Goal: Transaction & Acquisition: Purchase product/service

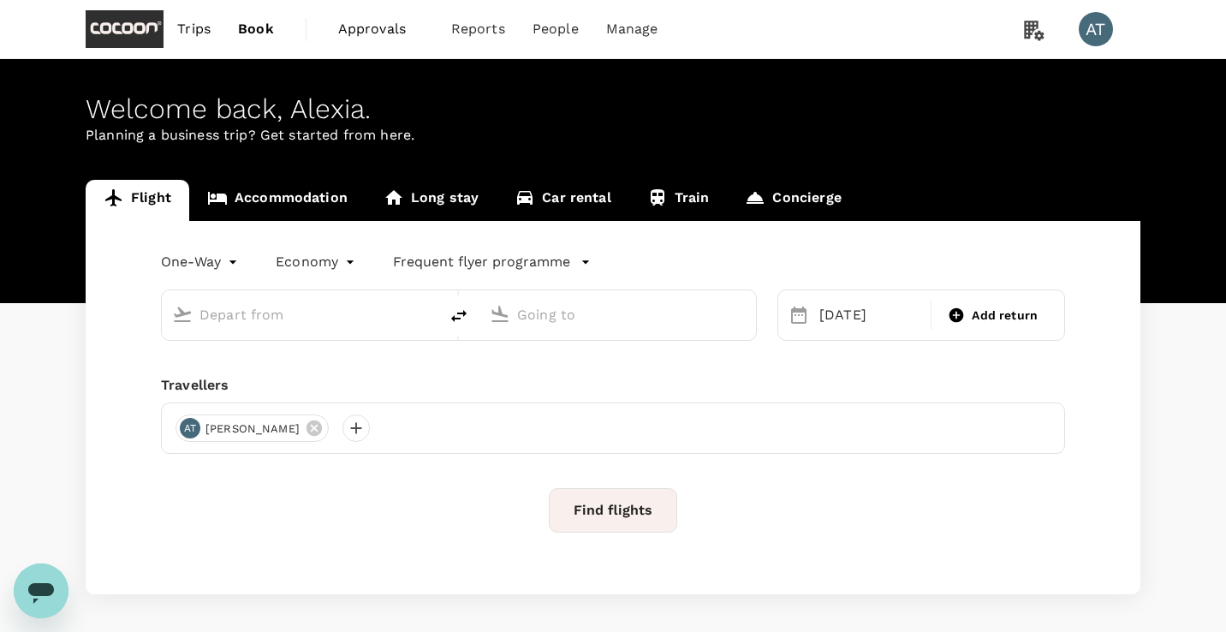
type input "[GEOGRAPHIC_DATA], [GEOGRAPHIC_DATA] (any)"
type input "Kansai Intl (KIX)"
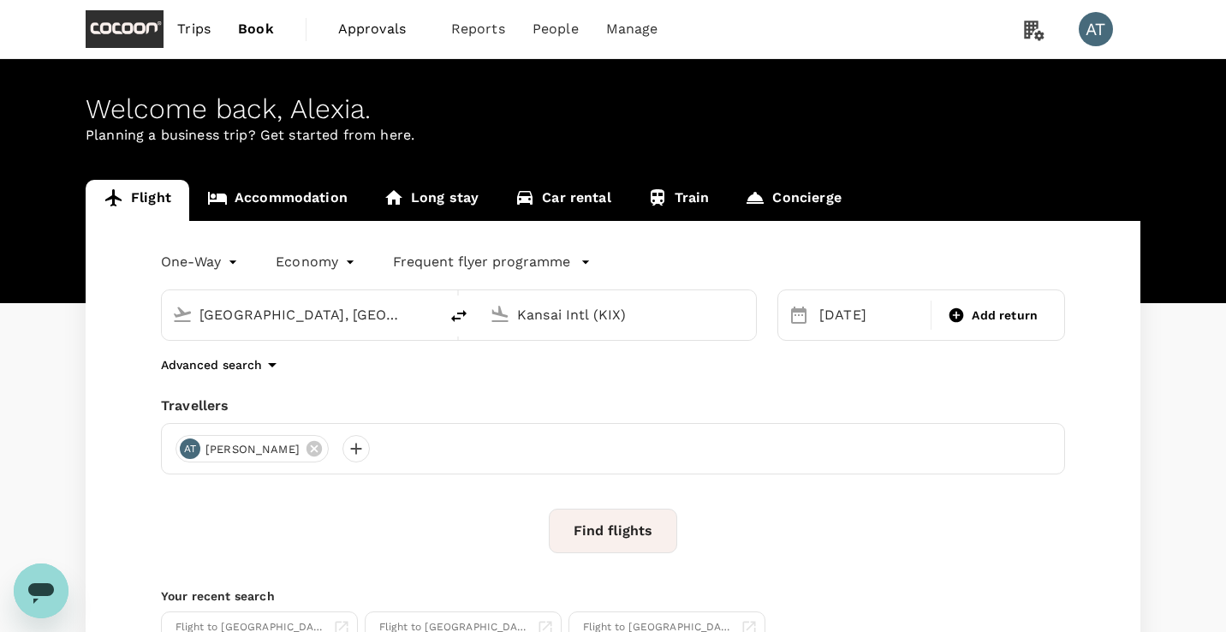
click at [213, 33] on link "Trips" at bounding box center [194, 29] width 61 height 58
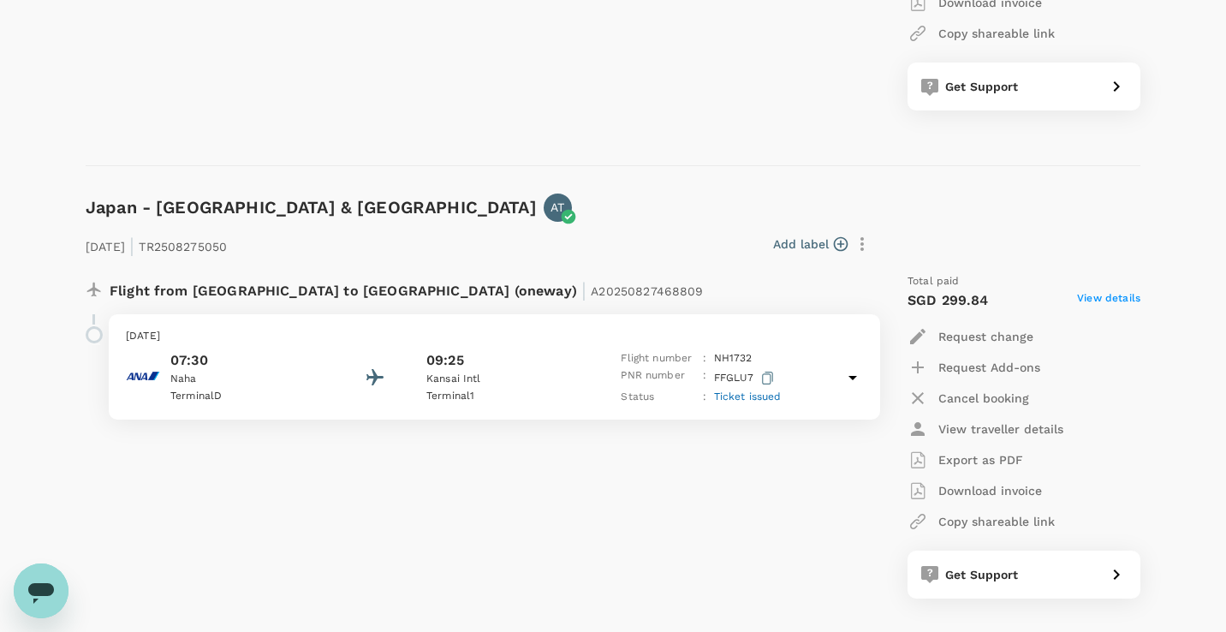
scroll to position [916, 0]
click at [437, 368] on p "09:25" at bounding box center [445, 359] width 38 height 21
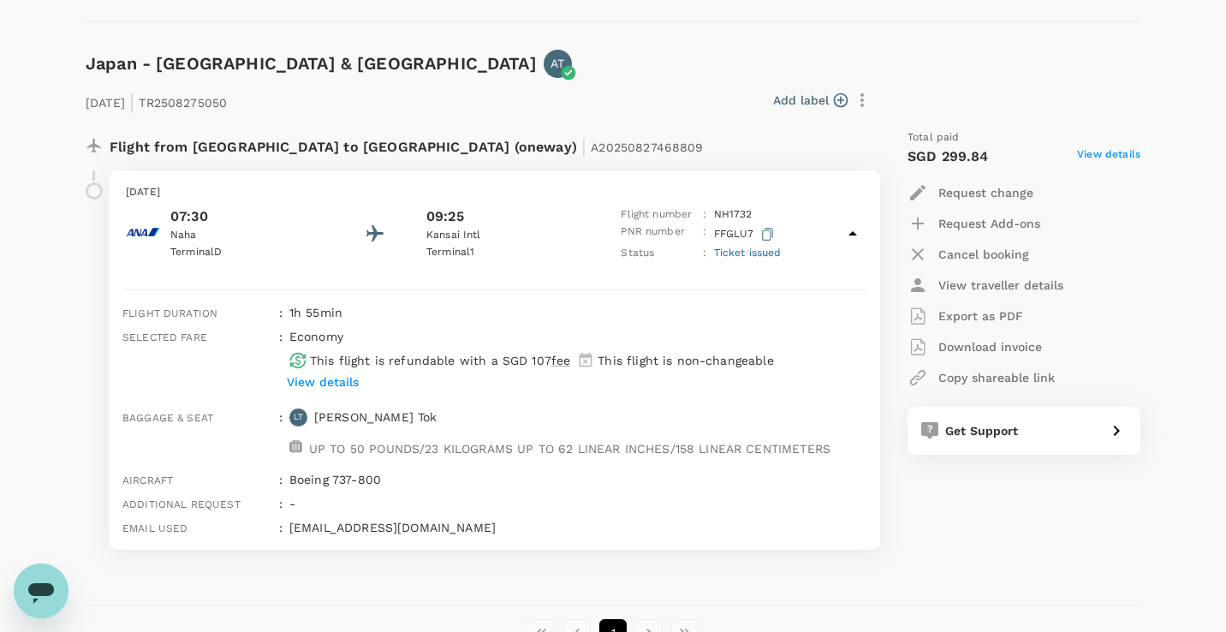
scroll to position [1061, 0]
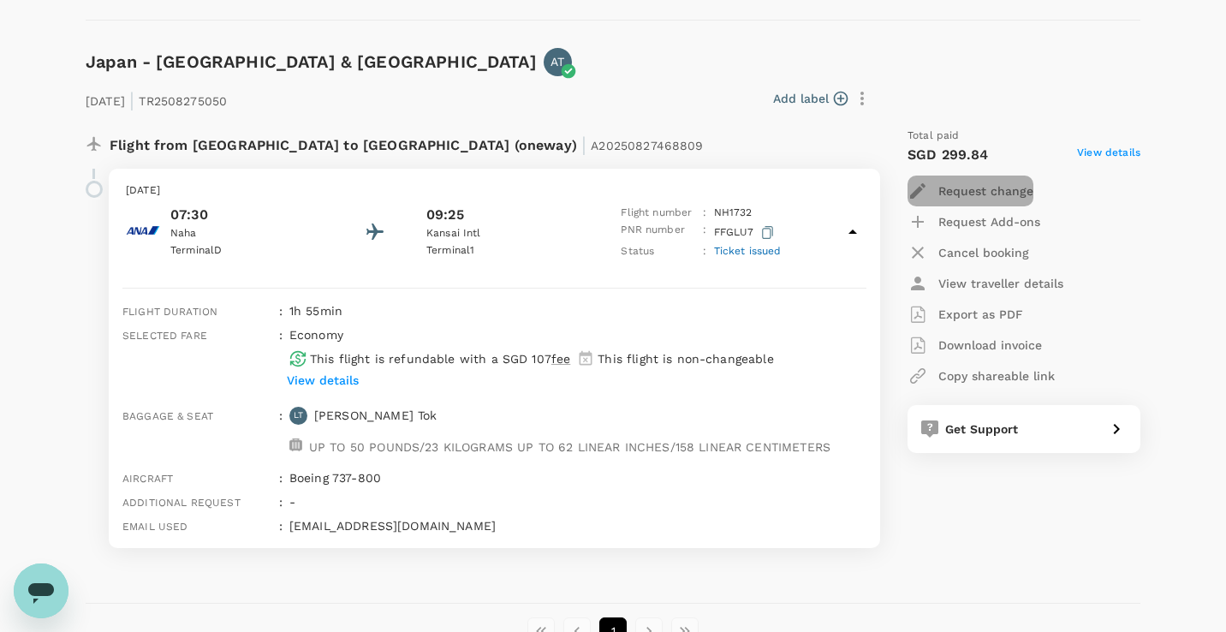
click at [998, 190] on p "Request change" at bounding box center [985, 190] width 95 height 17
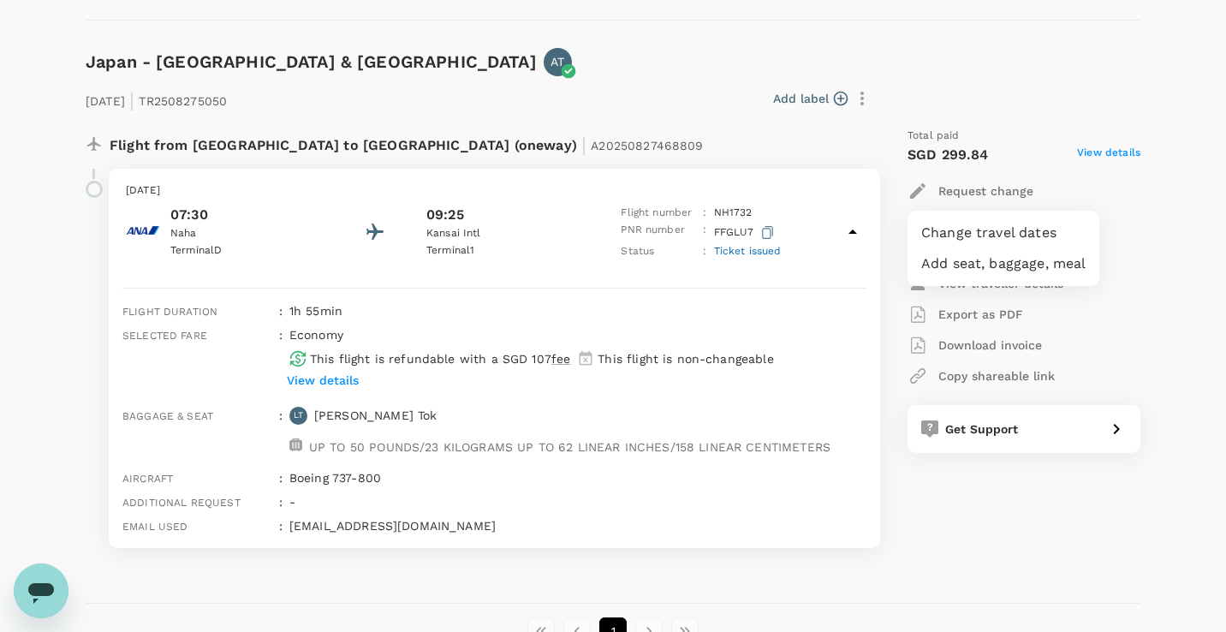
click at [992, 226] on li "Change travel dates" at bounding box center [1003, 232] width 192 height 31
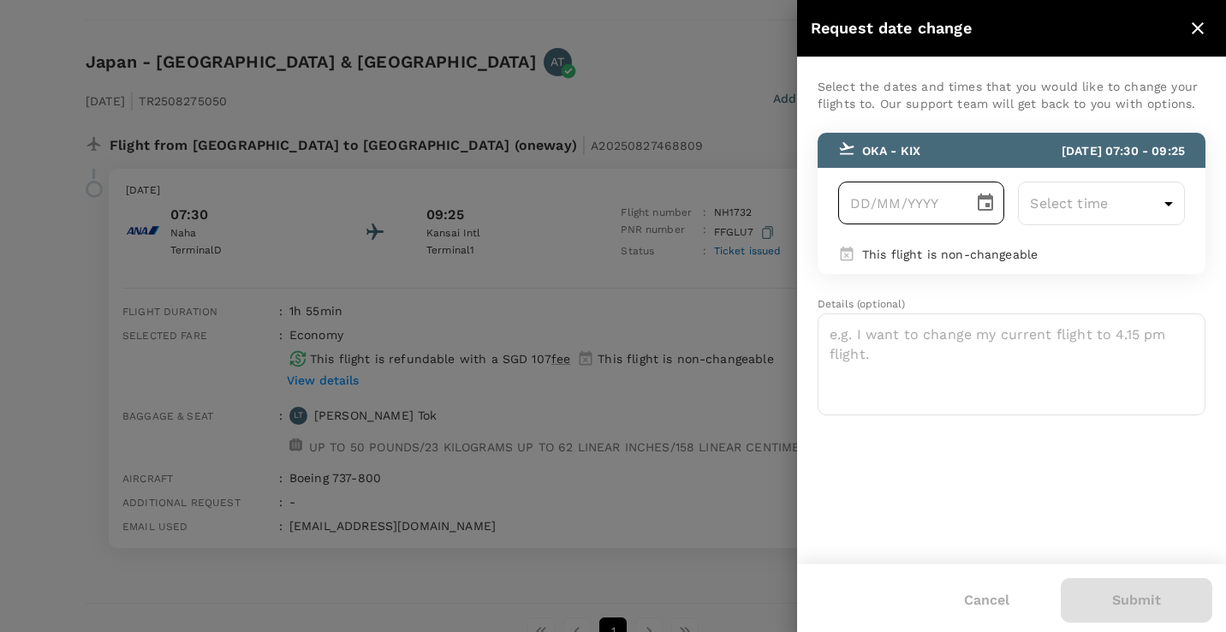
click at [983, 206] on icon "Choose date" at bounding box center [985, 203] width 21 height 21
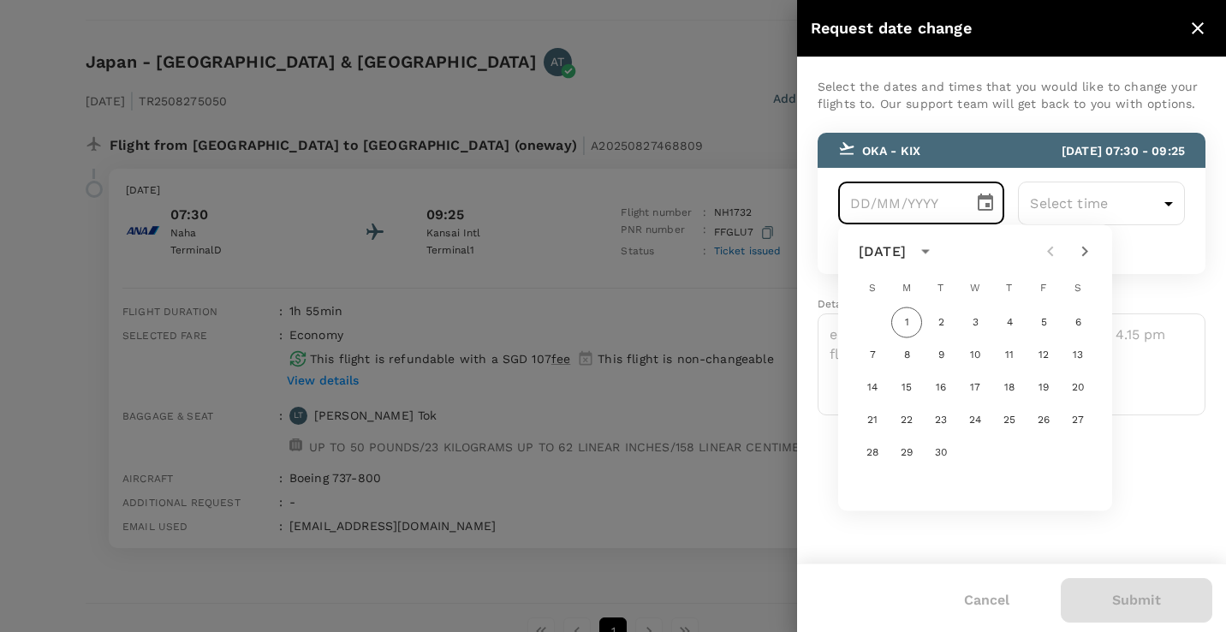
click at [1090, 247] on icon "Next month" at bounding box center [1084, 251] width 21 height 21
click at [1011, 325] on button "2" at bounding box center [1009, 322] width 31 height 31
type input "02/10/2025"
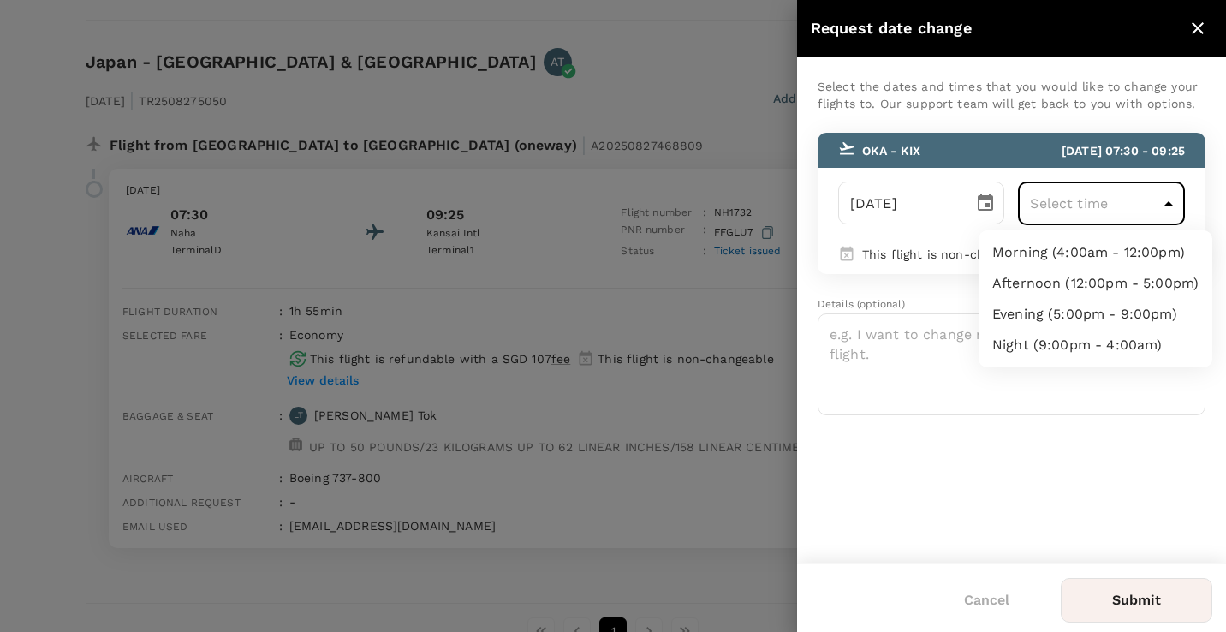
click at [1202, 34] on div at bounding box center [613, 316] width 1226 height 632
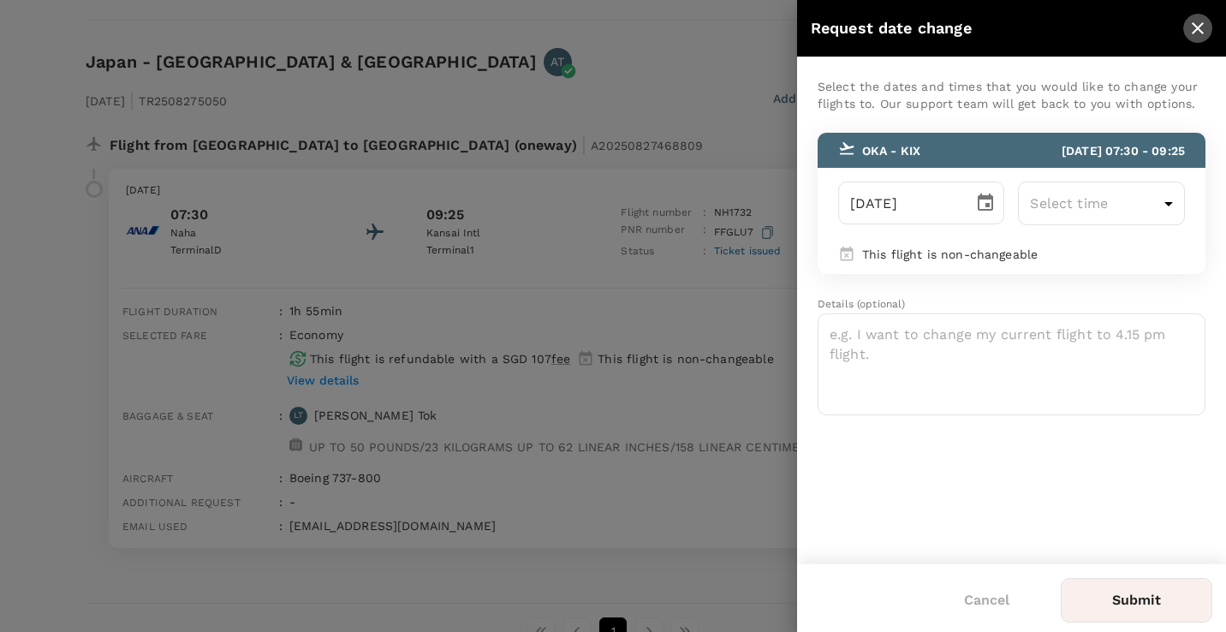
click at [1193, 30] on icon "close" at bounding box center [1197, 28] width 21 height 21
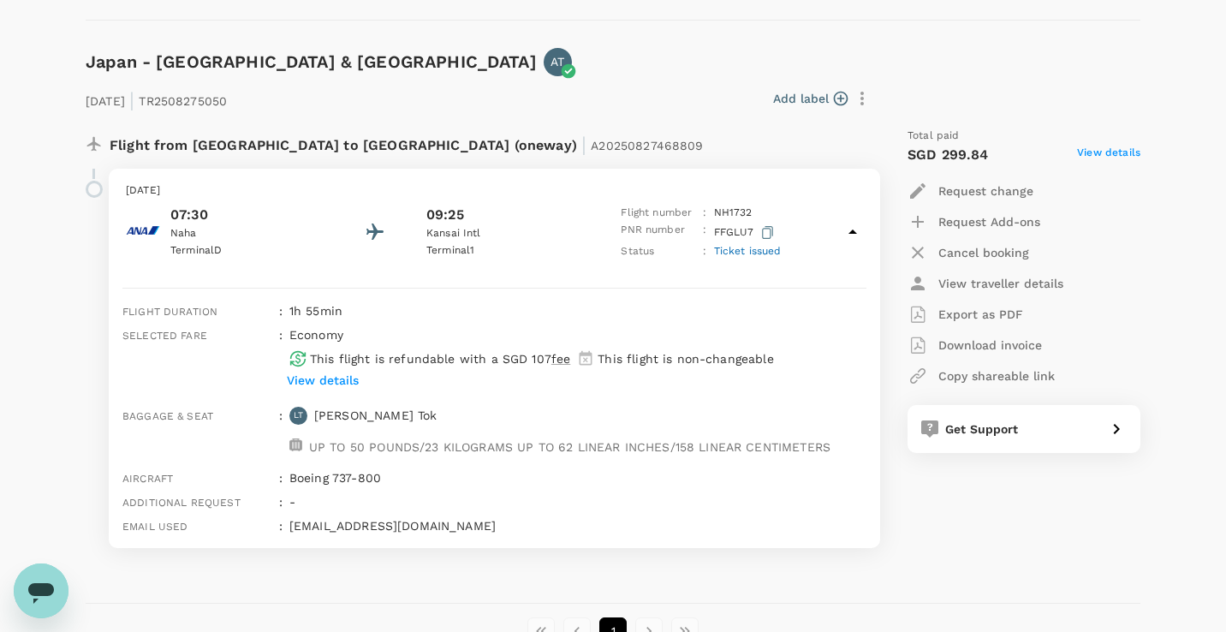
click at [555, 363] on span "fee" at bounding box center [560, 359] width 19 height 14
click at [990, 188] on p "Request change" at bounding box center [985, 190] width 95 height 17
click at [981, 229] on li "Change travel dates" at bounding box center [1003, 232] width 192 height 31
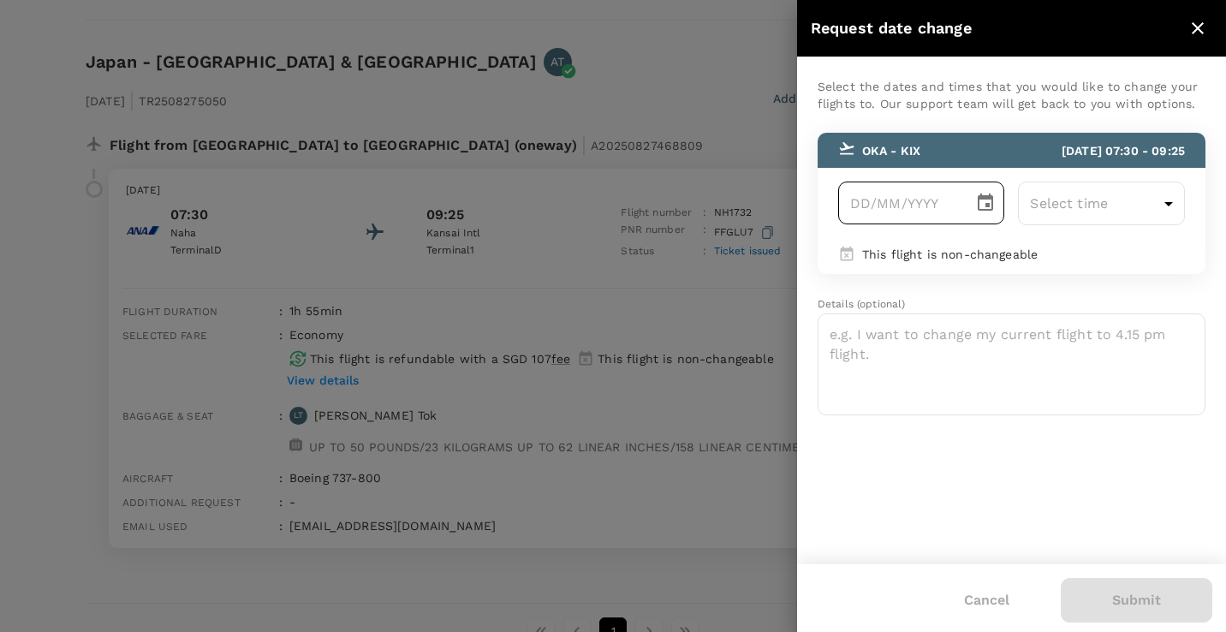
type input "DD/MM/YYYY"
click at [955, 190] on input "DD/MM/YYYY" at bounding box center [900, 202] width 124 height 43
click at [970, 199] on button "Choose date" at bounding box center [985, 203] width 34 height 34
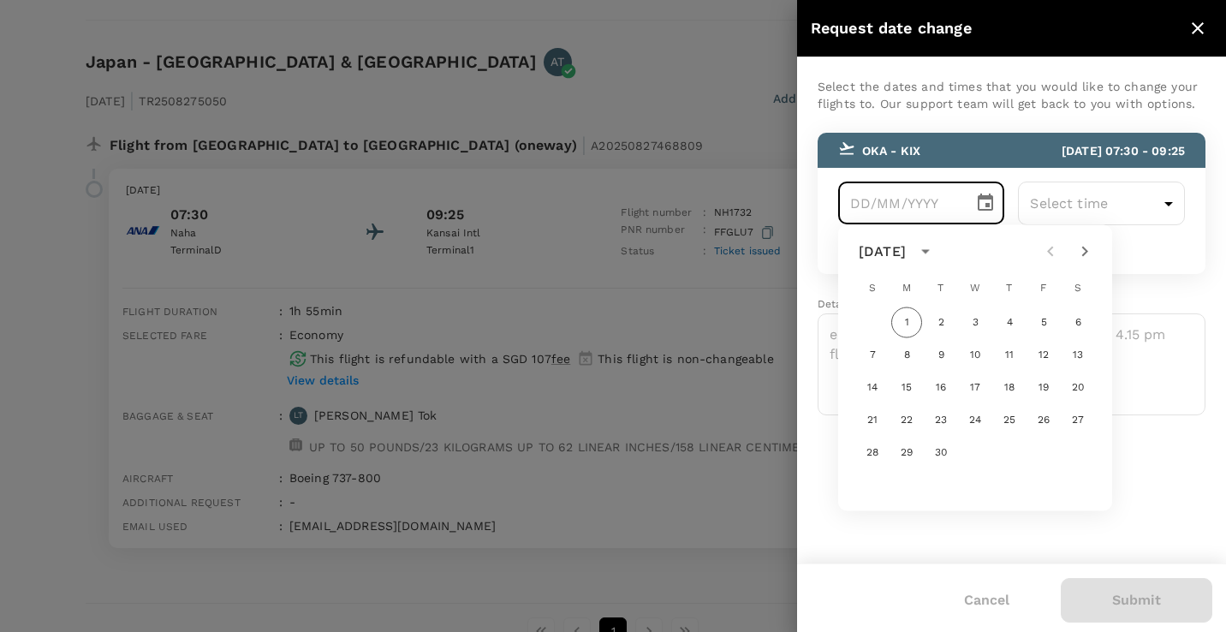
click at [1080, 251] on icon "Next month" at bounding box center [1084, 251] width 21 height 21
click at [1014, 320] on button "2" at bounding box center [1009, 322] width 31 height 31
type input "02/10/2025"
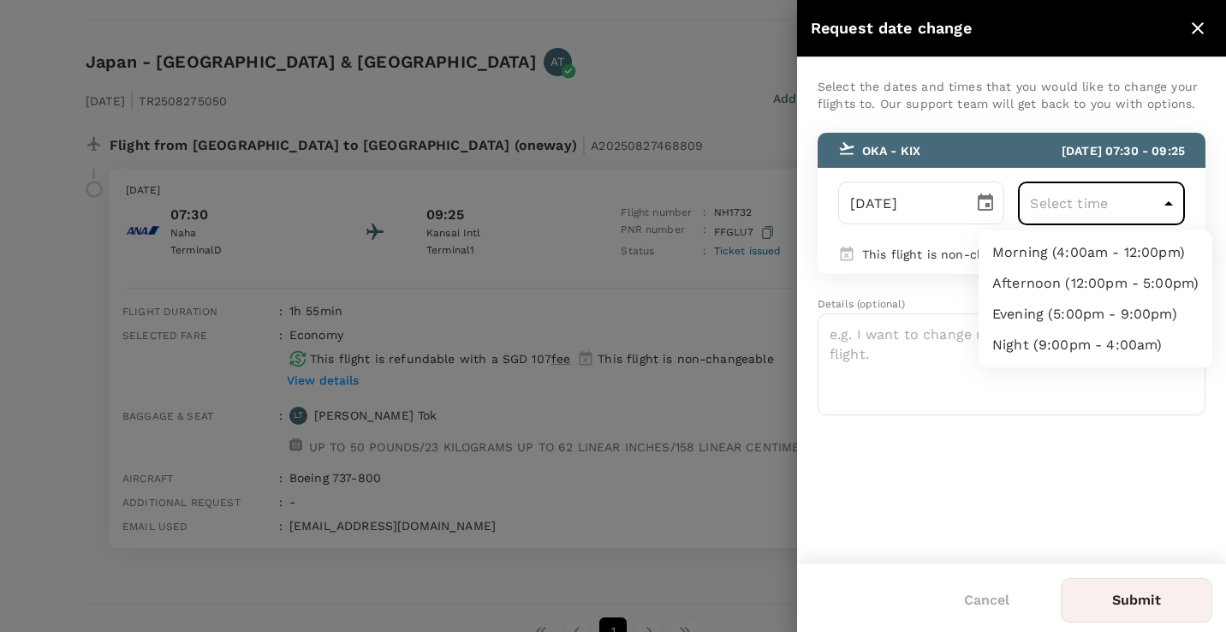
click at [1092, 251] on li "Morning (4:00am - 12:00pm)" at bounding box center [1096, 252] width 234 height 31
type input "04:00-12:00"
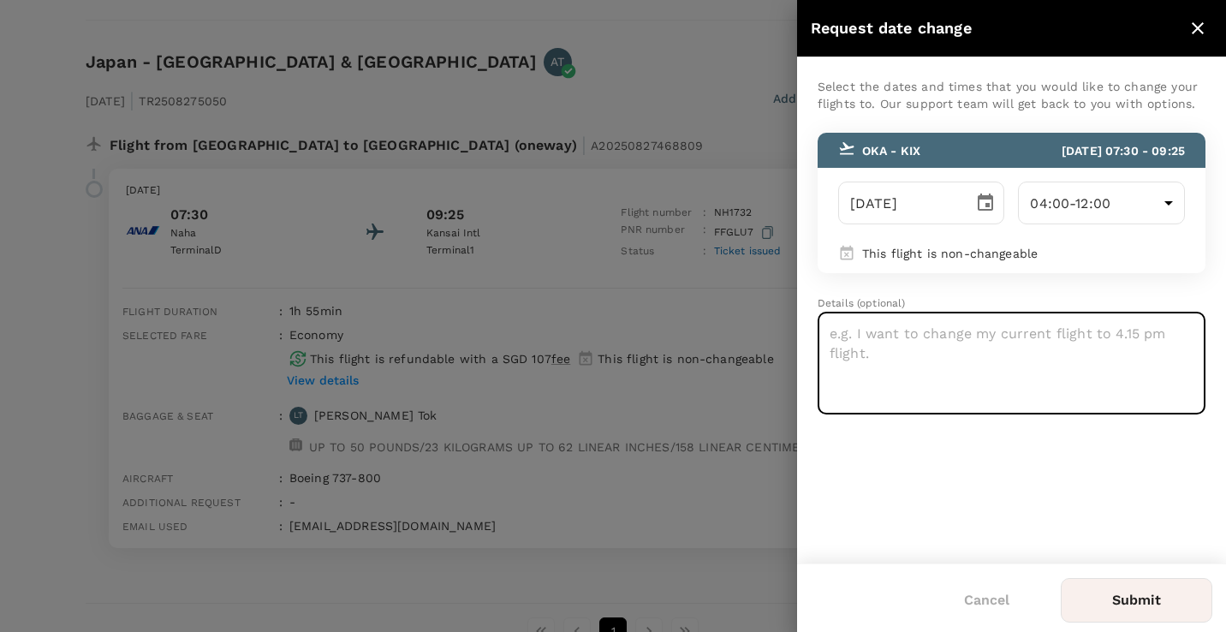
click at [985, 360] on textarea at bounding box center [1012, 363] width 388 height 102
click at [1191, 32] on icon "close" at bounding box center [1197, 28] width 21 height 21
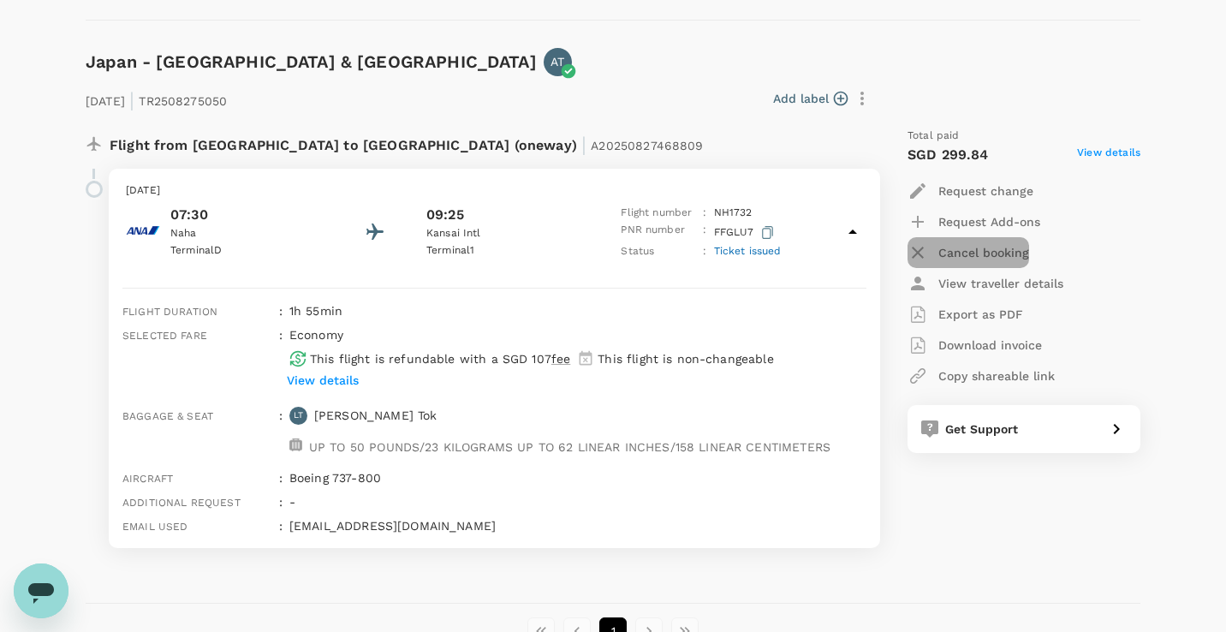
click at [996, 255] on p "Cancel booking" at bounding box center [983, 252] width 91 height 17
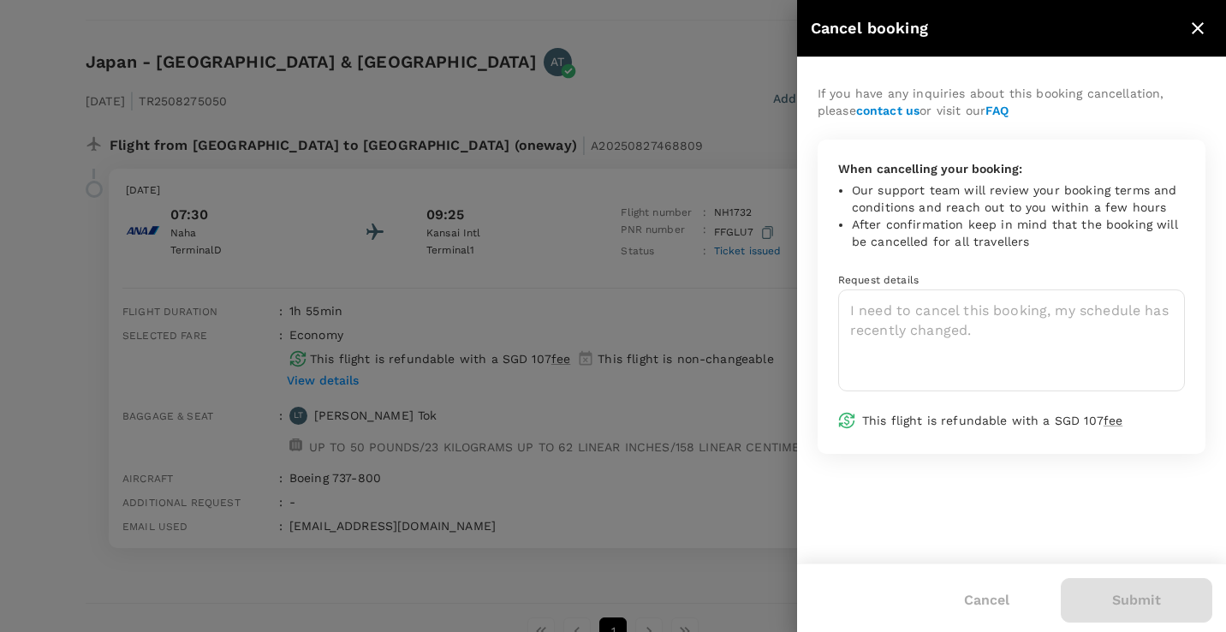
click at [1203, 30] on icon "close" at bounding box center [1197, 28] width 21 height 21
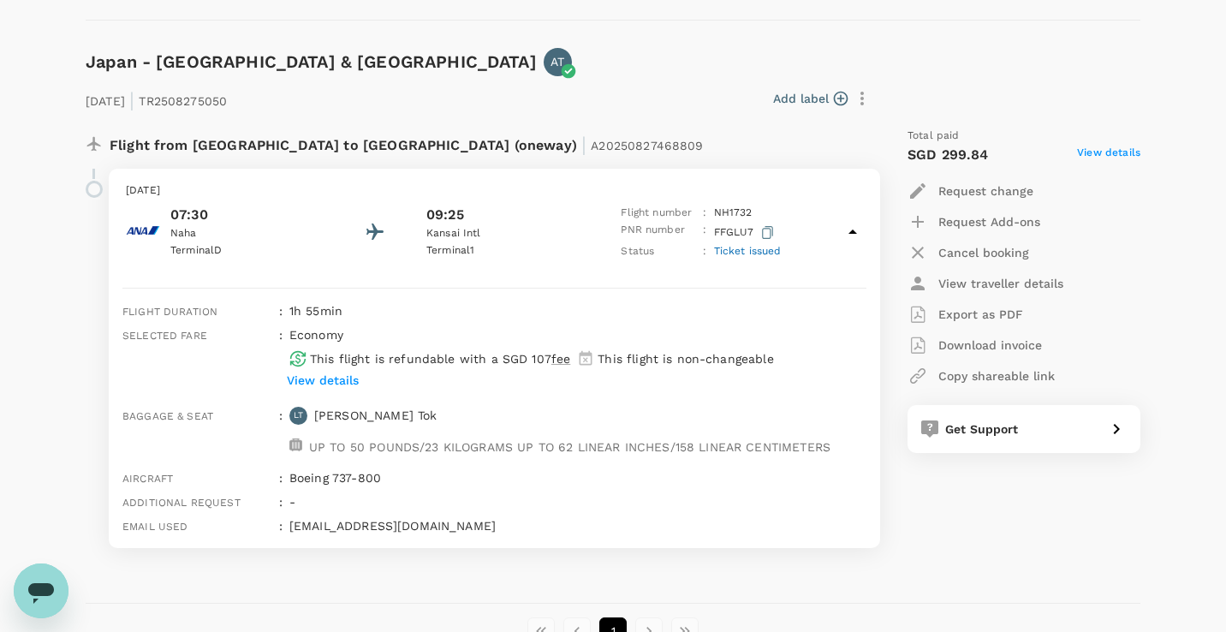
click at [985, 193] on p "Request change" at bounding box center [985, 190] width 95 height 17
click at [982, 239] on li "Change travel dates" at bounding box center [1003, 232] width 192 height 31
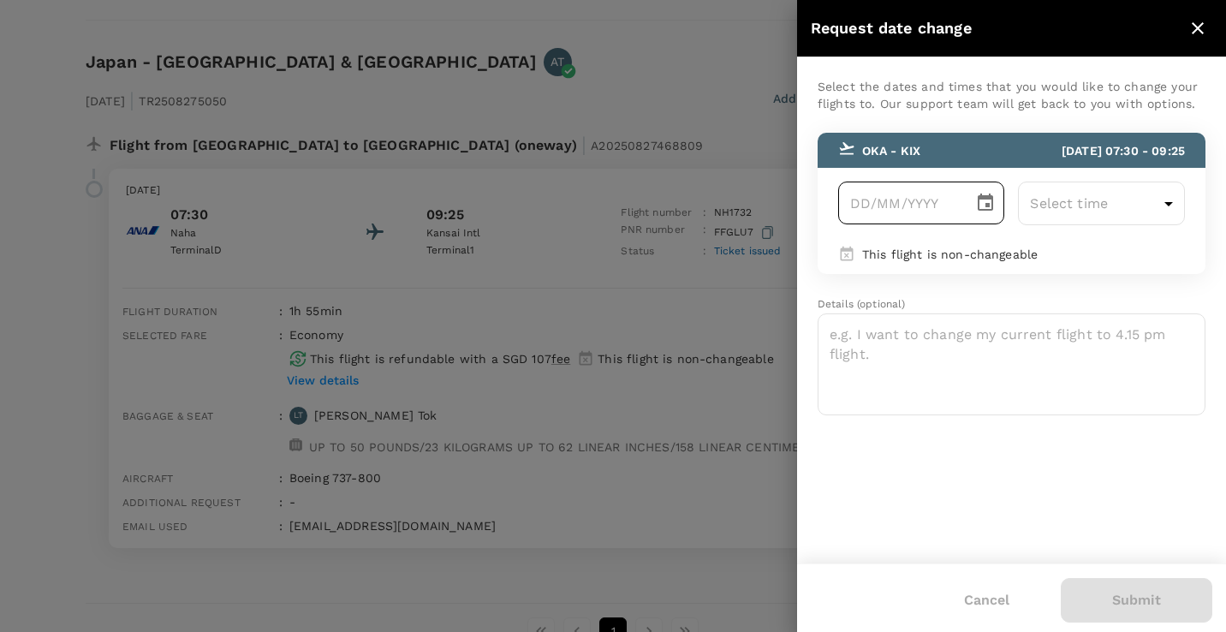
type input "DD/MM/YYYY"
click at [960, 217] on input "DD/MM/YYYY" at bounding box center [900, 202] width 124 height 43
click at [979, 208] on icon "Choose date" at bounding box center [985, 201] width 15 height 17
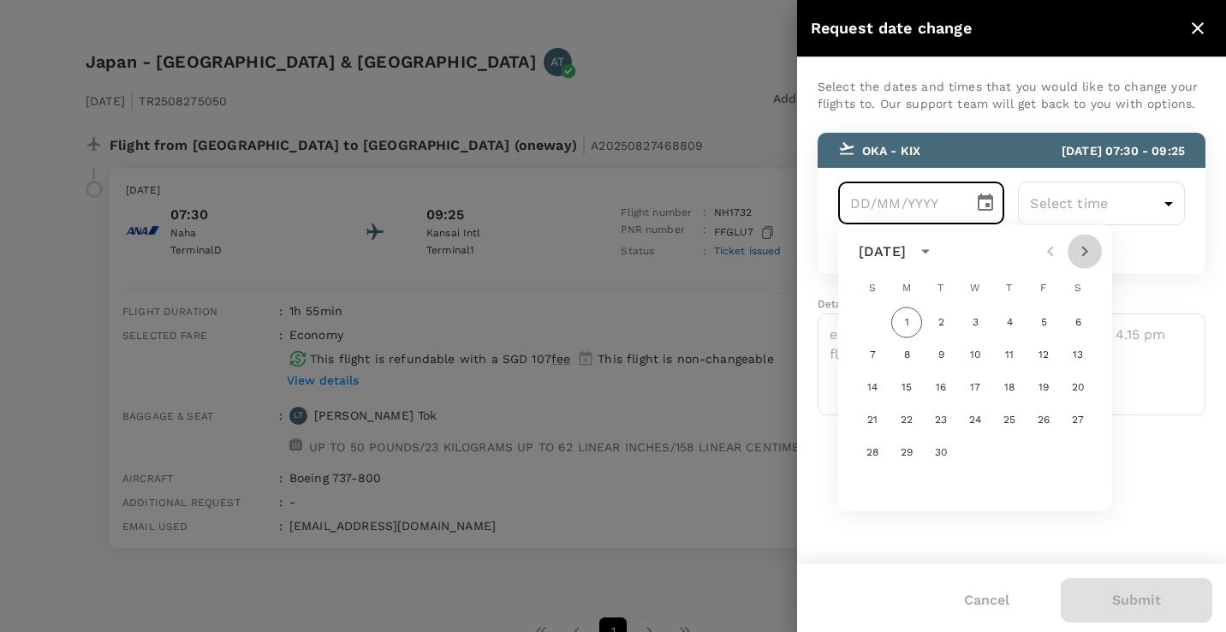
click at [1091, 249] on icon "Next month" at bounding box center [1084, 251] width 21 height 21
click at [1009, 322] on button "2" at bounding box center [1009, 322] width 31 height 31
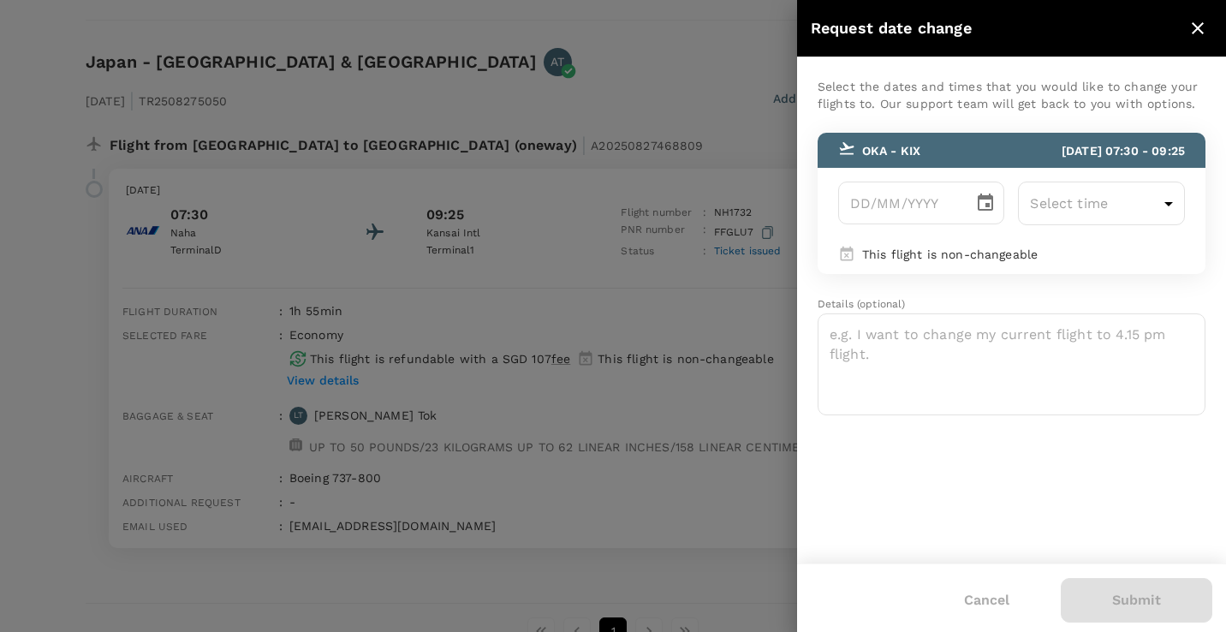
type input "02/10/2025"
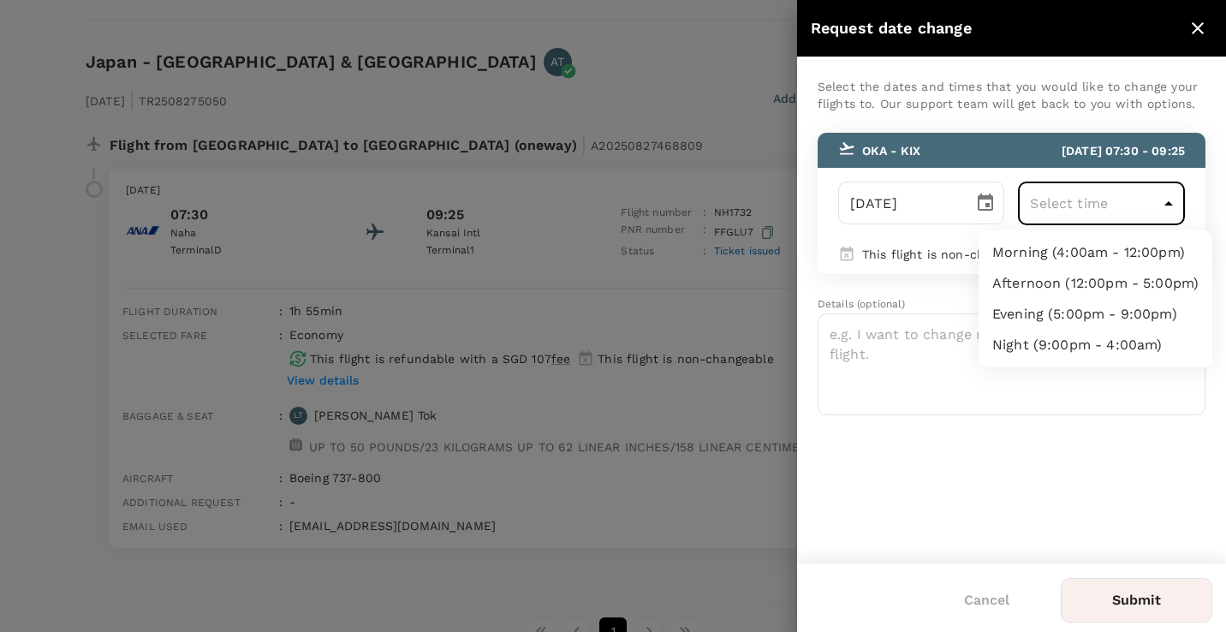
click at [1071, 264] on li "Morning (4:00am - 12:00pm)" at bounding box center [1096, 252] width 234 height 31
type input "04:00-12:00"
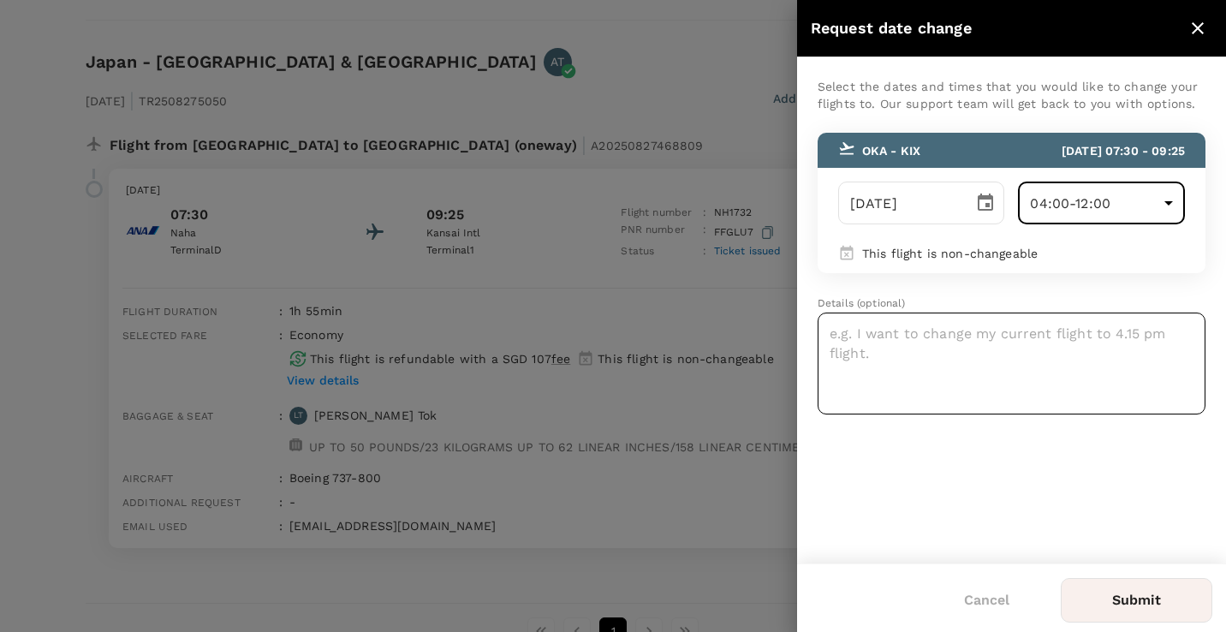
click at [989, 364] on textarea at bounding box center [1012, 363] width 388 height 102
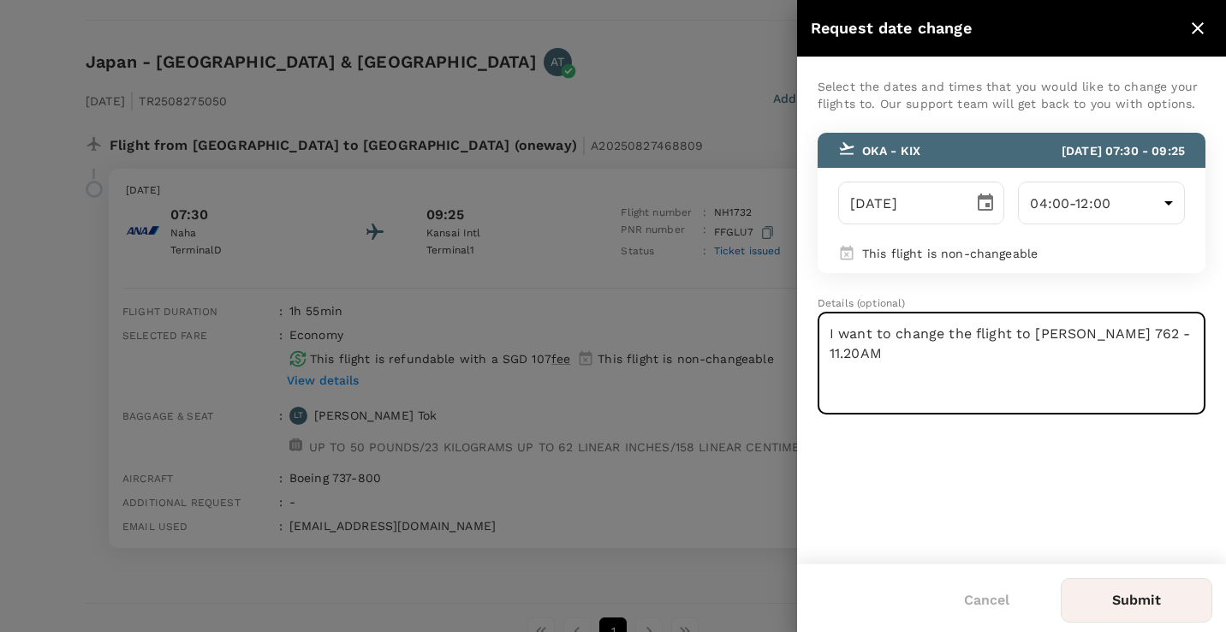
type textarea "I want to change the flight to ANA 762 - 11.20AM"
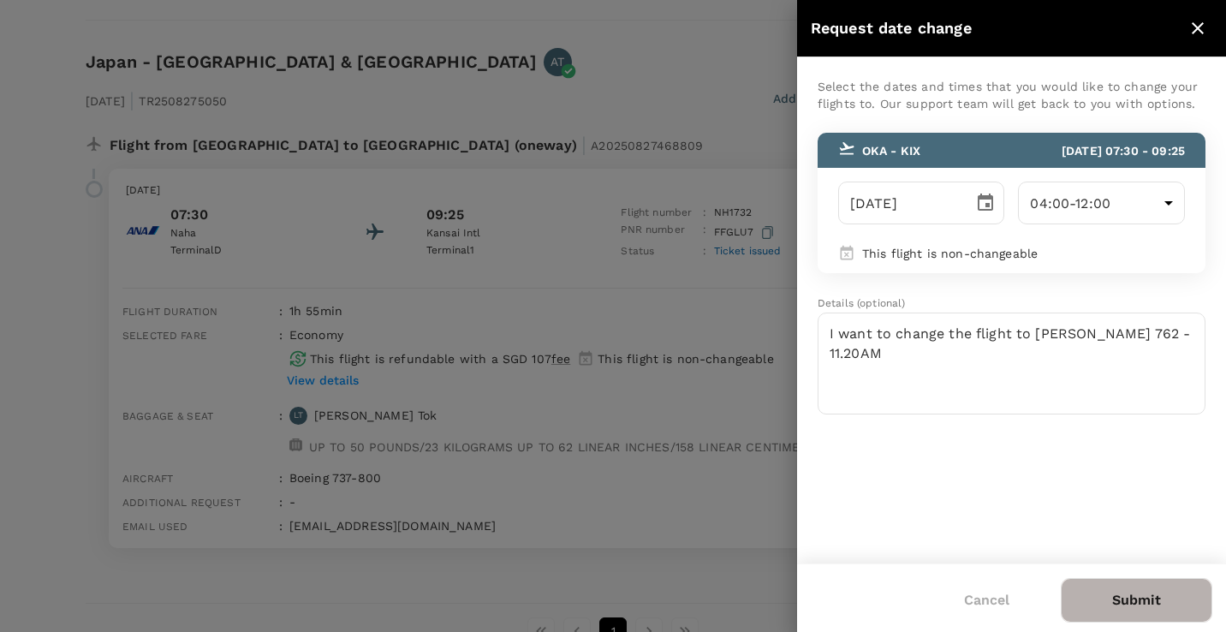
click at [1131, 604] on button "Submit" at bounding box center [1137, 600] width 152 height 45
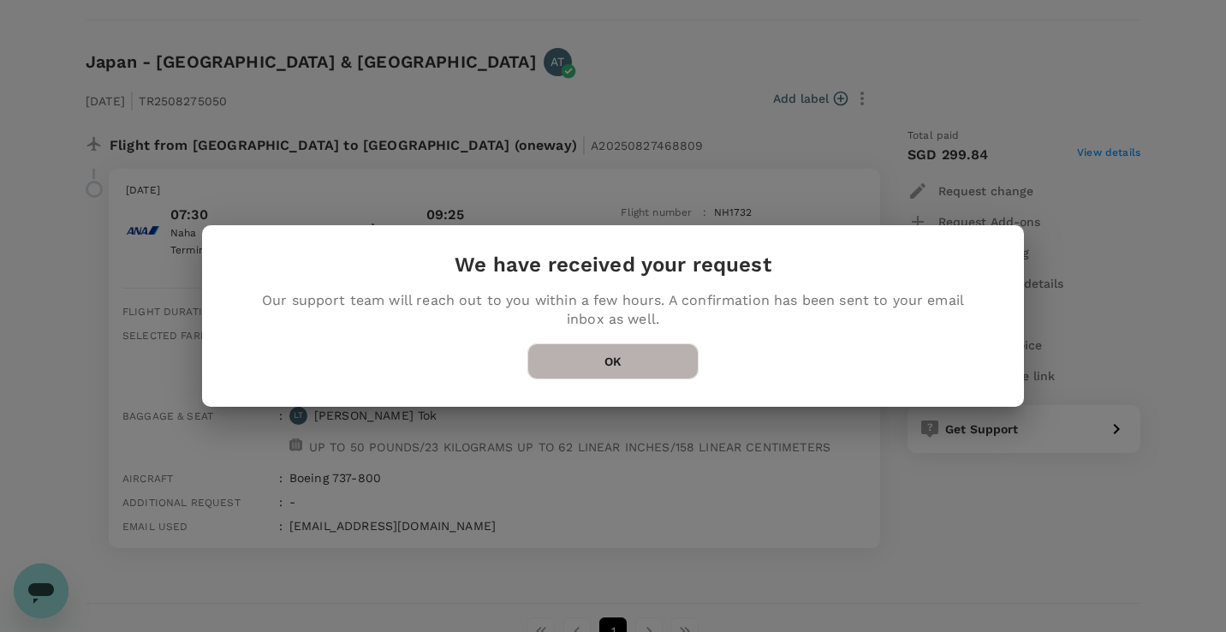
click at [639, 354] on button "OK" at bounding box center [612, 361] width 171 height 36
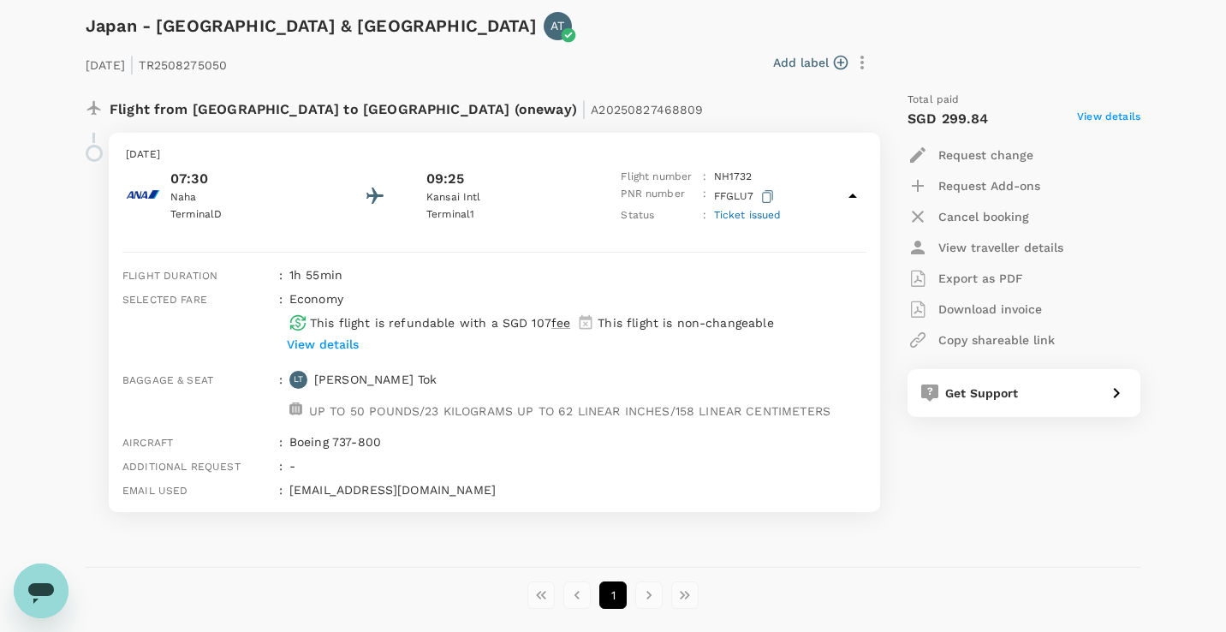
scroll to position [1062, 0]
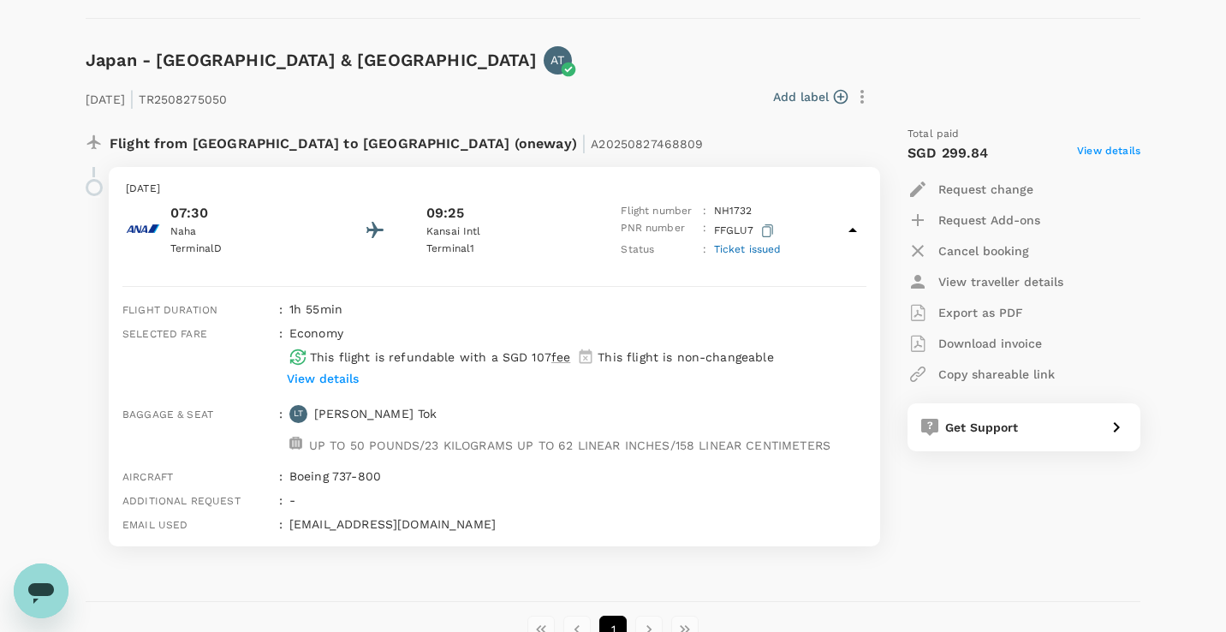
click at [332, 378] on p "View details" at bounding box center [323, 378] width 72 height 17
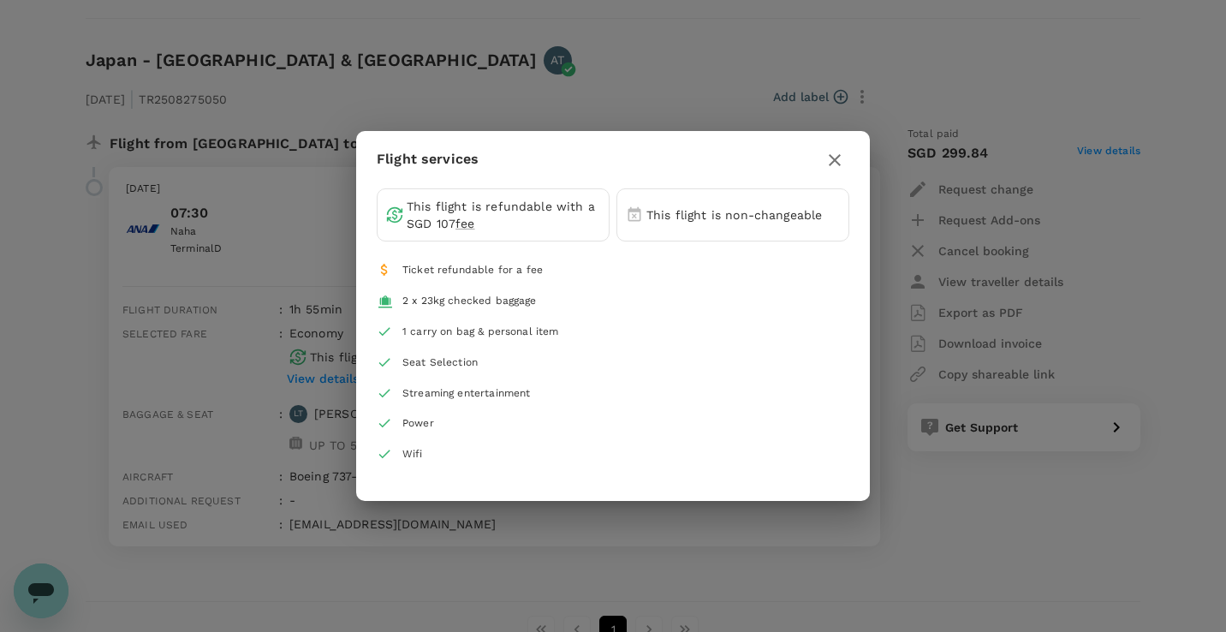
click at [843, 163] on icon "button" at bounding box center [834, 160] width 21 height 21
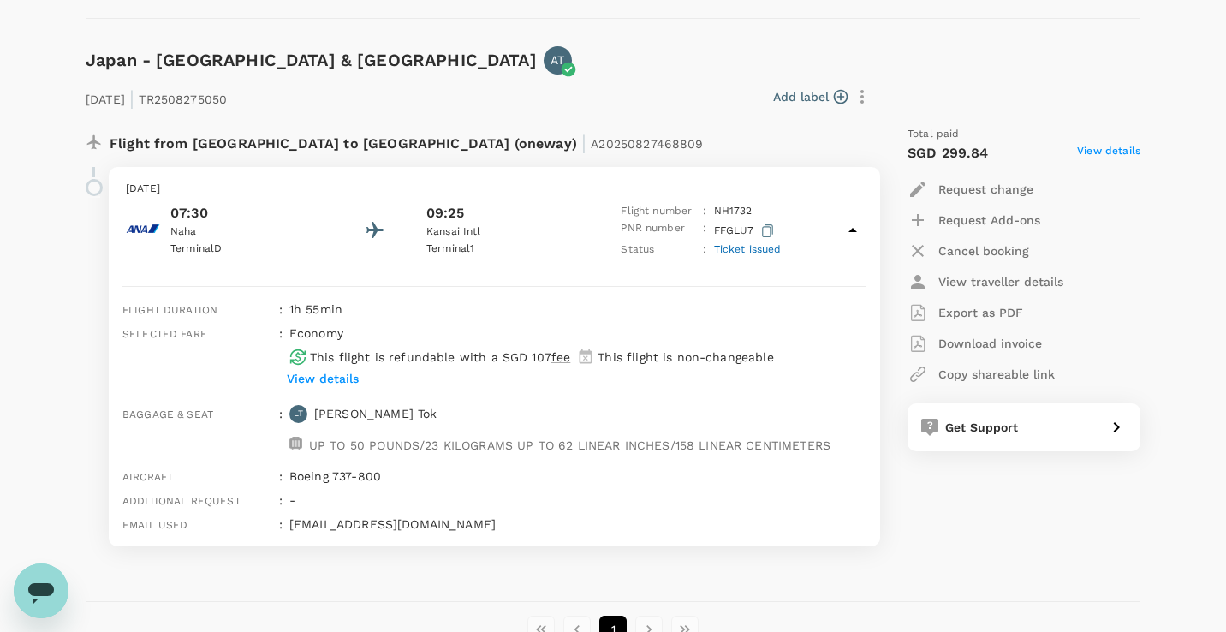
click at [1001, 190] on p "Request change" at bounding box center [985, 189] width 95 height 17
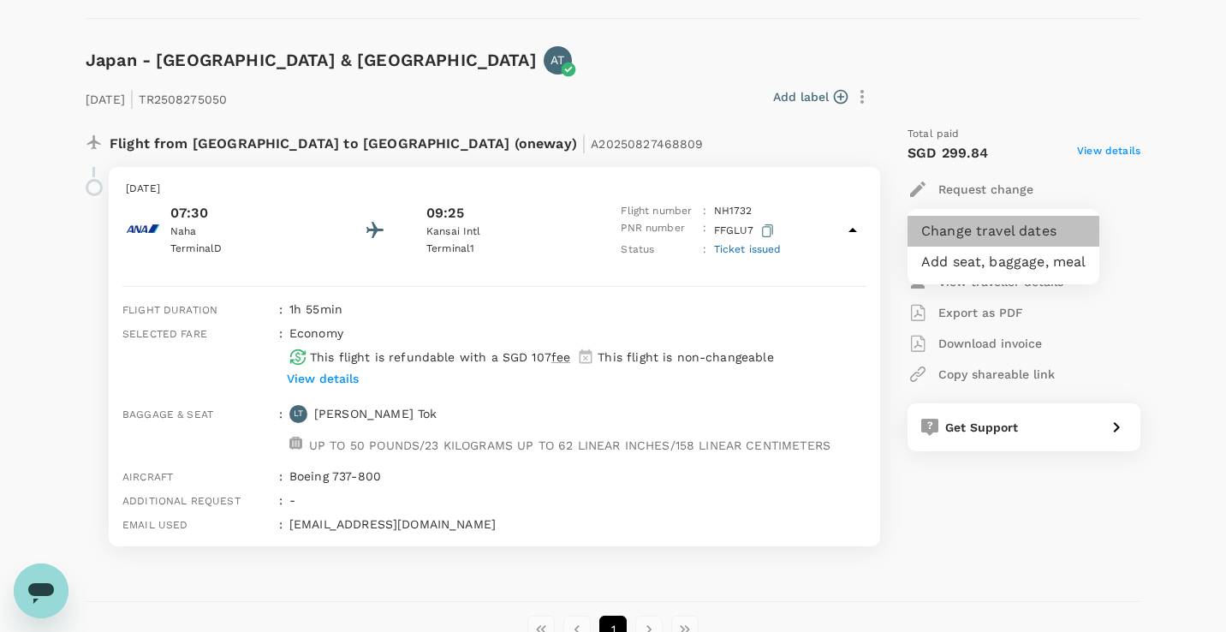
click at [980, 236] on li "Change travel dates" at bounding box center [1003, 231] width 192 height 31
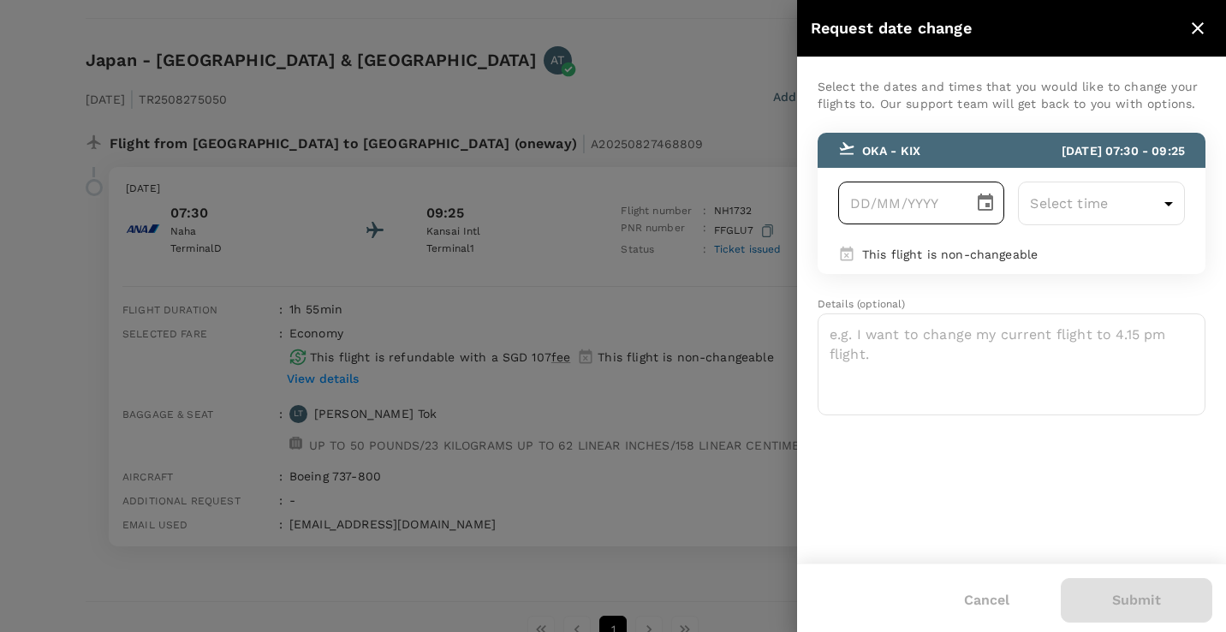
type input "DD/MM/YYYY"
click at [949, 213] on input "DD/MM/YYYY" at bounding box center [900, 202] width 124 height 43
click at [968, 210] on div "​" at bounding box center [921, 202] width 167 height 43
type input "DD/MM/YYYY"
click at [978, 208] on icon "Choose date" at bounding box center [985, 201] width 15 height 17
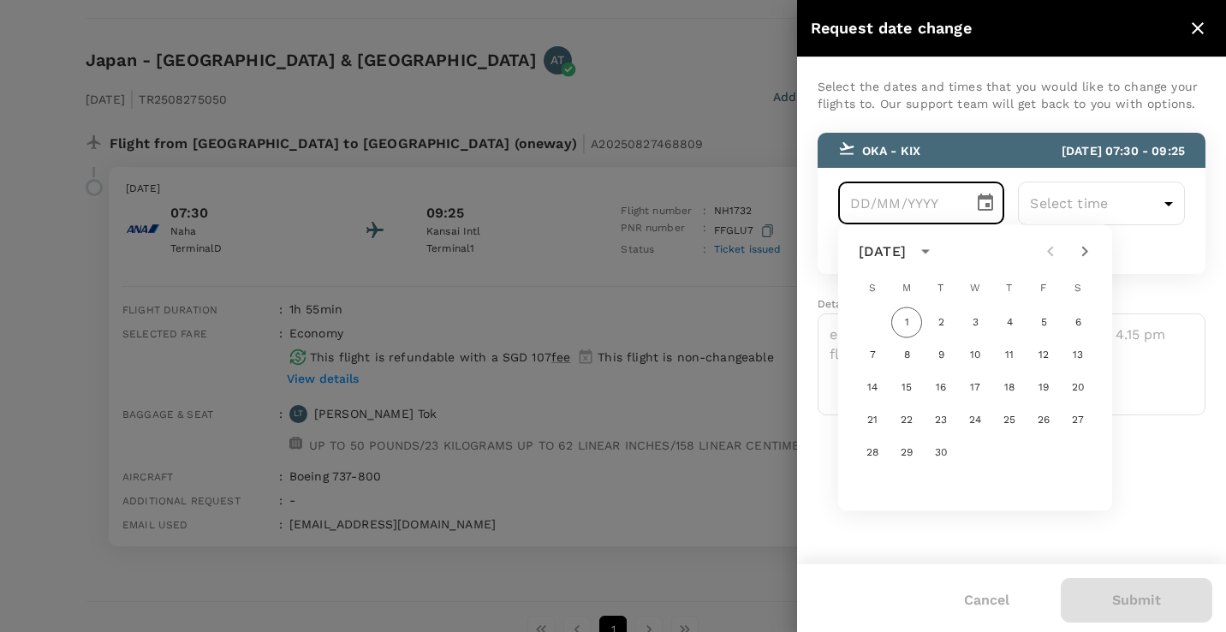
click at [1080, 248] on icon "Next month" at bounding box center [1084, 251] width 21 height 21
click at [1014, 330] on button "2" at bounding box center [1009, 322] width 31 height 31
type input "02/10/2025"
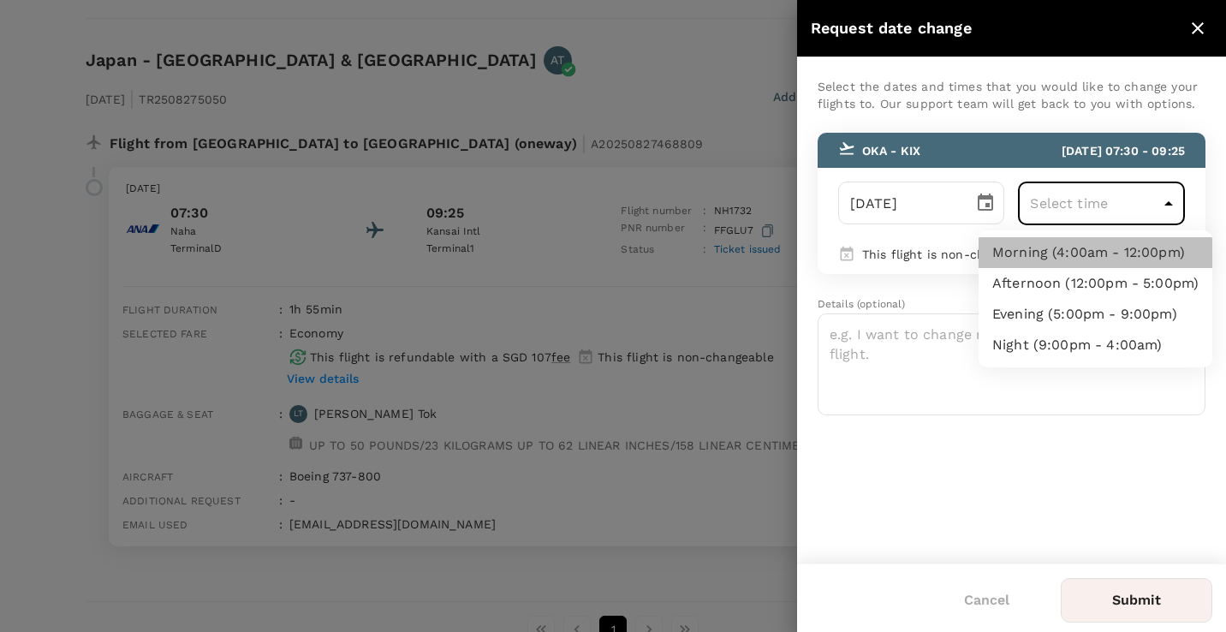
click at [1073, 261] on li "Morning (4:00am - 12:00pm)" at bounding box center [1096, 252] width 234 height 31
type input "04:00-12:00"
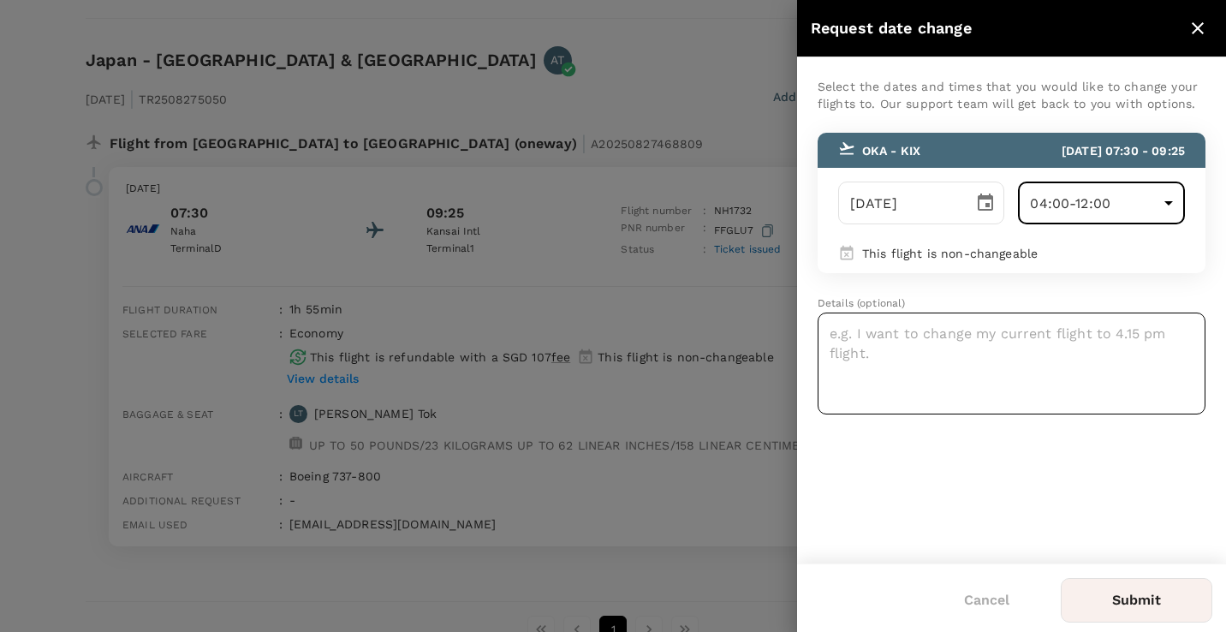
click at [950, 369] on textarea at bounding box center [1012, 363] width 388 height 102
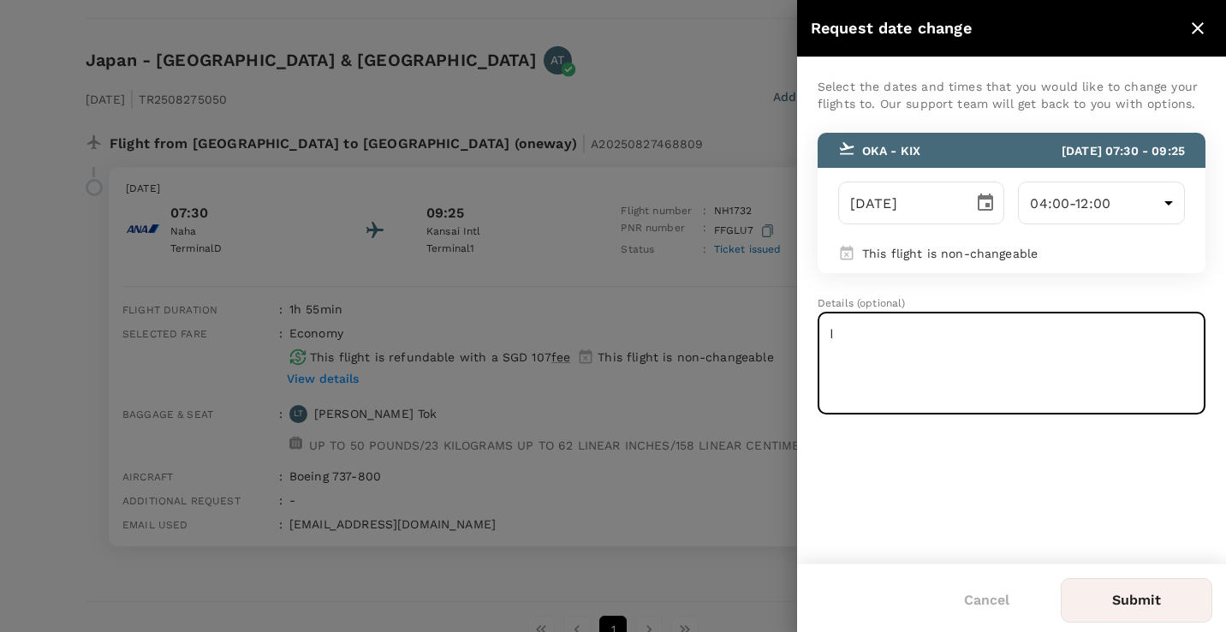
type textarea "I"
type textarea "Apologies - I would like to check if its possible to change my flight to JAL at…"
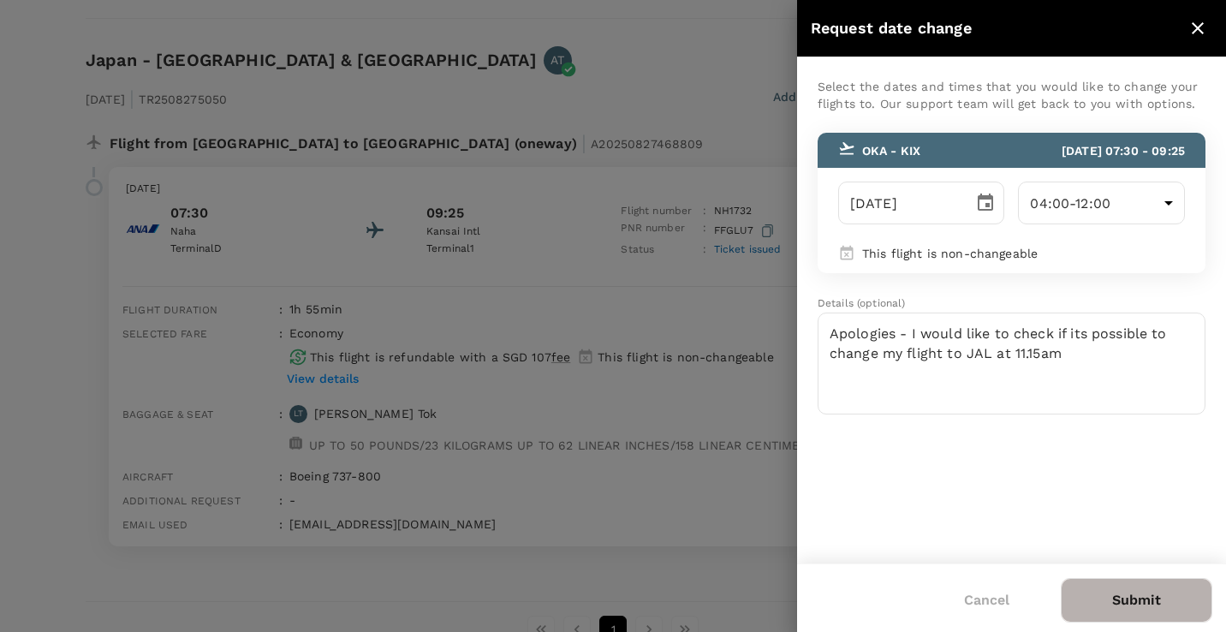
click at [1124, 597] on button "Submit" at bounding box center [1137, 600] width 152 height 45
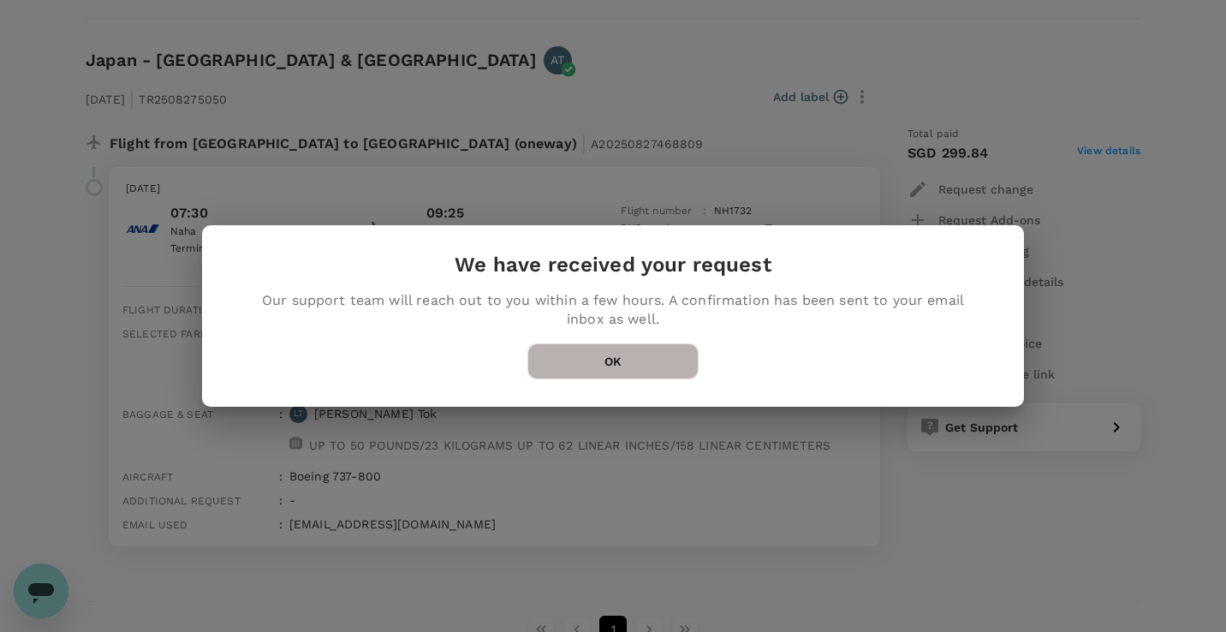
click at [664, 366] on button "OK" at bounding box center [612, 361] width 171 height 36
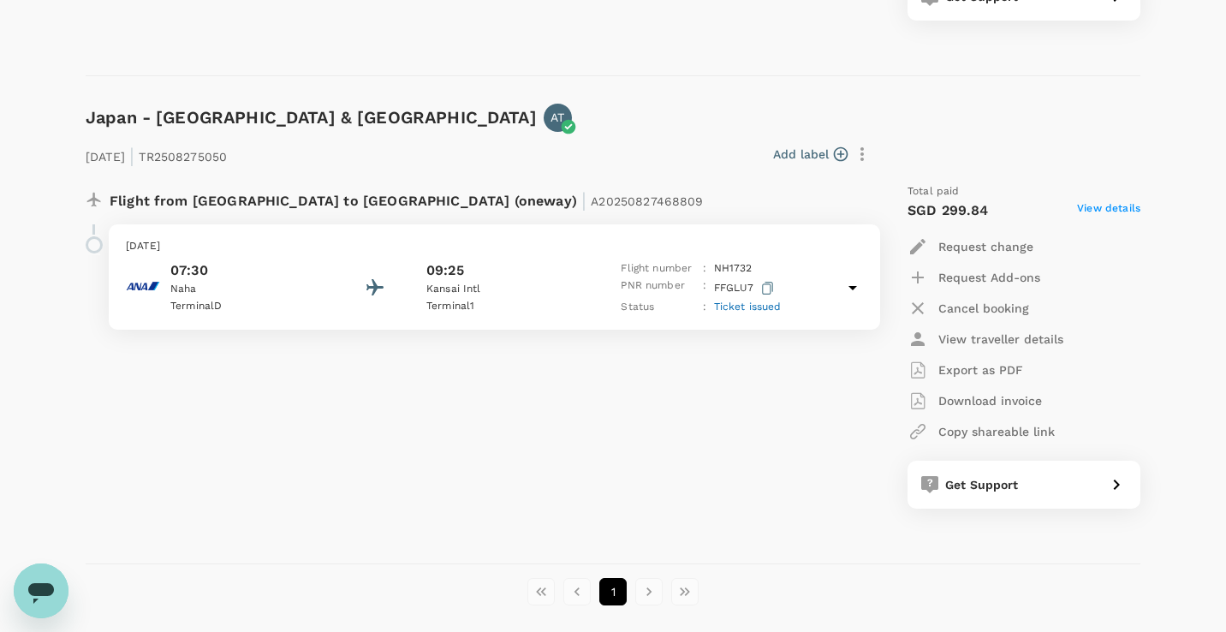
scroll to position [1008, 0]
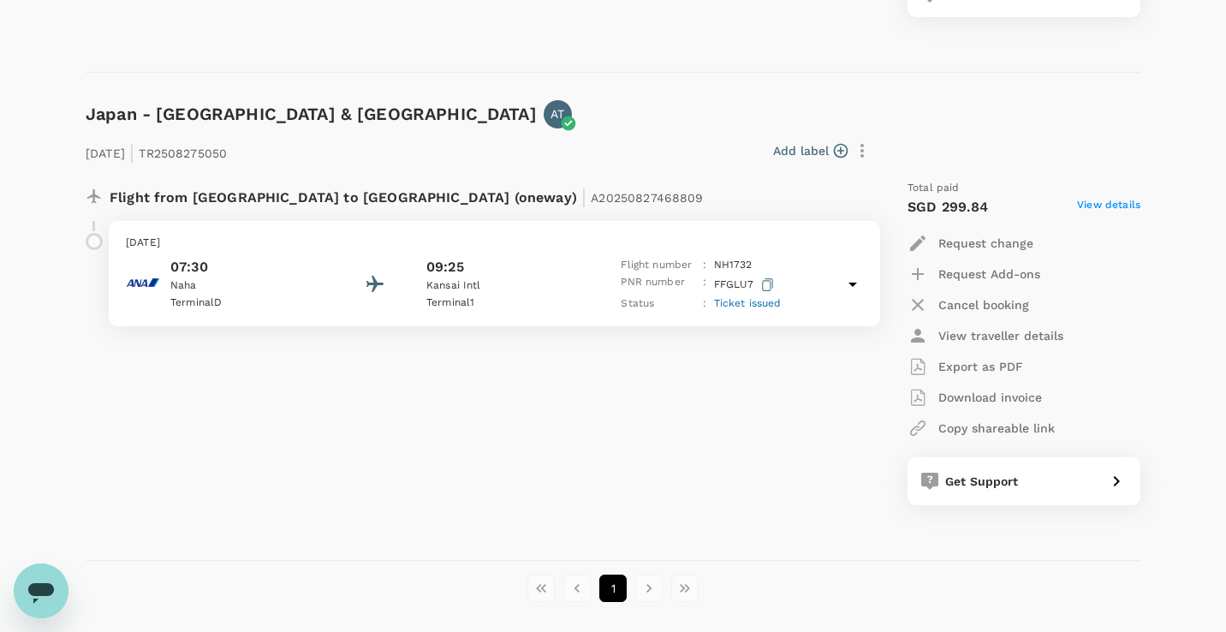
click at [985, 306] on p "Cancel booking" at bounding box center [983, 304] width 91 height 17
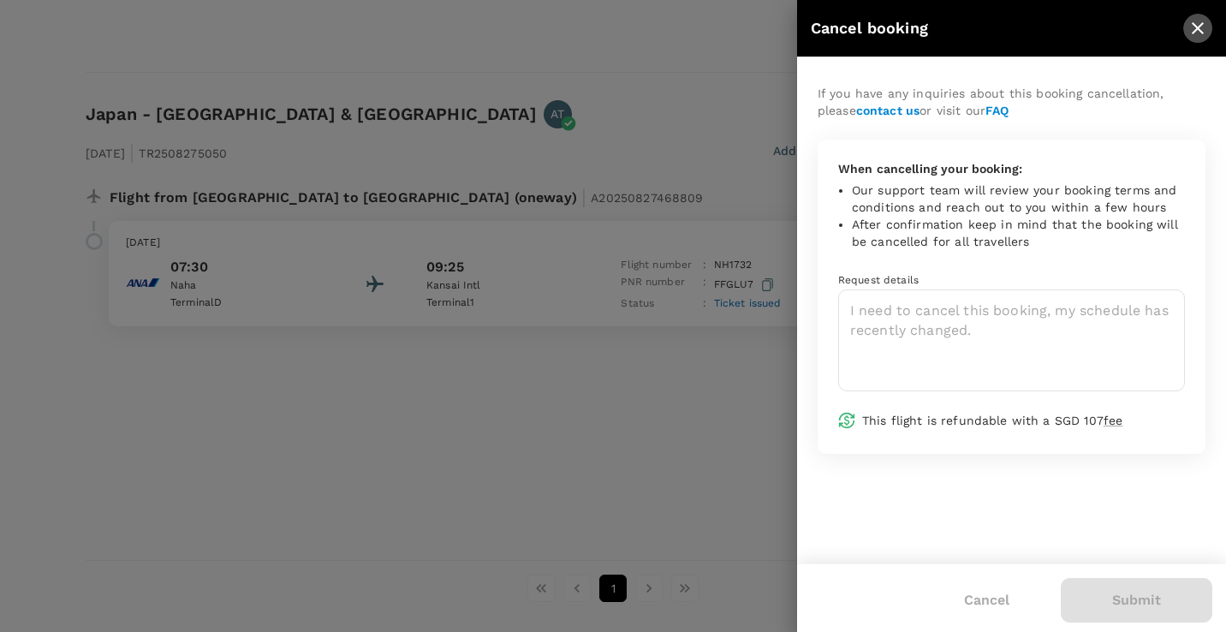
click at [1196, 30] on icon "close" at bounding box center [1197, 28] width 21 height 21
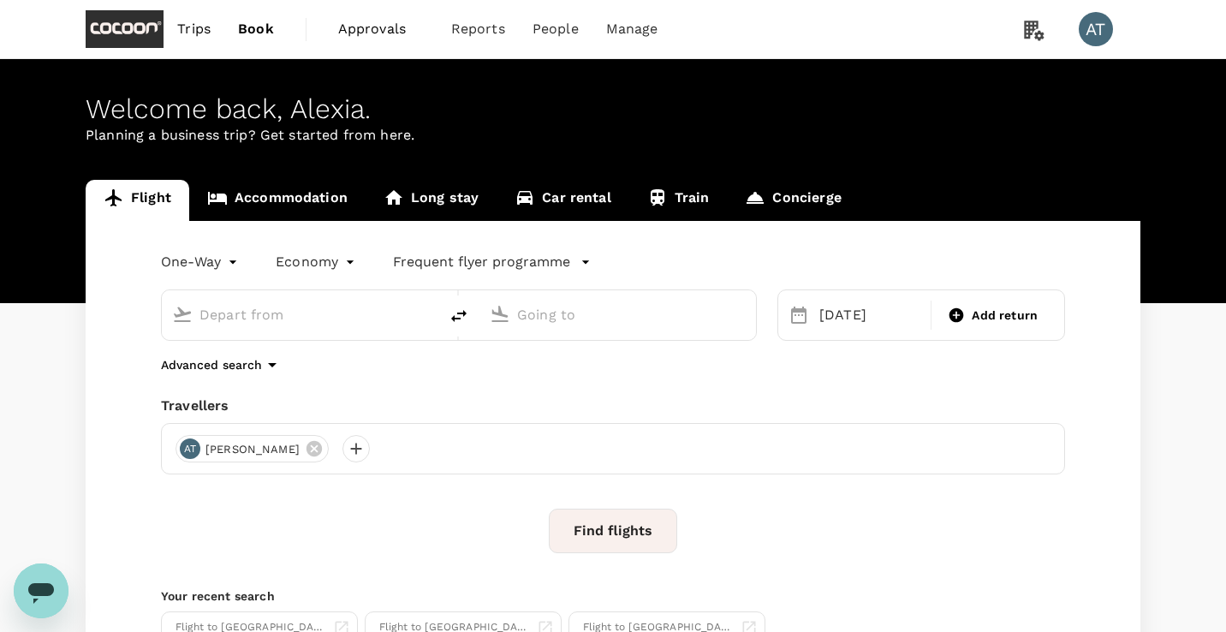
type input "[GEOGRAPHIC_DATA], [GEOGRAPHIC_DATA] (any)"
type input "Kansai Intl (KIX)"
click at [206, 29] on span "Trips" at bounding box center [193, 29] width 33 height 21
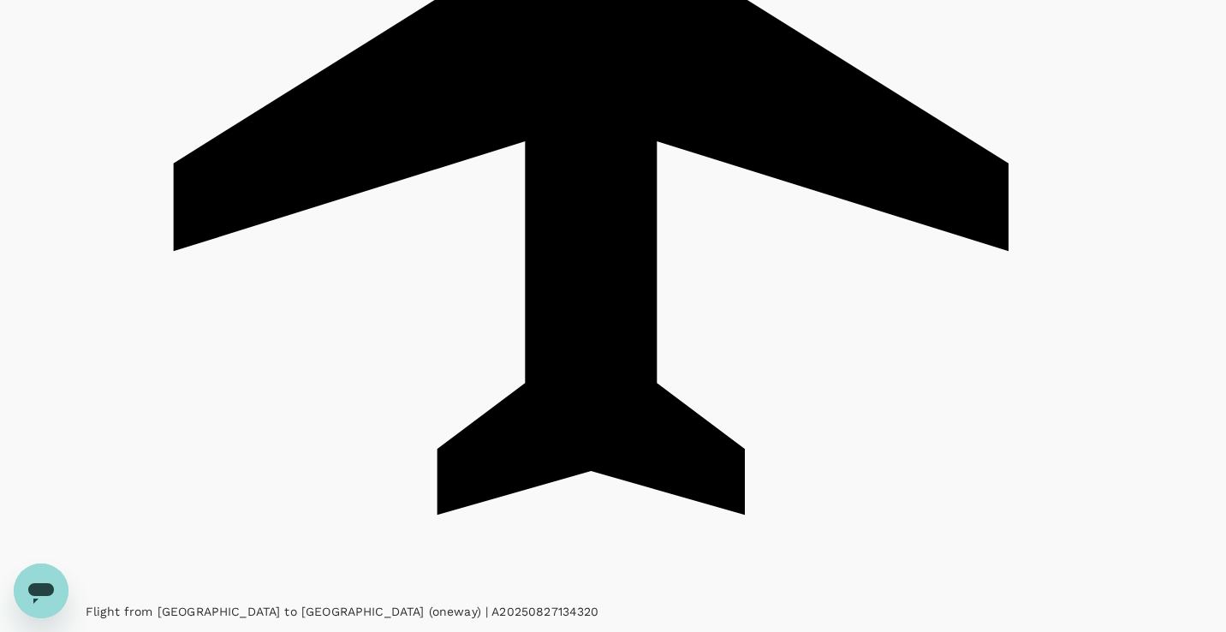
scroll to position [832, 0]
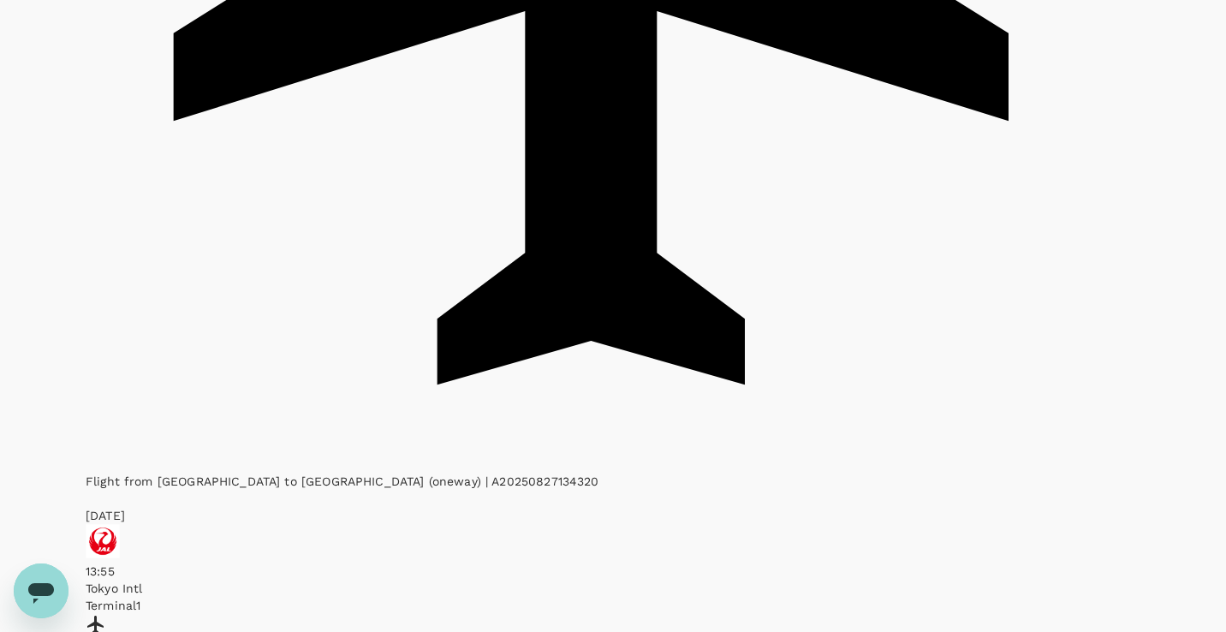
scroll to position [964, 0]
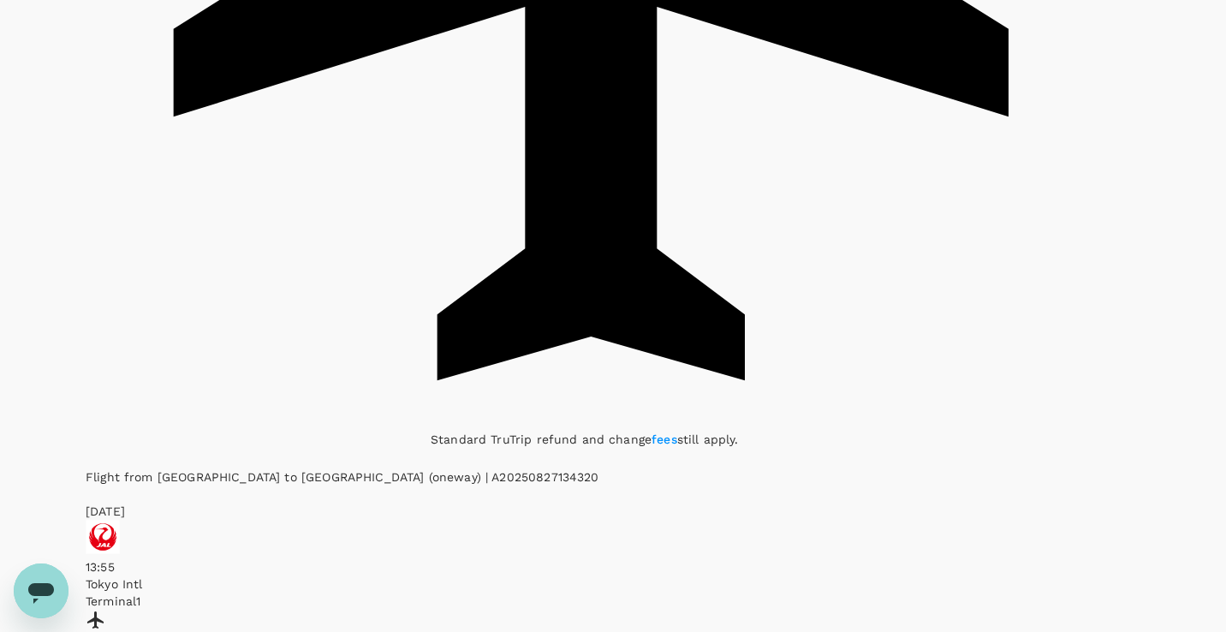
click at [651, 432] on link "fees" at bounding box center [664, 439] width 26 height 14
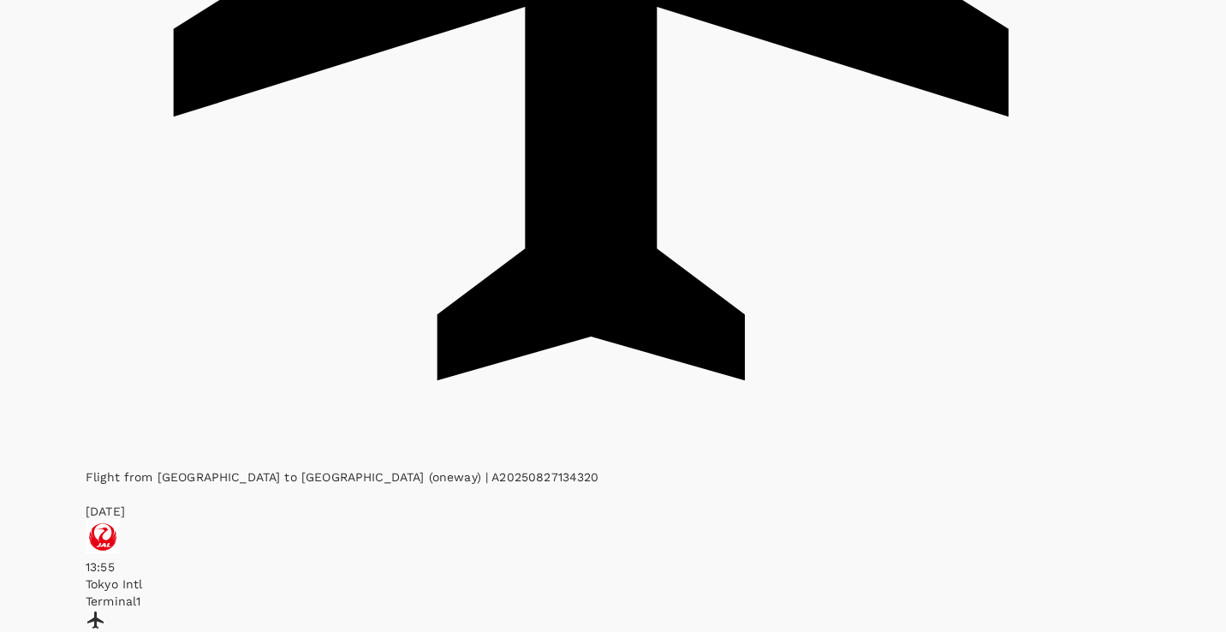
type textarea "I need to cancel"
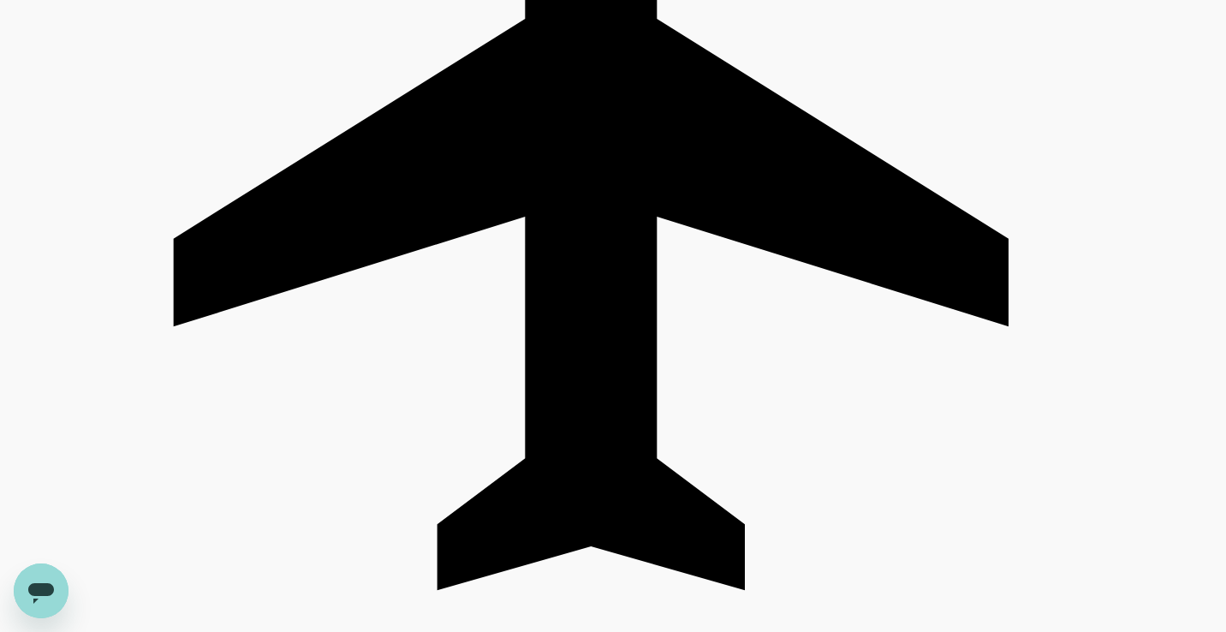
scroll to position [838, 0]
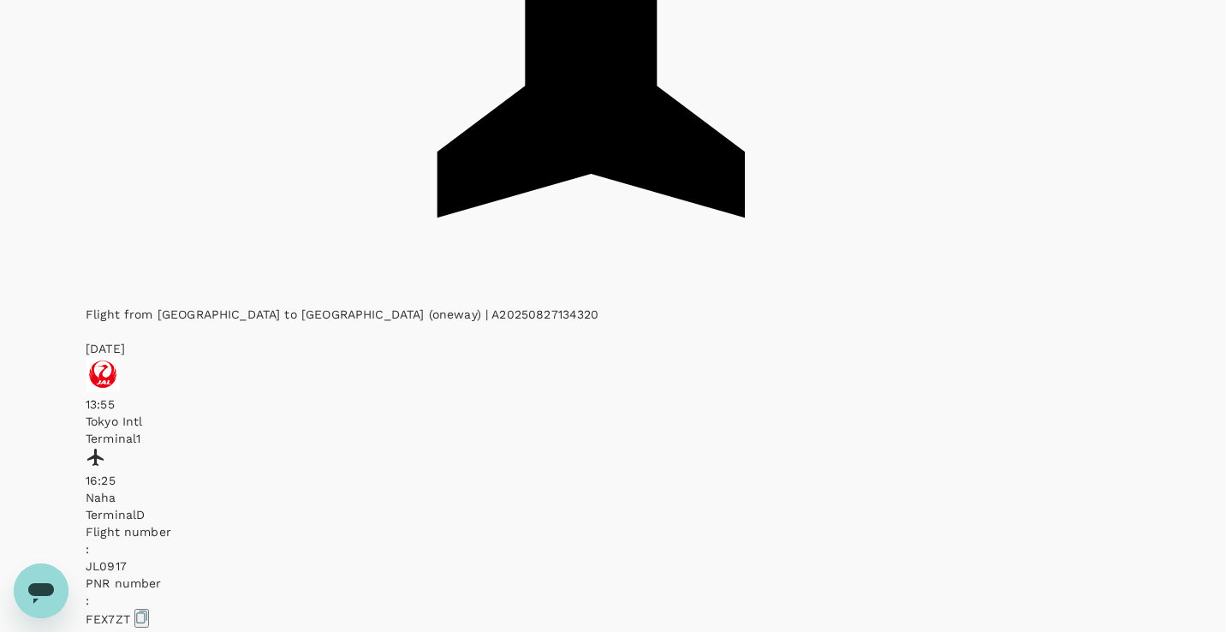
scroll to position [1167, 0]
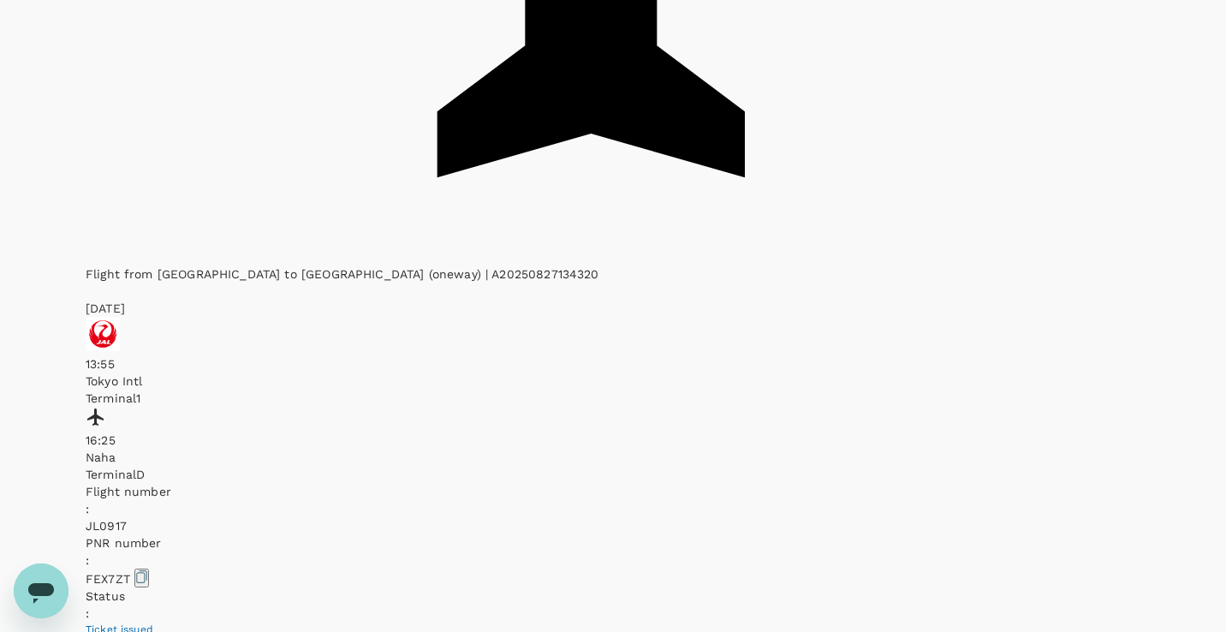
type textarea "I need to cancel as my schedule has changed"
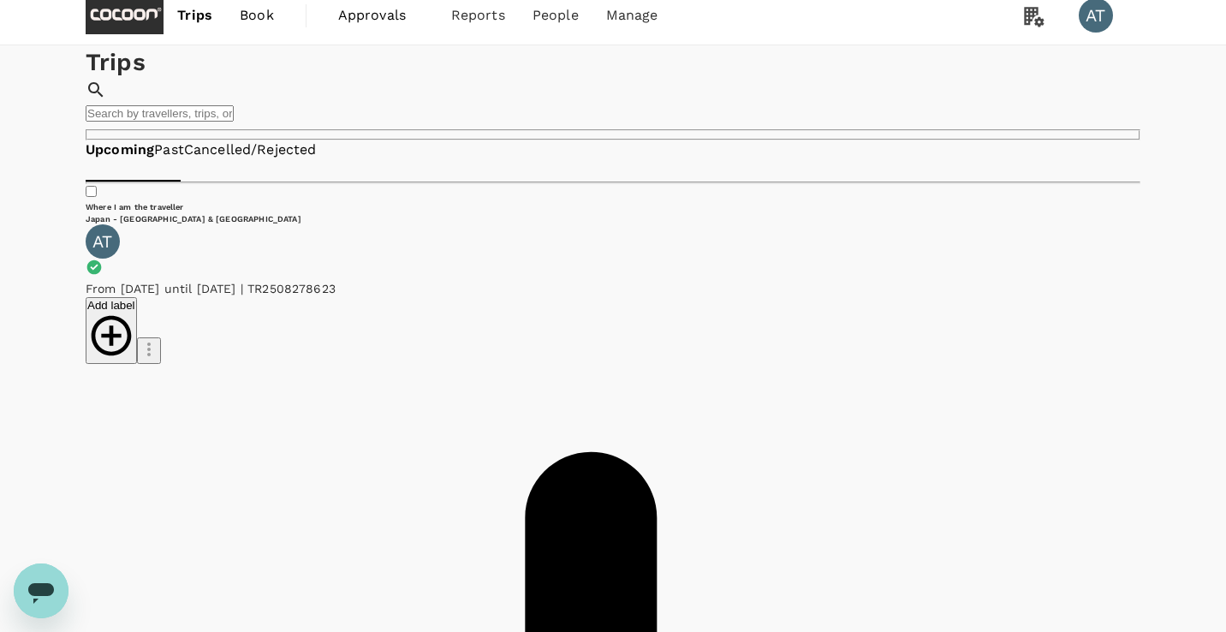
scroll to position [0, 0]
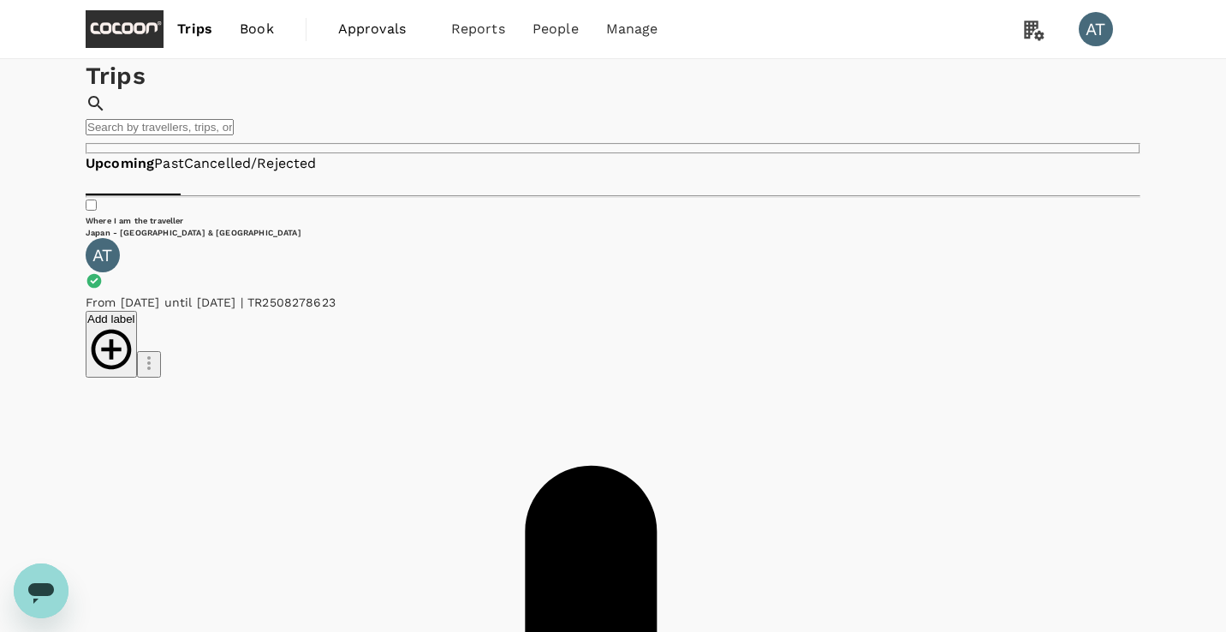
click at [253, 29] on span "Book" at bounding box center [257, 29] width 34 height 21
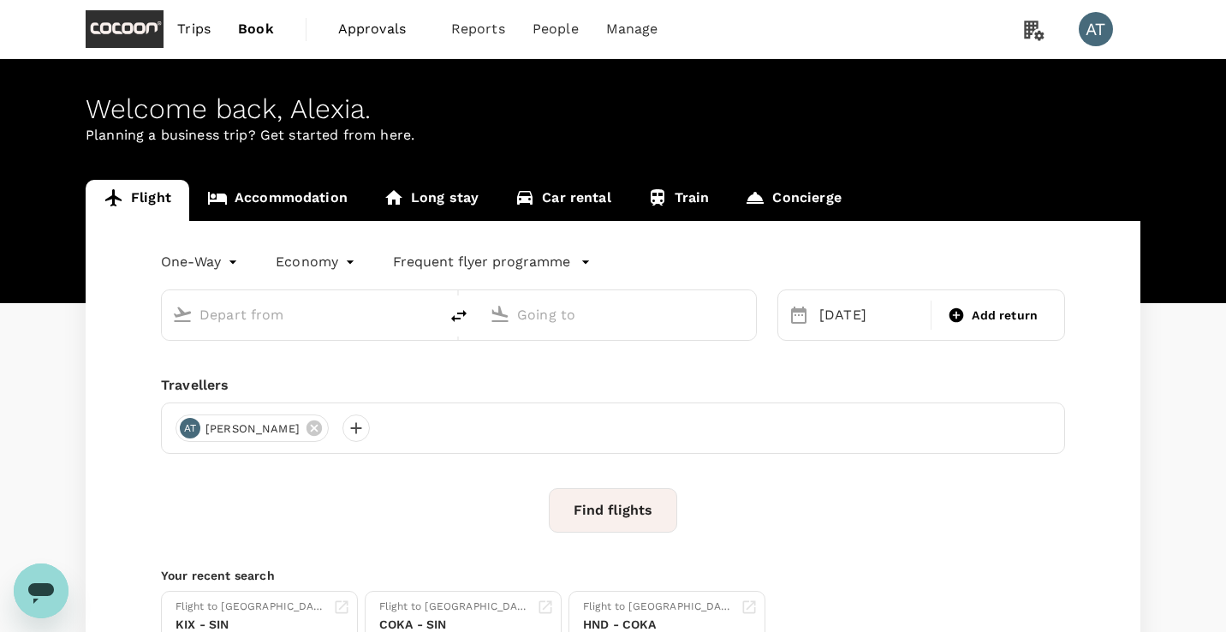
type input "Okinawa, Japan (any)"
type input "Kansai Intl (KIX)"
type input "Okinawa, Japan (any)"
type input "Kansai Intl (KIX)"
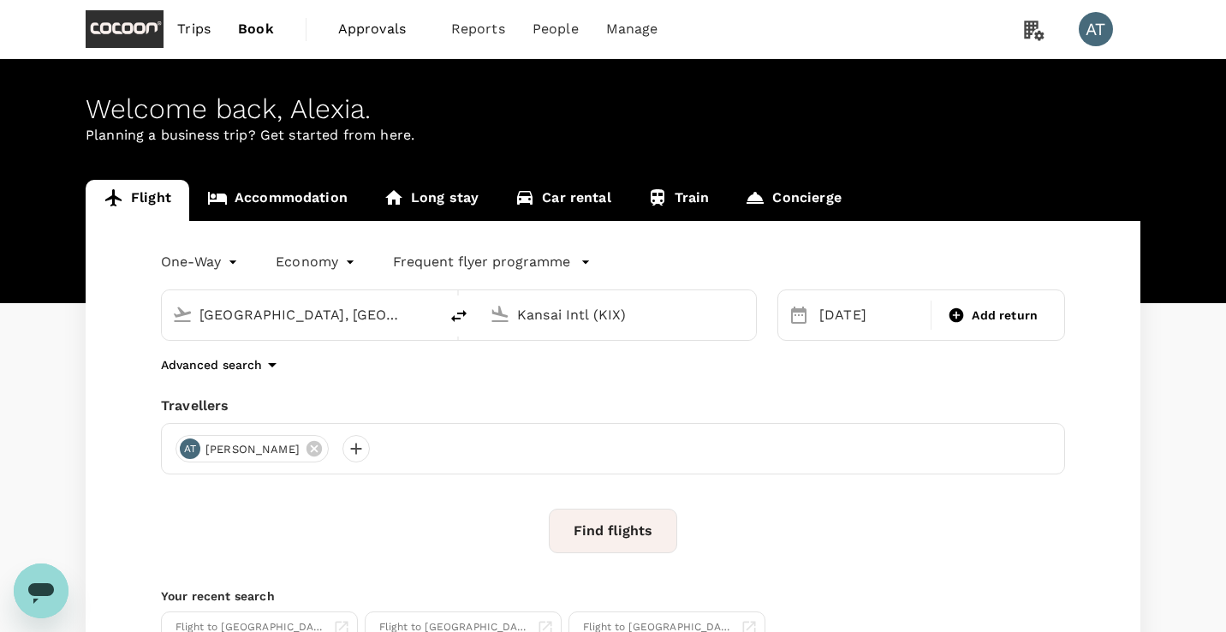
click at [199, 41] on link "Trips" at bounding box center [194, 29] width 61 height 58
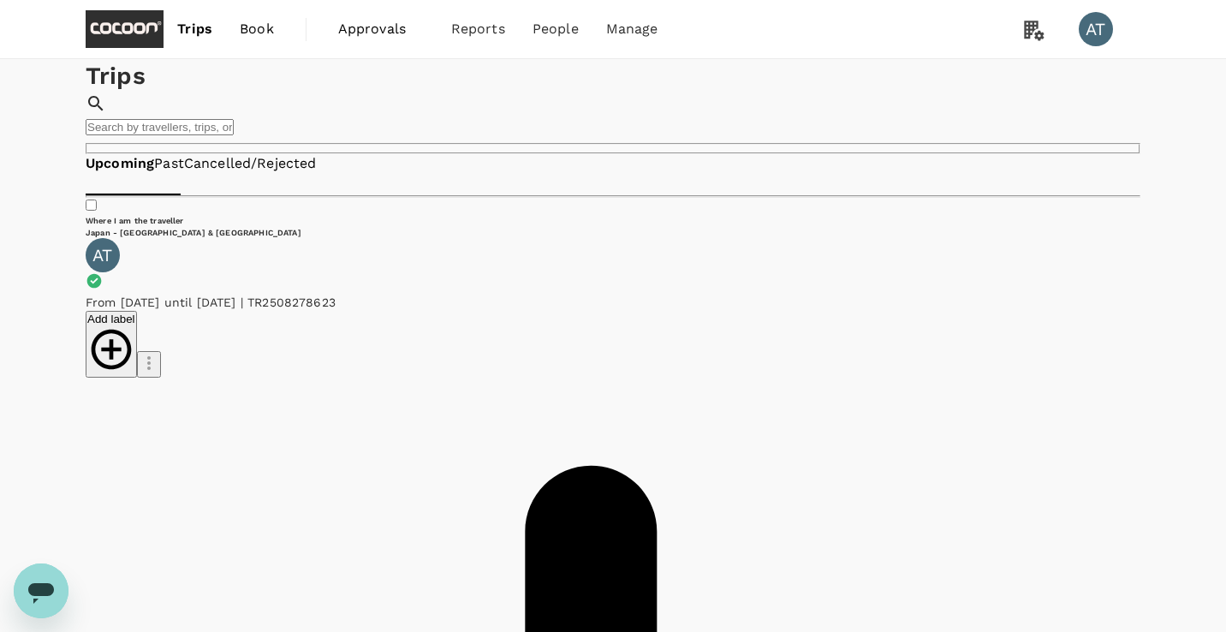
click at [271, 23] on span "Book" at bounding box center [257, 29] width 34 height 21
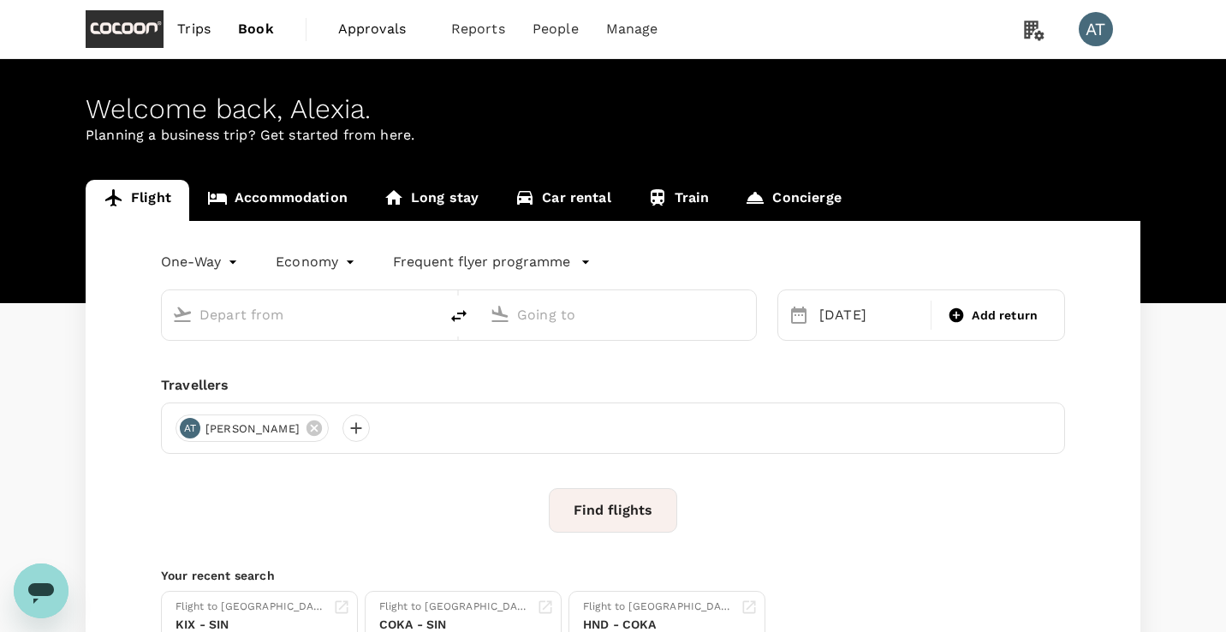
type input "Okinawa, Japan (any)"
type input "Kansai Intl (KIX)"
type input "Okinawa, Japan (any)"
type input "Kansai Intl (KIX)"
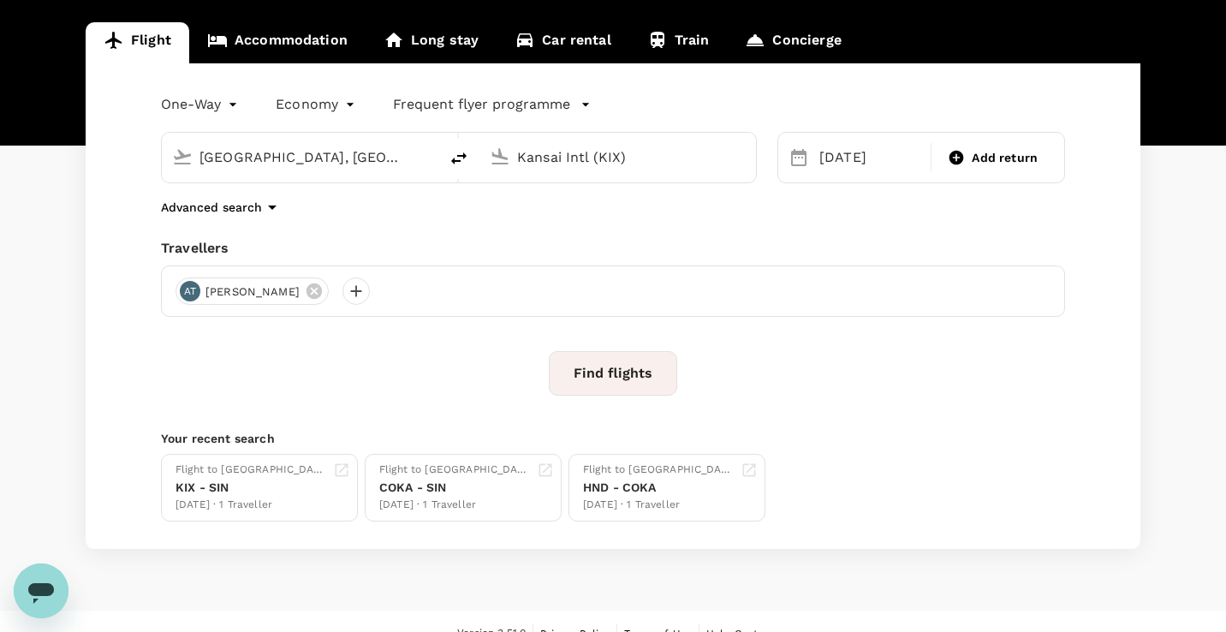
scroll to position [181, 0]
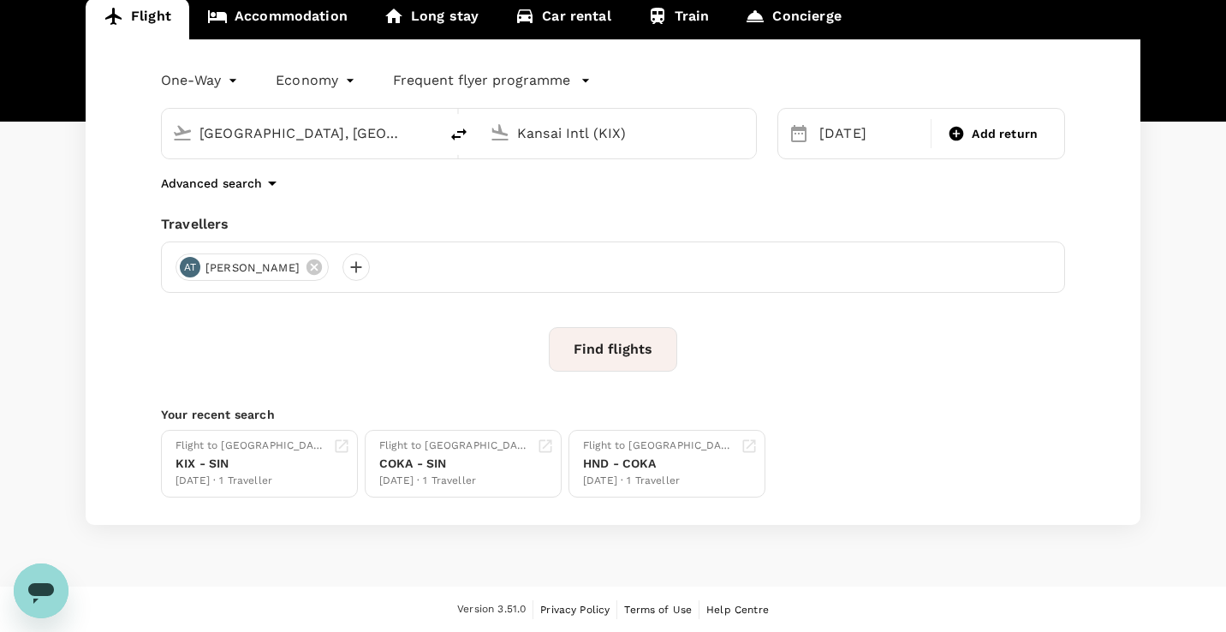
click at [601, 350] on button "Find flights" at bounding box center [613, 349] width 128 height 45
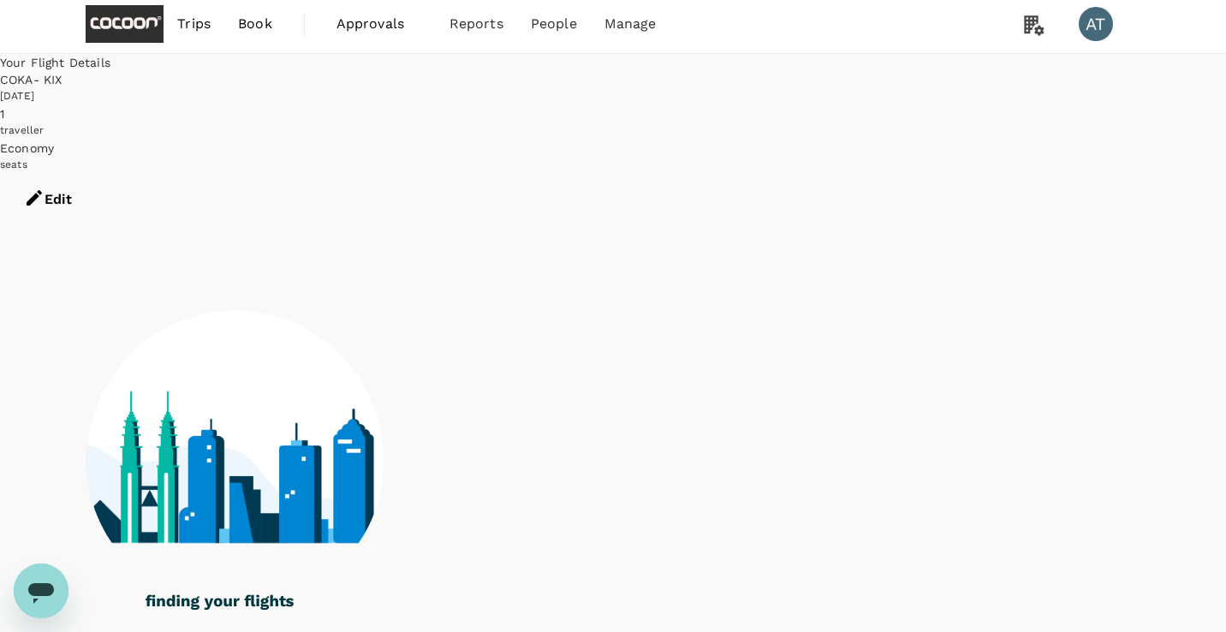
click at [262, 28] on span "Book" at bounding box center [255, 24] width 34 height 21
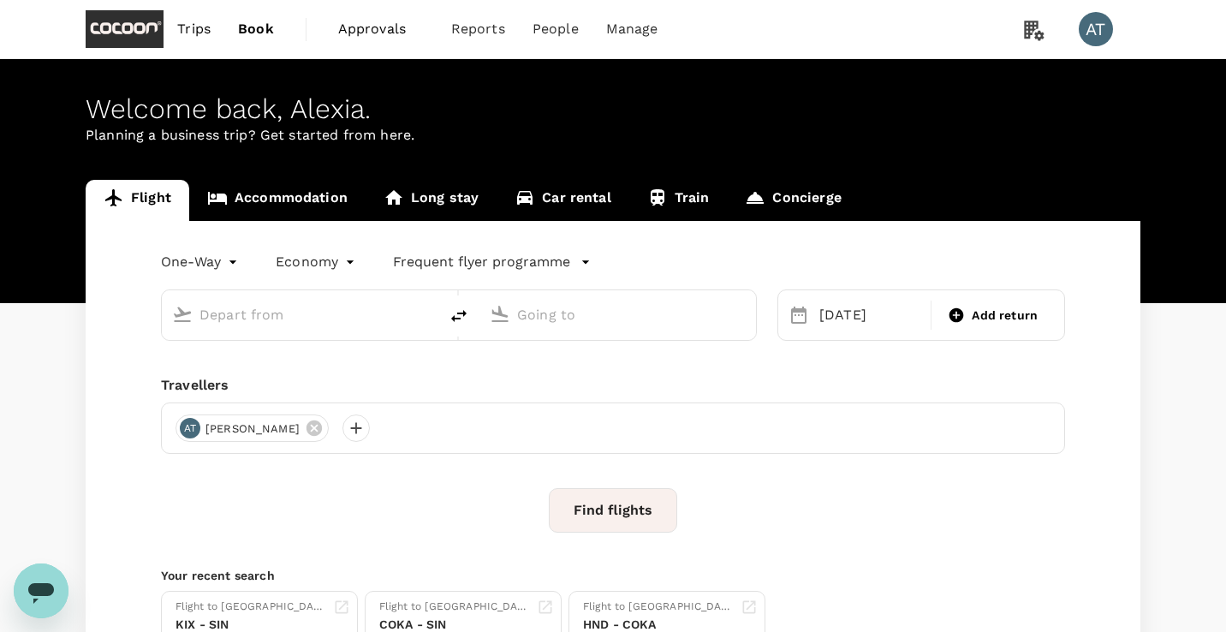
type input "Okinawa, Japan (any)"
type input "Kansai Intl (KIX)"
type input "Okinawa, Japan (any)"
type input "Kansai Intl (KIX)"
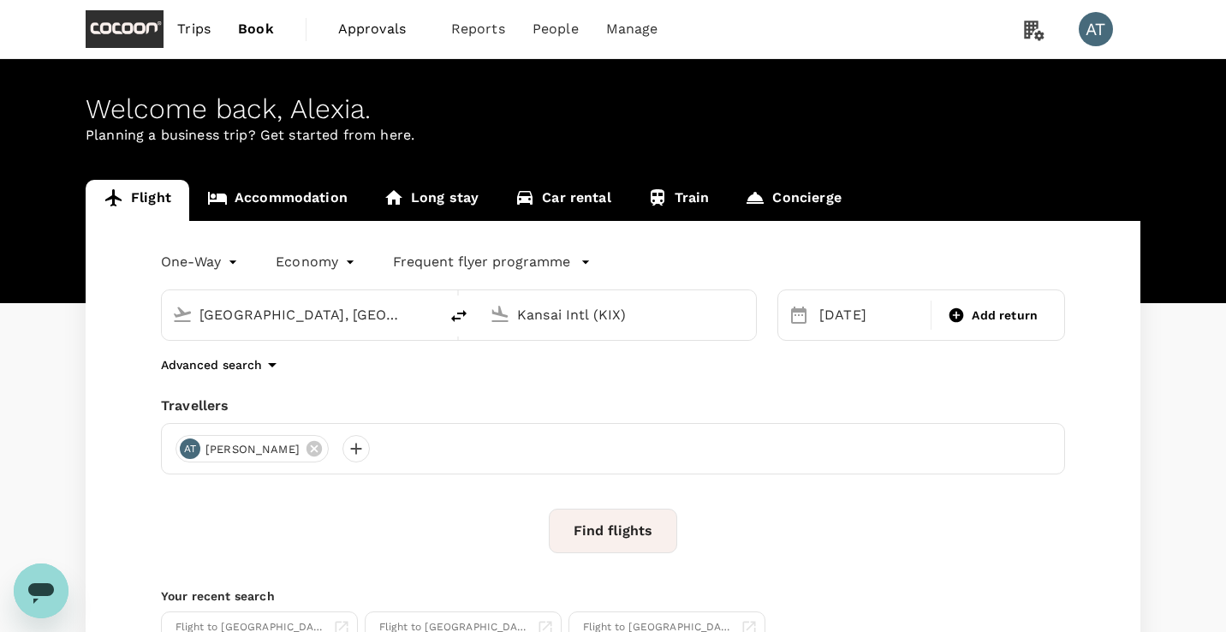
click at [199, 22] on span "Trips" at bounding box center [193, 29] width 33 height 21
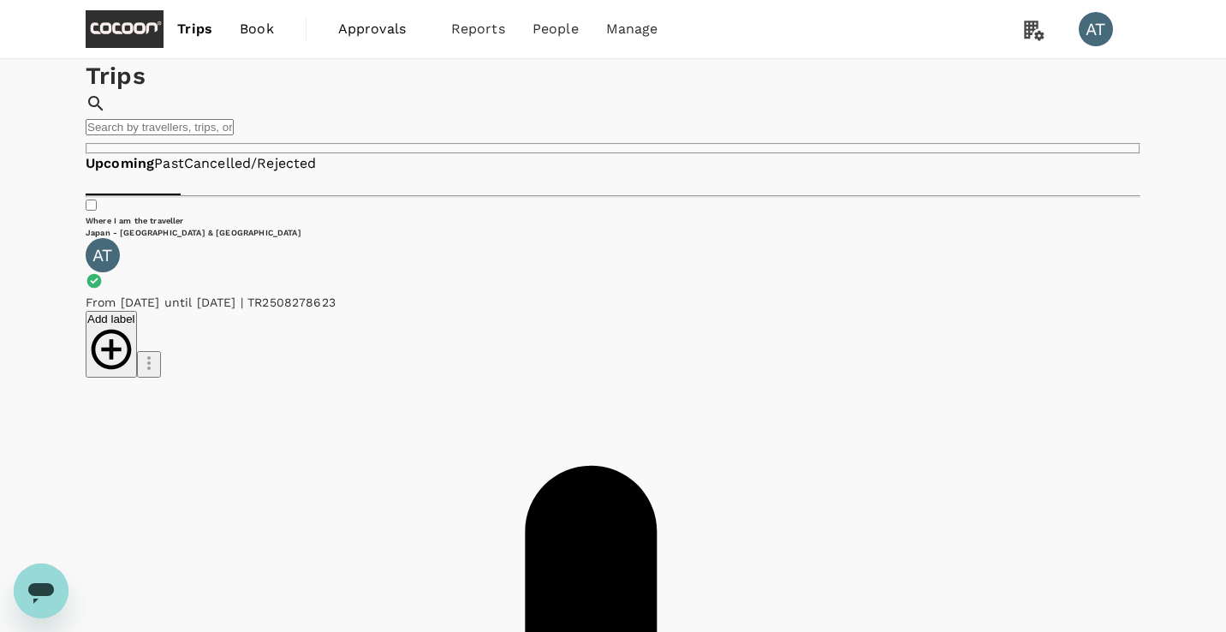
click at [249, 30] on span "Book" at bounding box center [257, 29] width 34 height 21
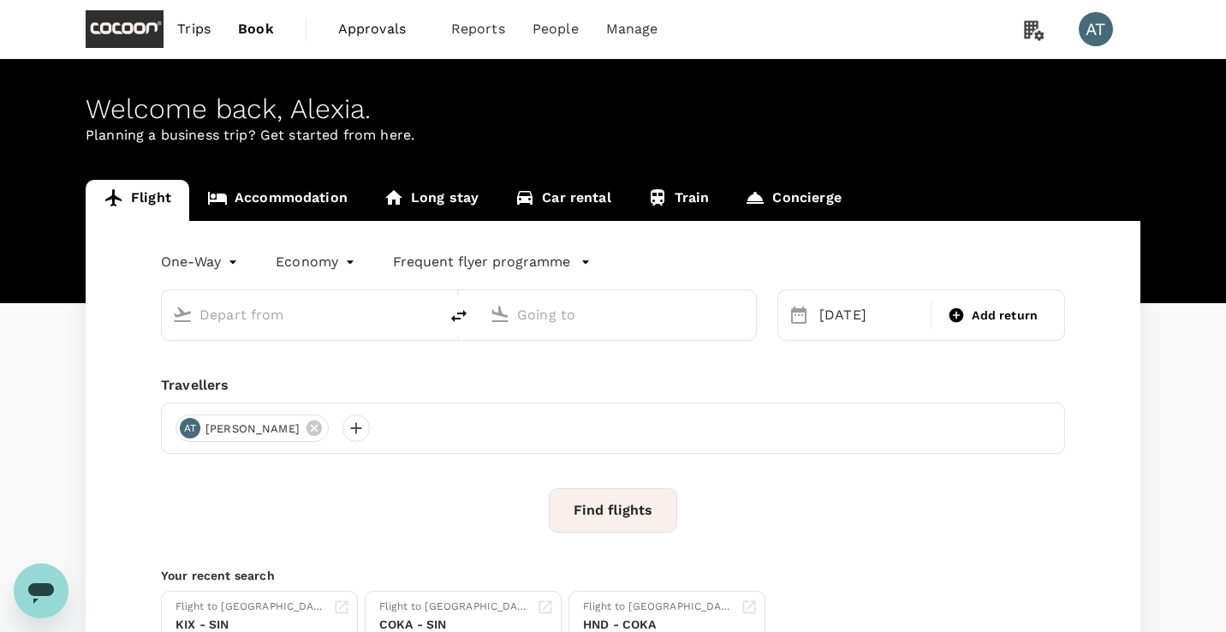
type input "Okinawa, Japan (any)"
type input "Kansai Intl (KIX)"
type input "Okinawa, Japan (any)"
type input "Kansai Intl (KIX)"
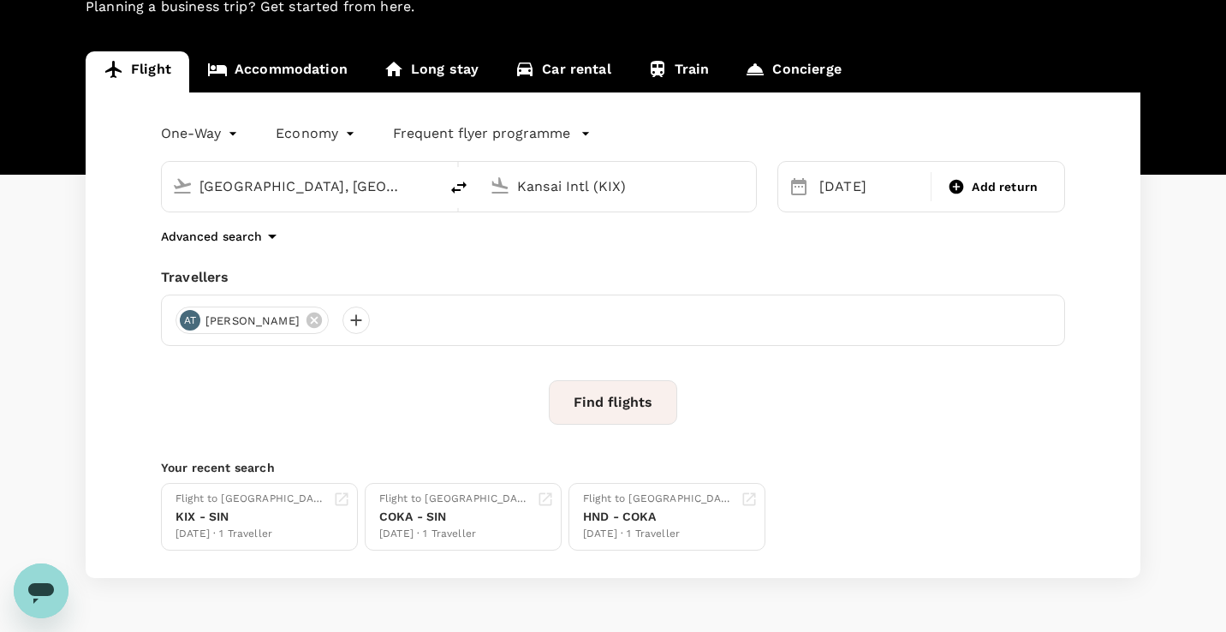
scroll to position [181, 0]
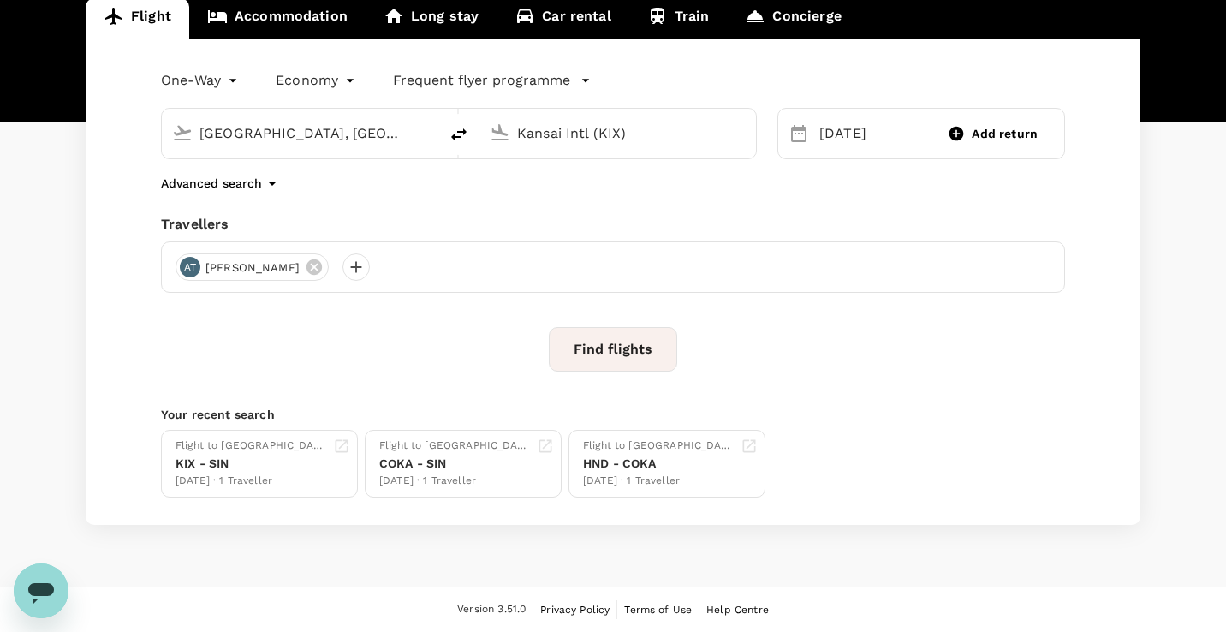
click at [578, 353] on button "Find flights" at bounding box center [613, 349] width 128 height 45
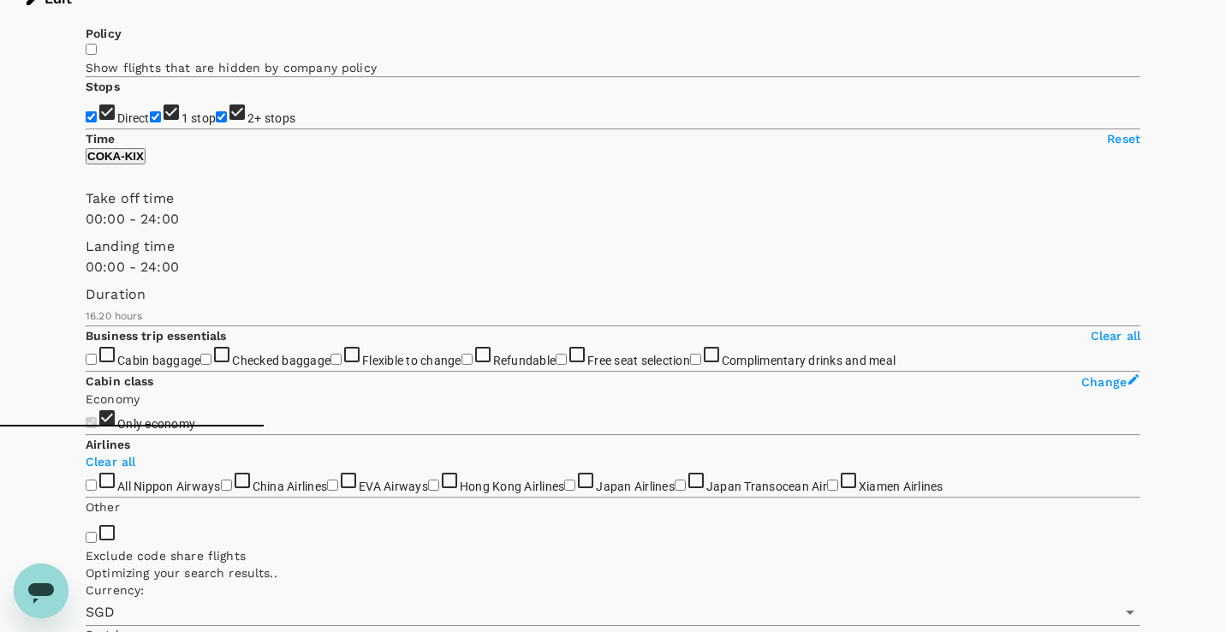
scroll to position [209, 0]
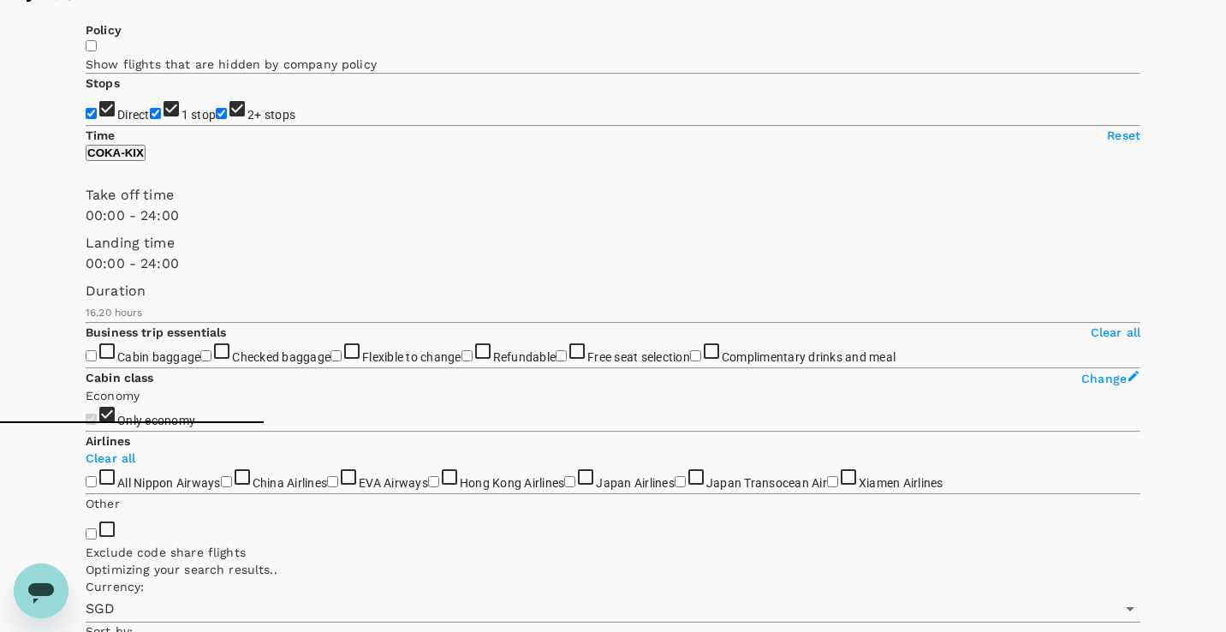
type input "1180"
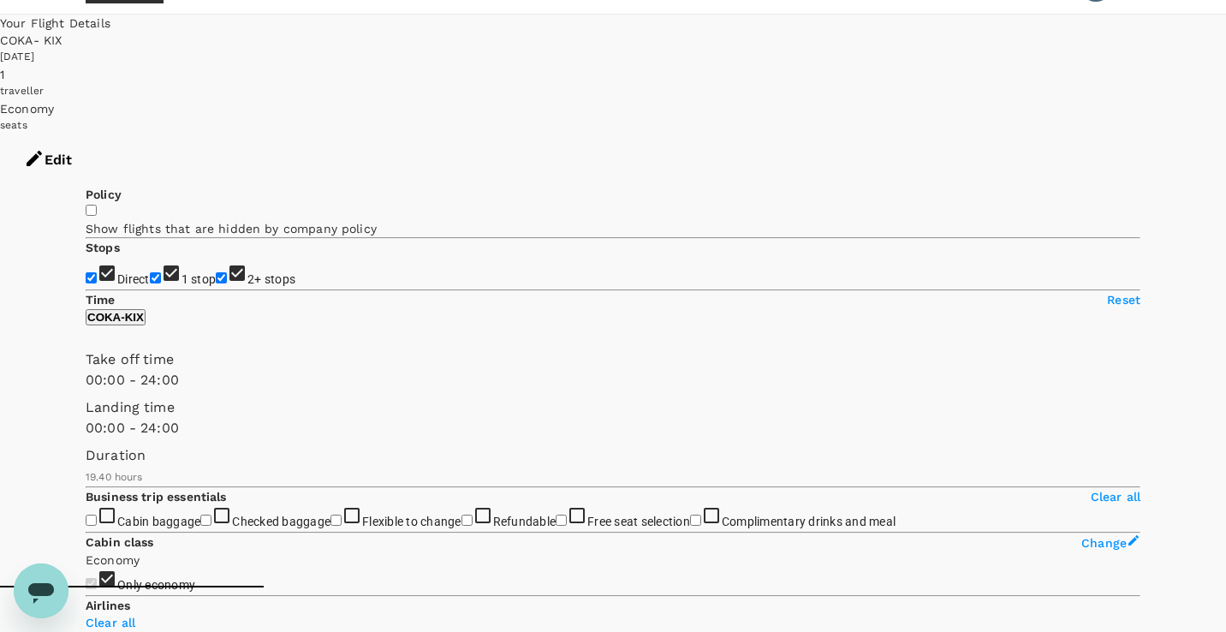
scroll to position [0, 0]
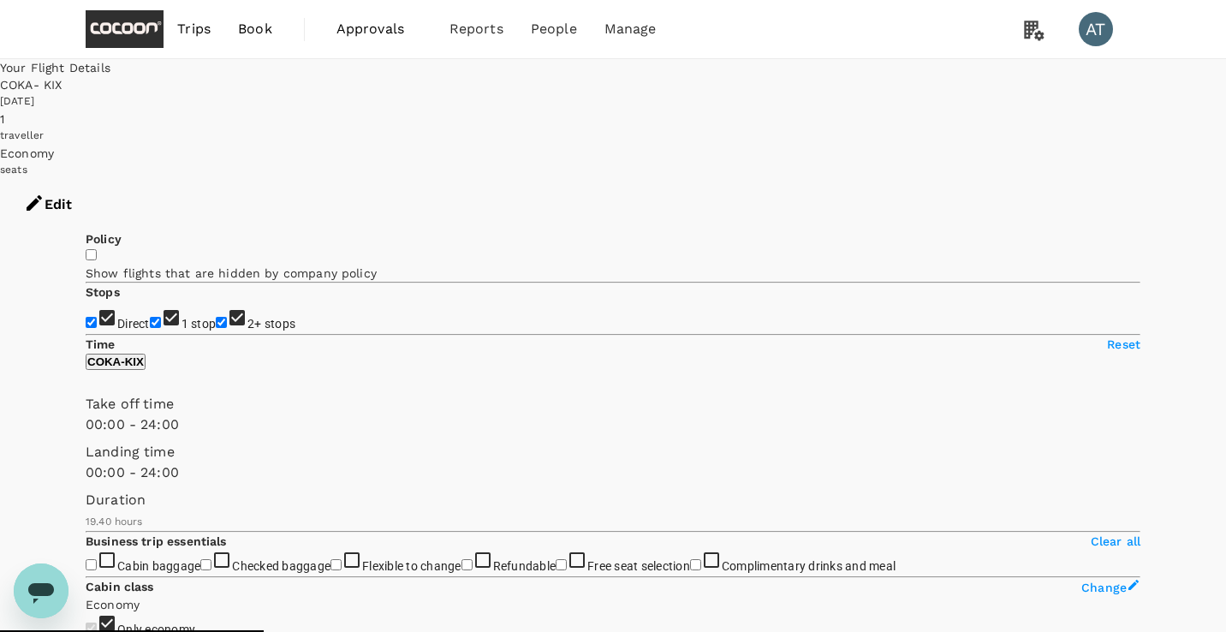
click at [205, 27] on span "Trips" at bounding box center [193, 29] width 33 height 21
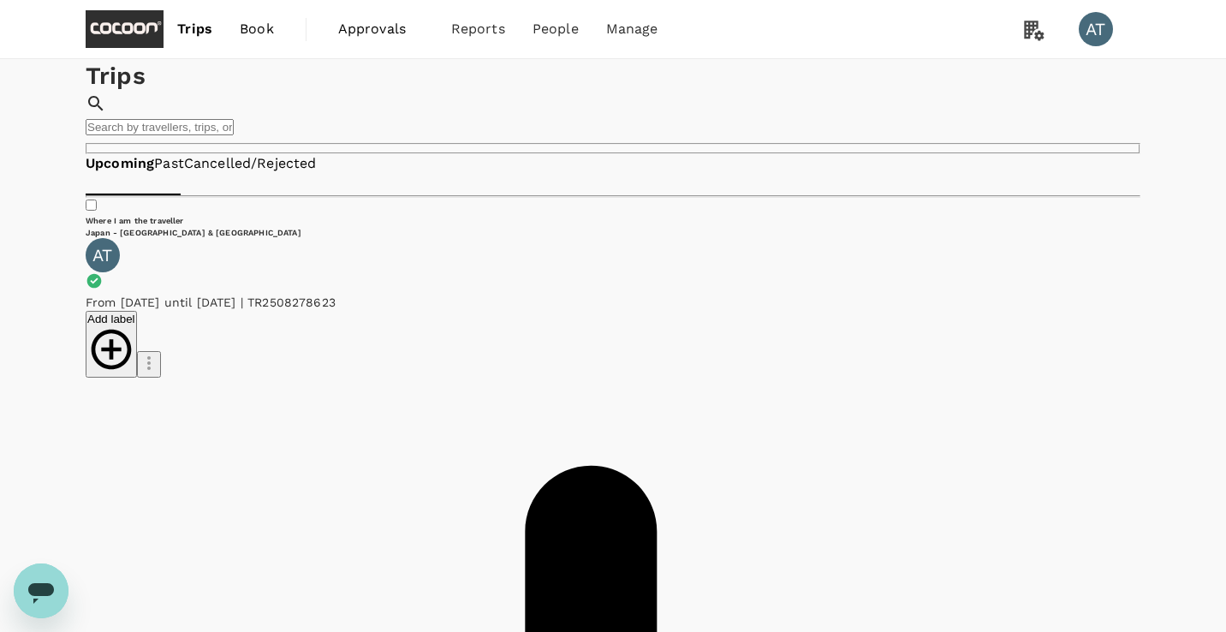
click at [243, 35] on span "Book" at bounding box center [257, 29] width 34 height 21
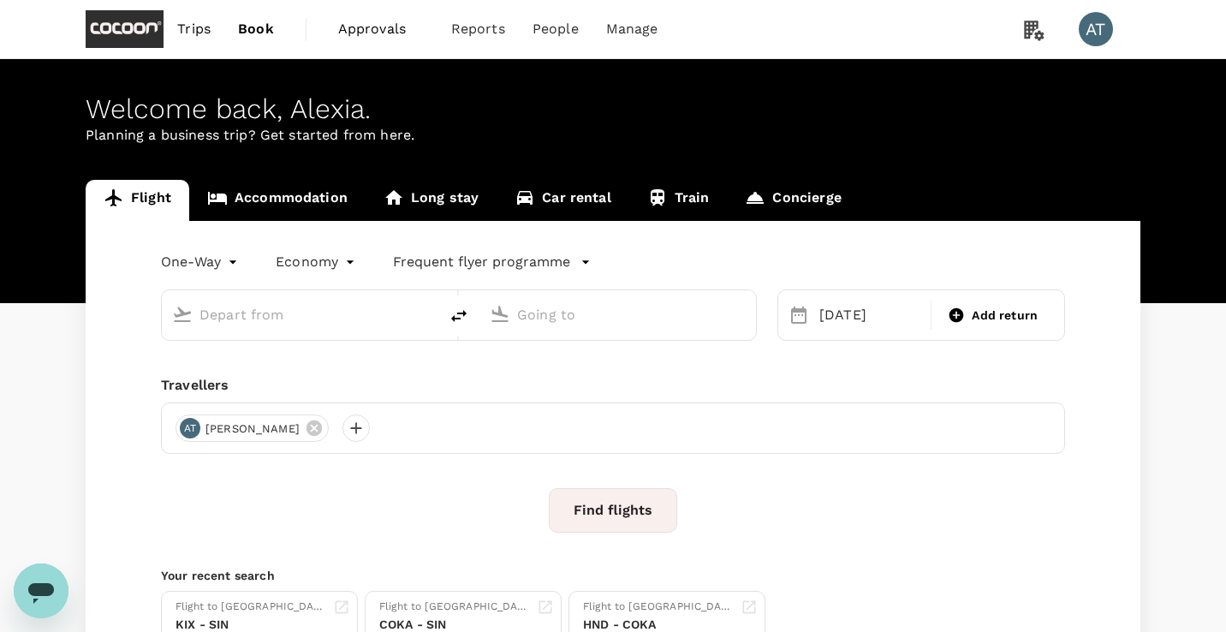
click at [362, 330] on div at bounding box center [296, 312] width 263 height 38
click at [362, 313] on input "text" at bounding box center [300, 314] width 203 height 27
type input "Okinawa, Japan (any)"
type input "Kansai Intl (KIX)"
type input "Okinawa, Japan (any)"
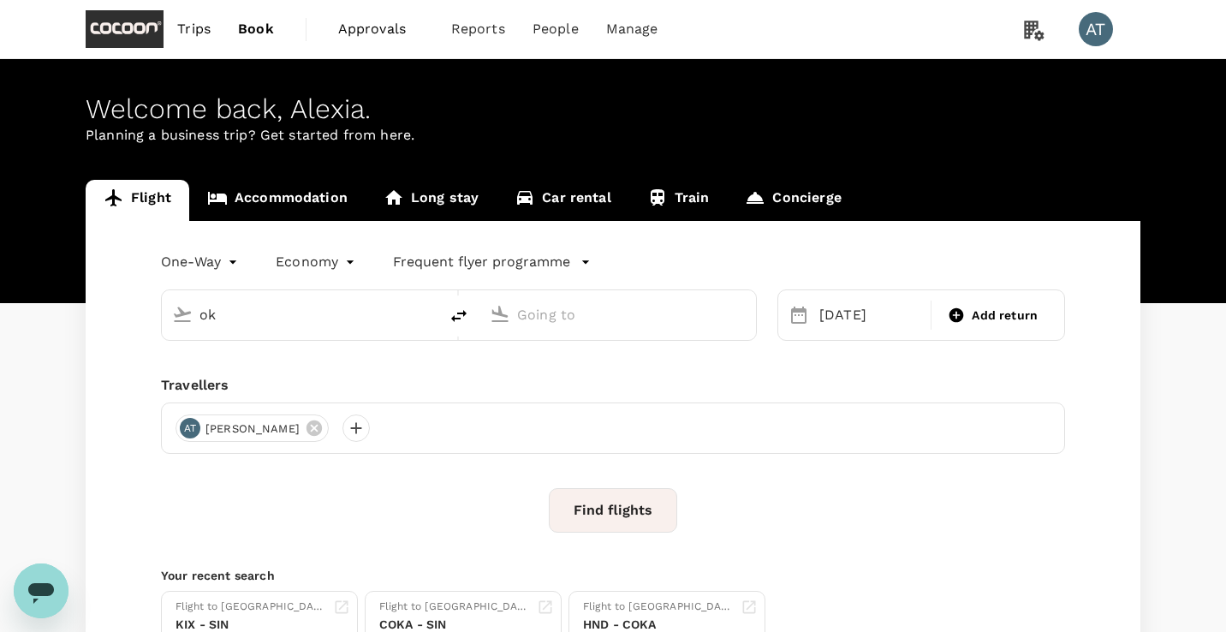
type input "Kansai Intl (KIX)"
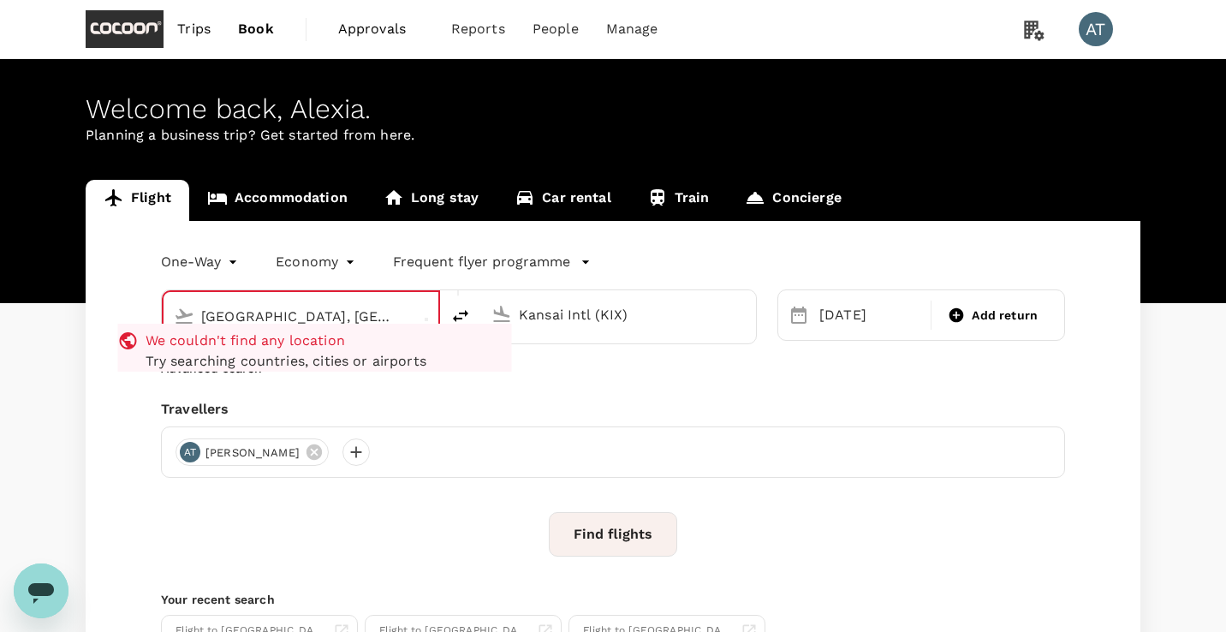
type input "Okinawa, Japan (any)"
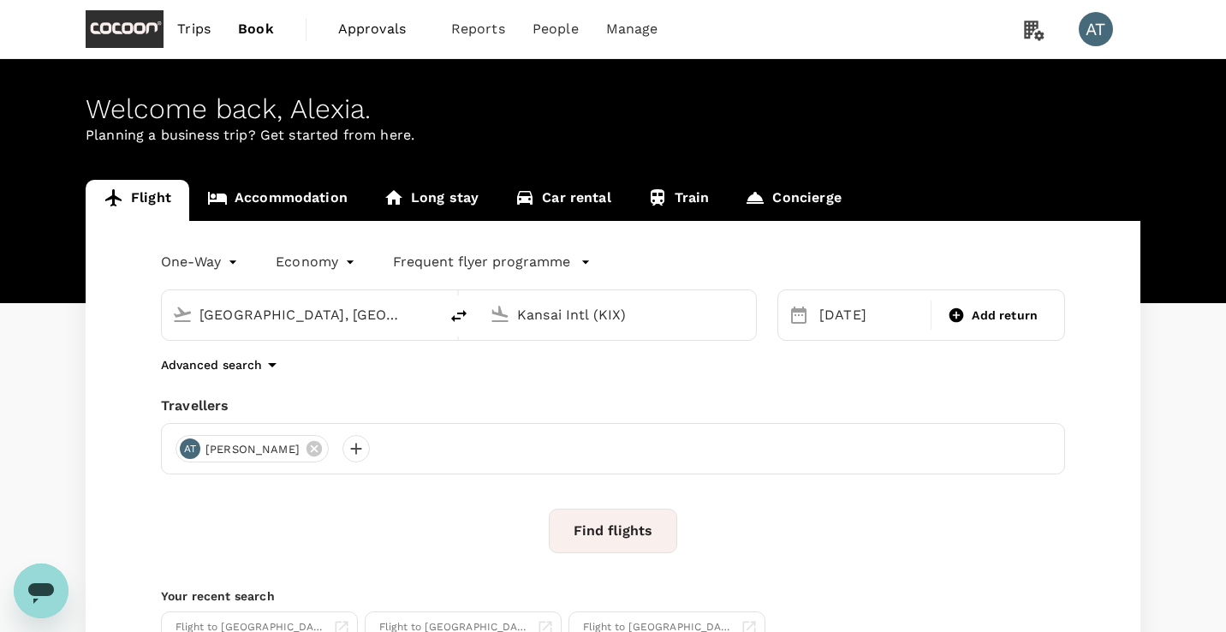
click at [609, 390] on div "One-Way oneway Economy economy Frequent flyer programme Okinawa, Japan (any) Ka…" at bounding box center [613, 463] width 1055 height 485
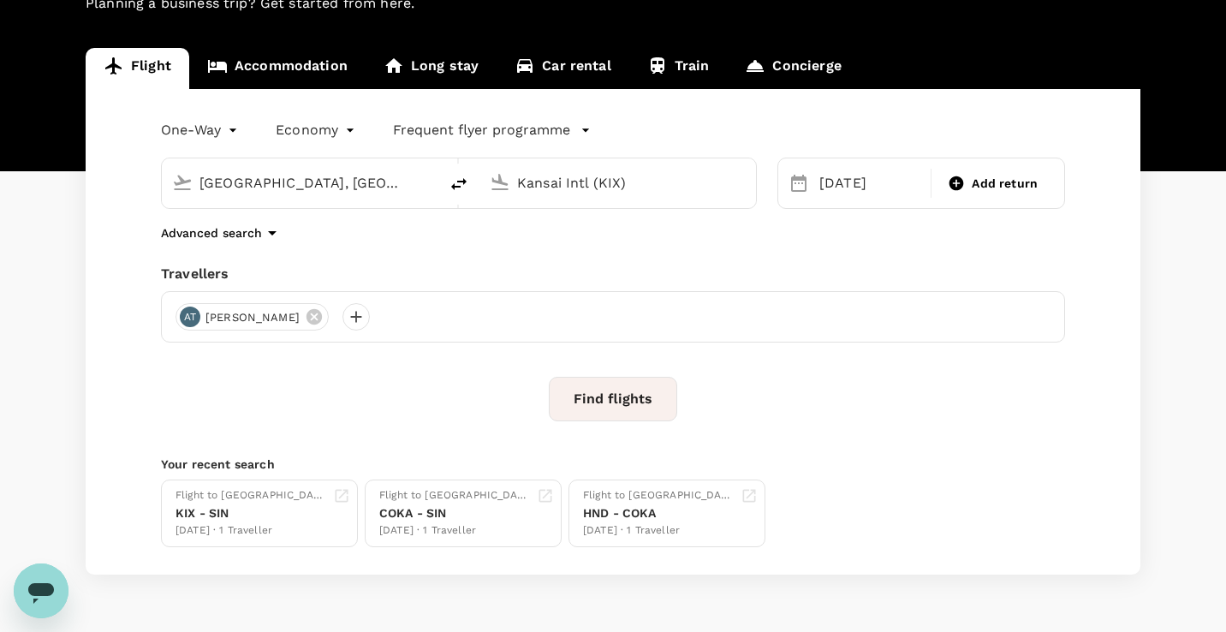
scroll to position [181, 0]
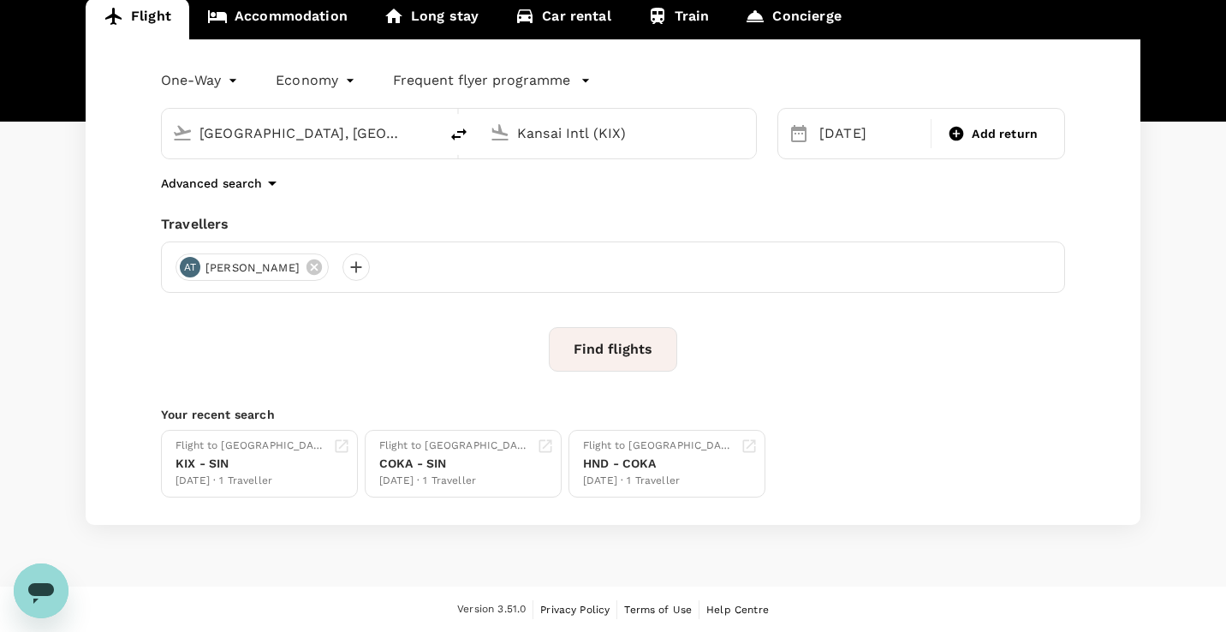
click at [612, 353] on button "Find flights" at bounding box center [613, 349] width 128 height 45
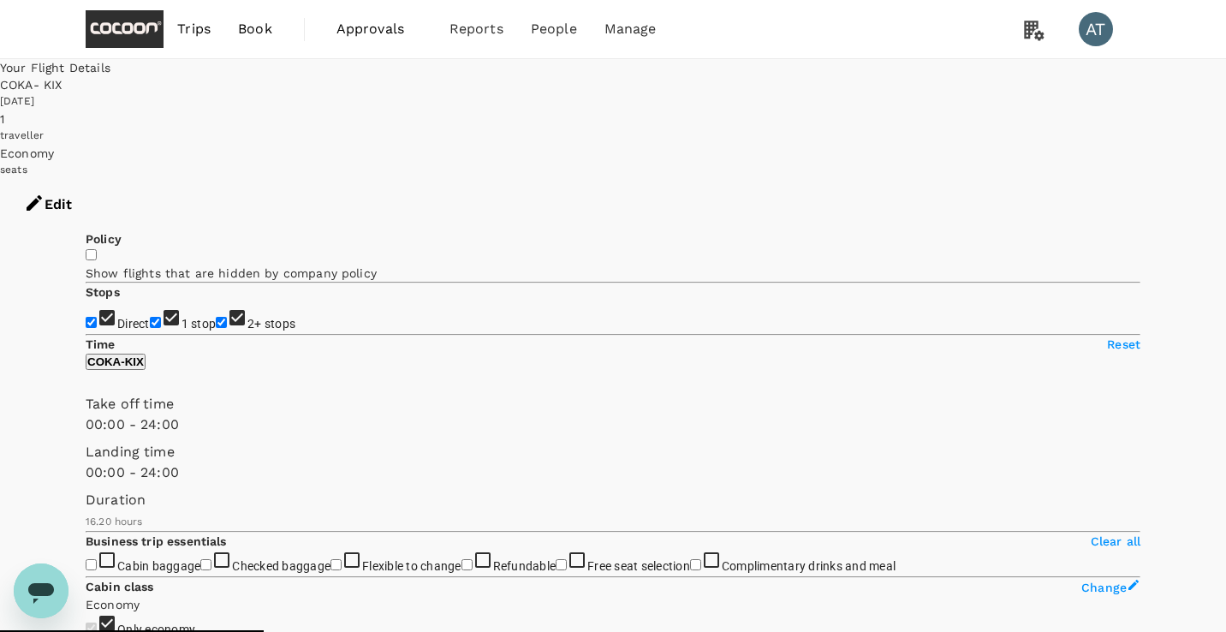
type input "1025"
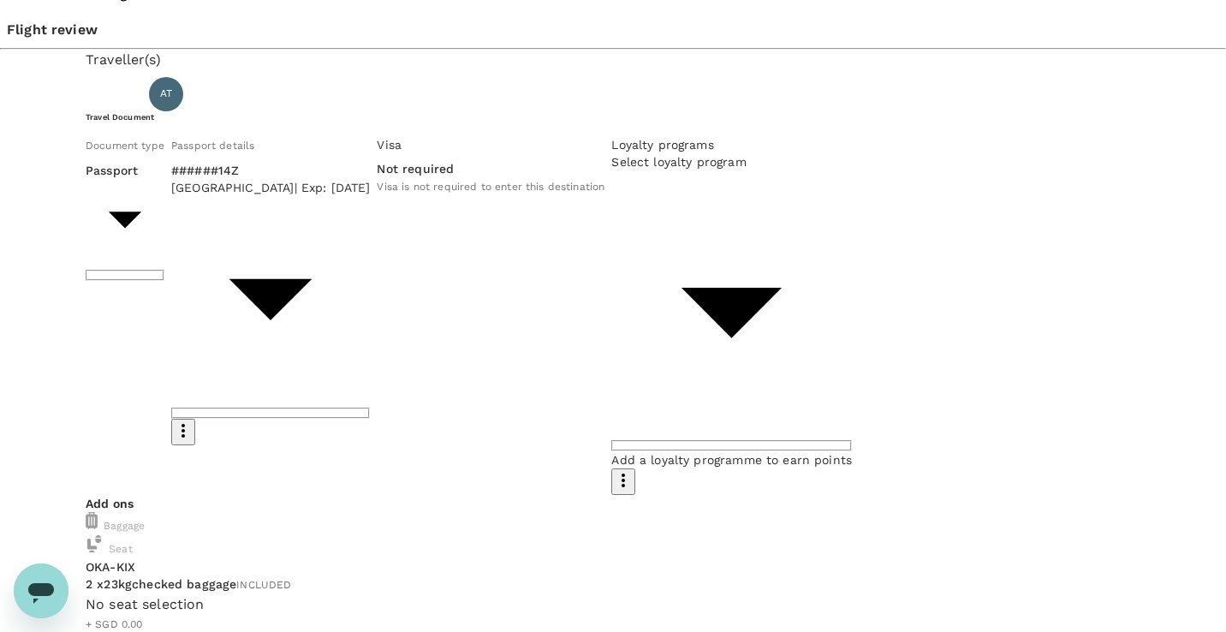
scroll to position [14, 0]
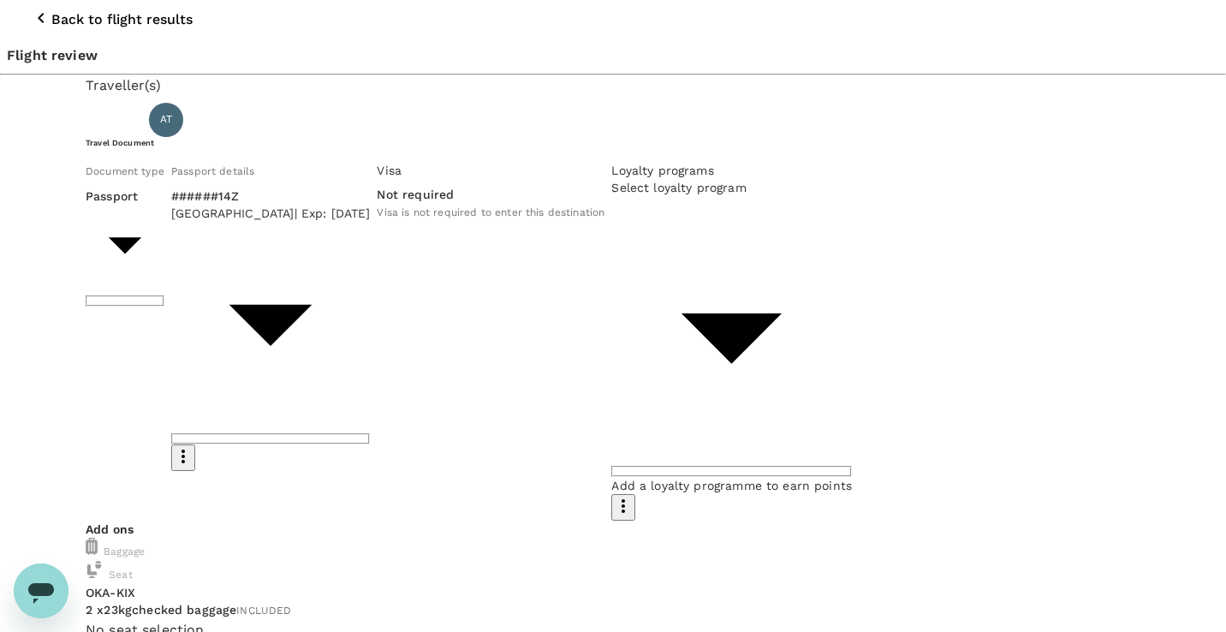
click at [627, 358] on li "#######629 KRISFLYER | KrisFlyer" at bounding box center [579, 361] width 274 height 51
type input "2adc2a98-3067-43ea-9163-cdba331c3471"
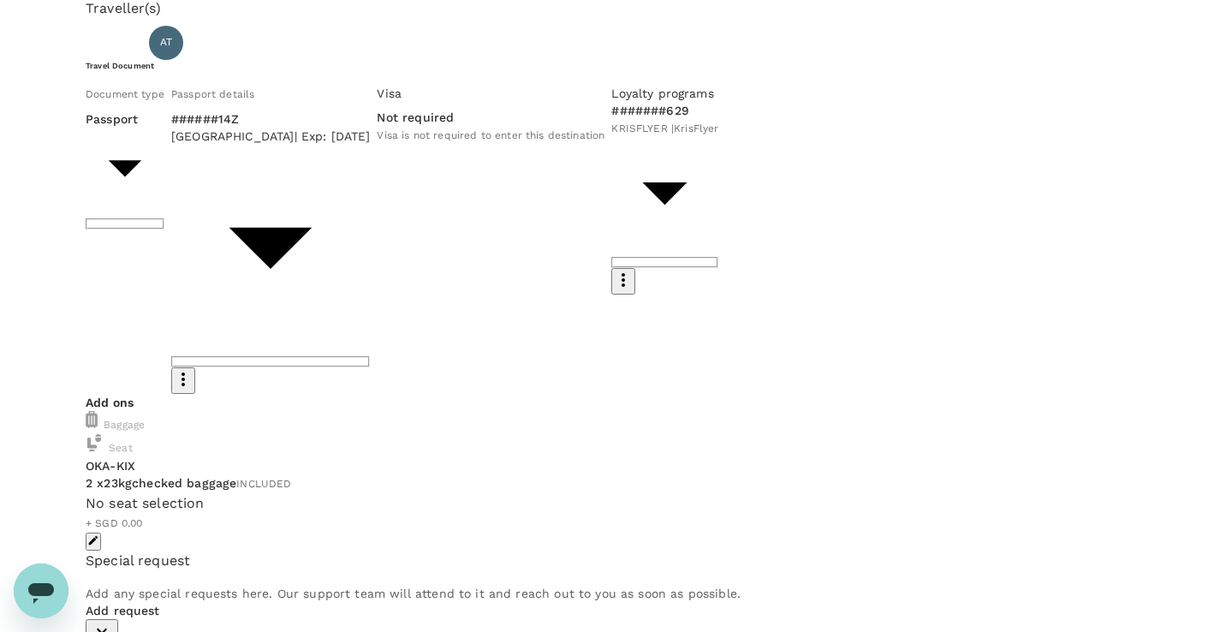
scroll to position [105, 0]
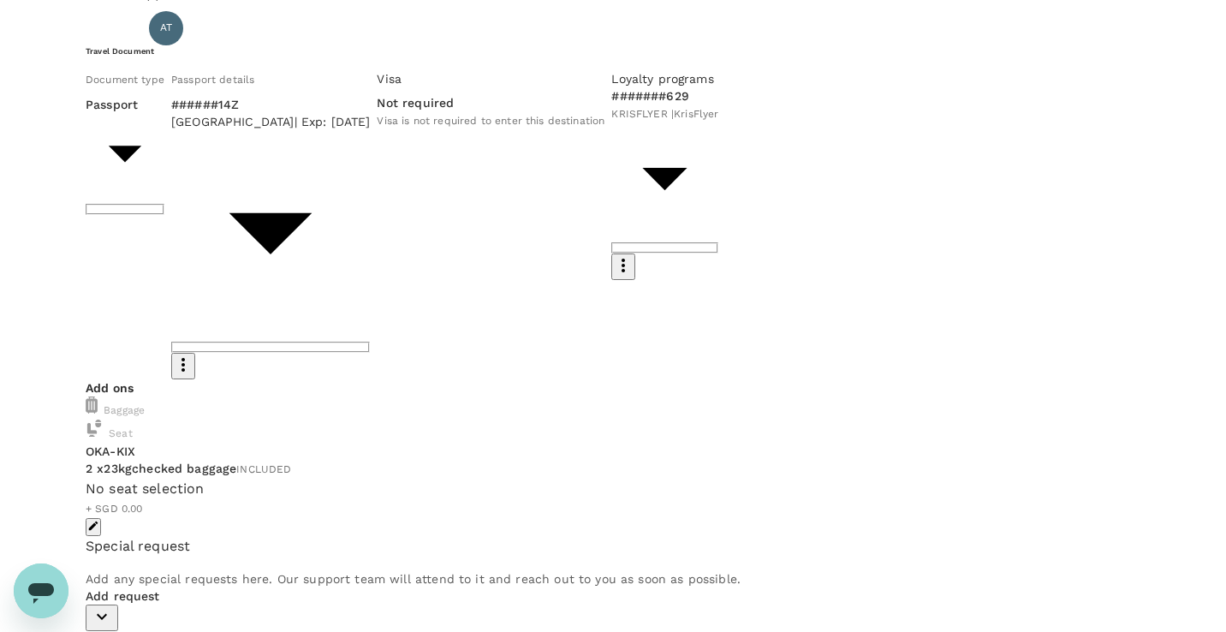
click at [99, 520] on icon "button" at bounding box center [93, 526] width 12 height 12
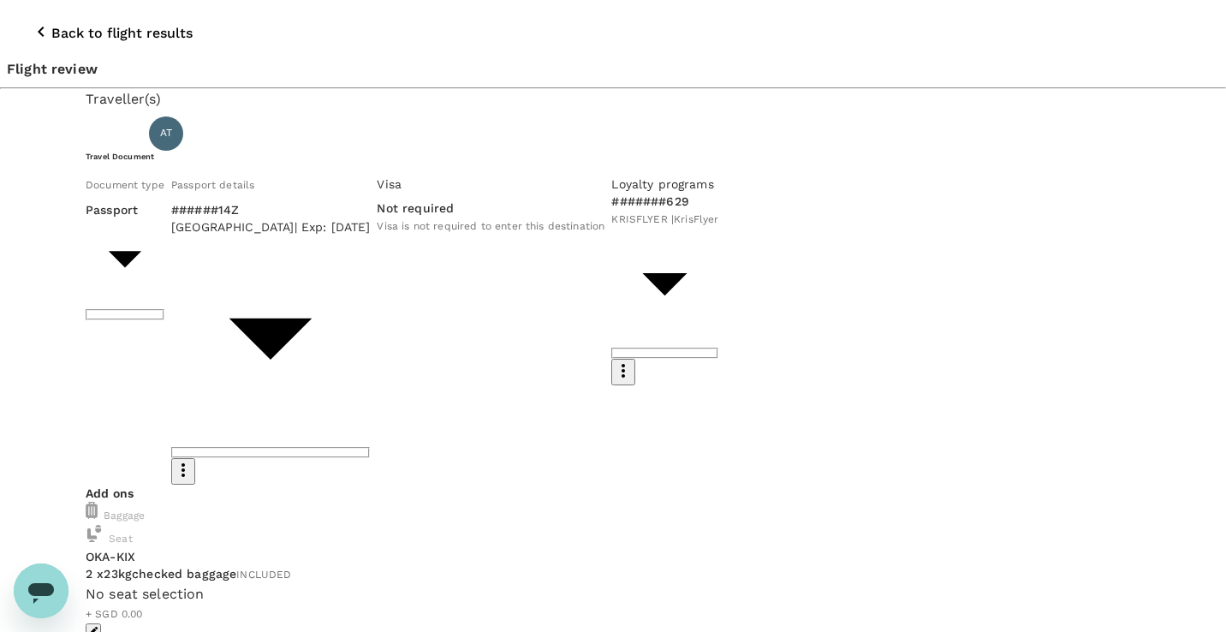
click at [31, 21] on icon "button" at bounding box center [41, 31] width 21 height 21
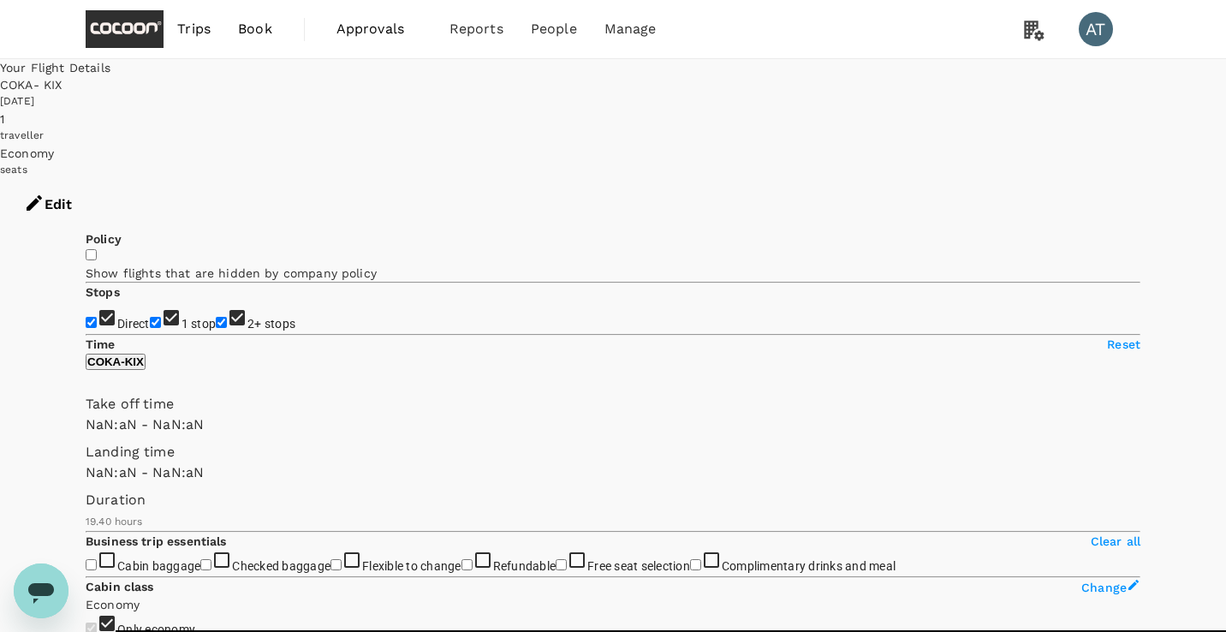
type input "1440"
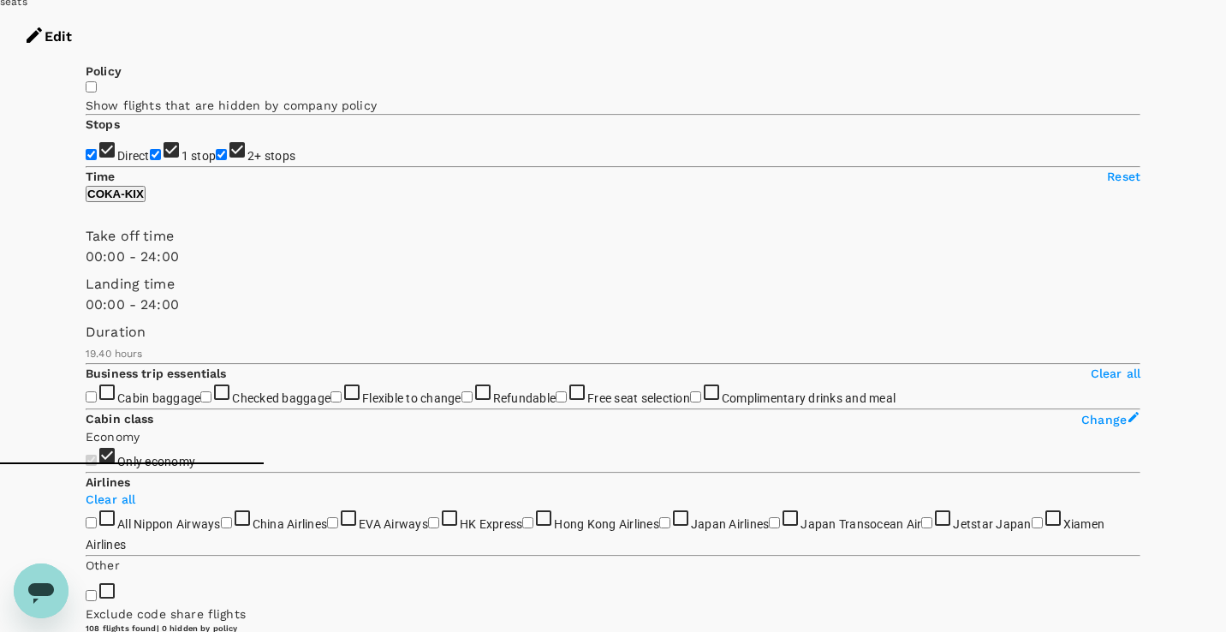
scroll to position [209, 0]
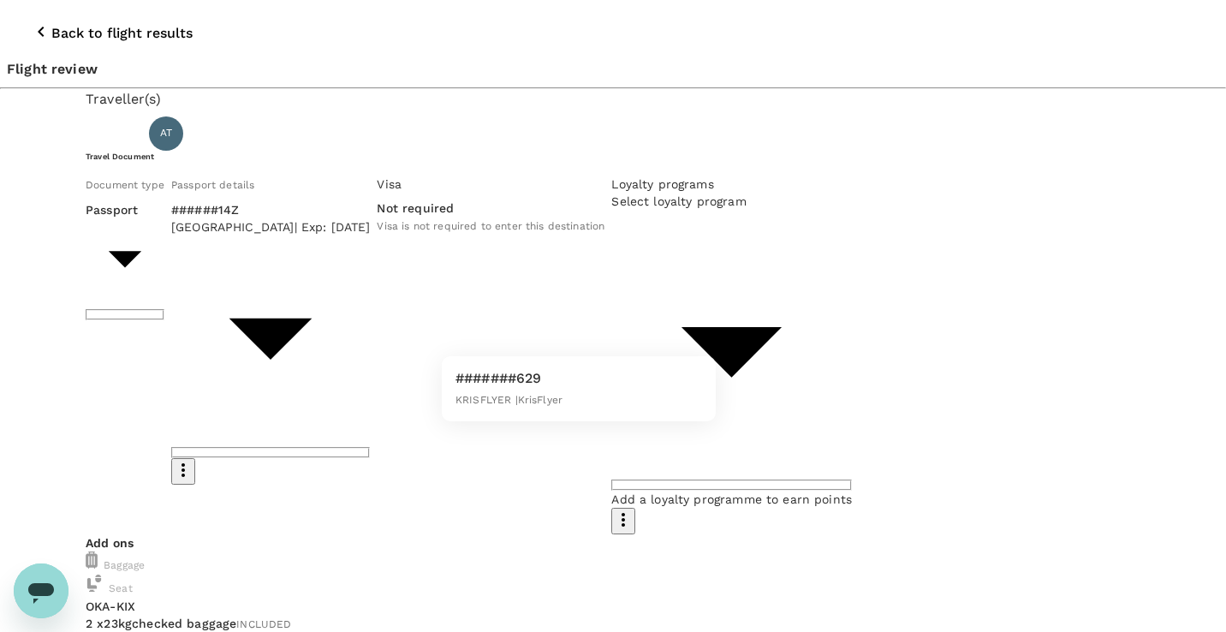
click at [613, 386] on li "#######629 KRISFLYER | KrisFlyer" at bounding box center [579, 388] width 274 height 51
type input "2adc2a98-3067-43ea-9163-cdba331c3471"
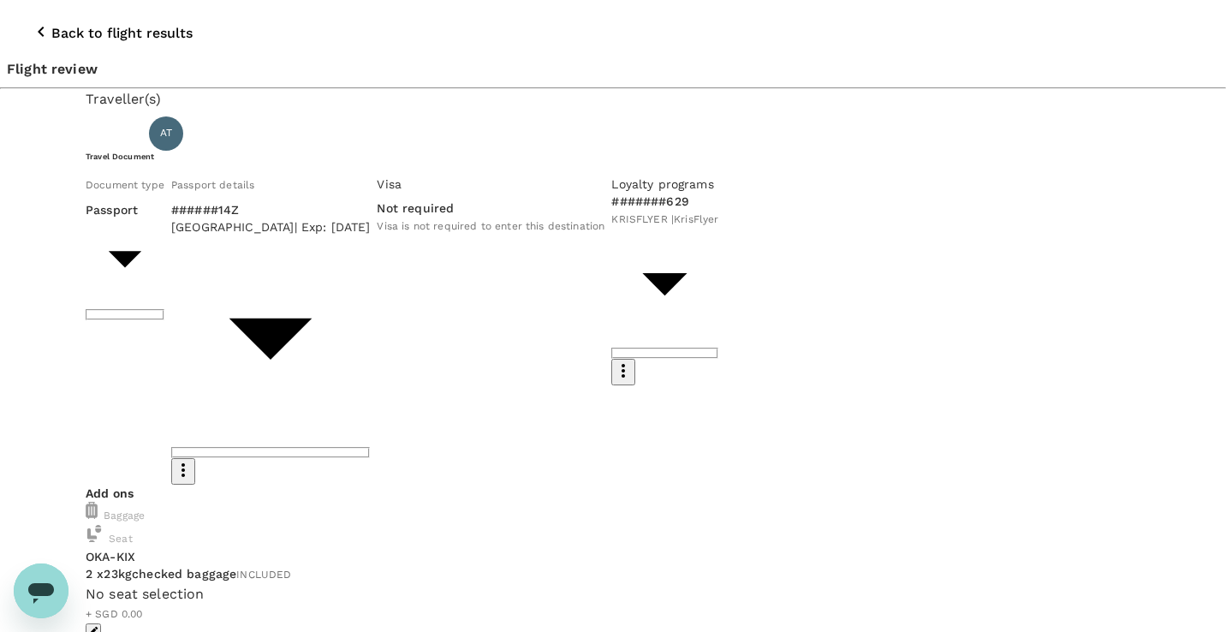
click at [99, 625] on icon "button" at bounding box center [93, 631] width 12 height 12
click at [98, 626] on icon "button" at bounding box center [93, 630] width 9 height 9
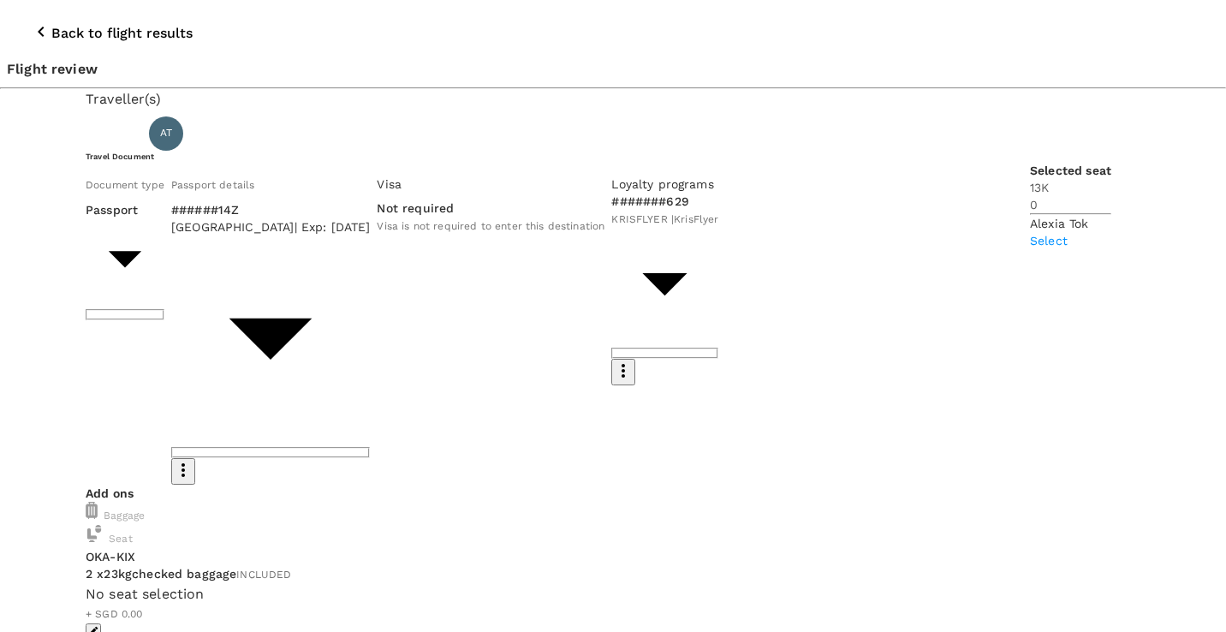
click at [205, 232] on p "Select" at bounding box center [163, 240] width 81 height 17
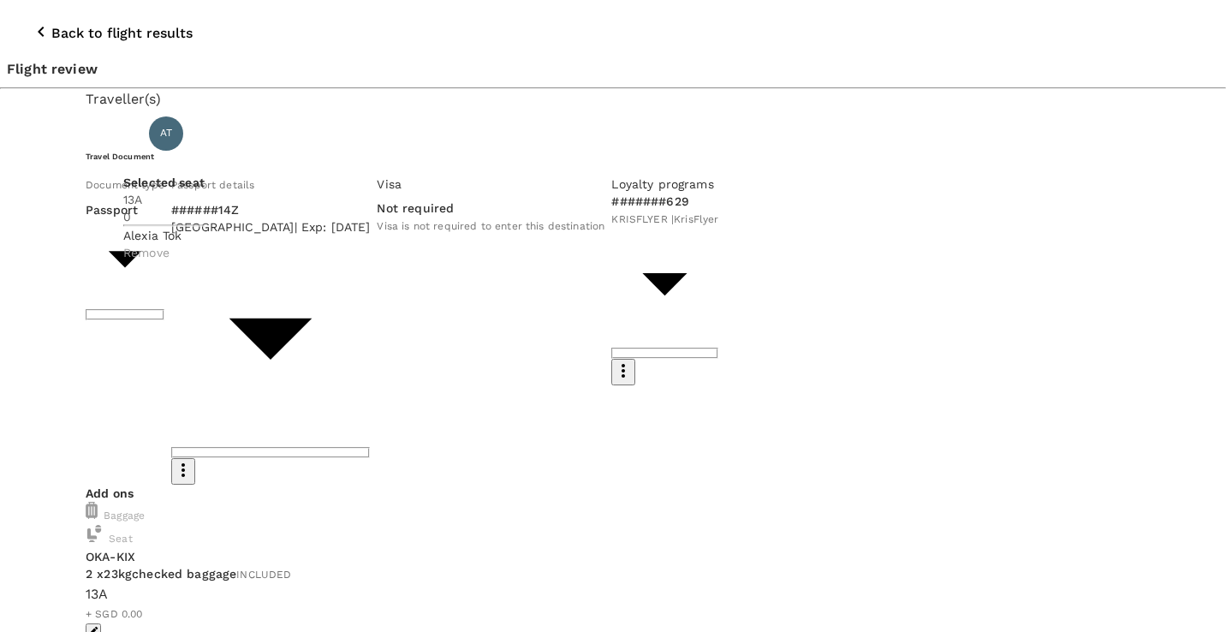
click at [205, 250] on div "Selected seat 13 A 0 Alexia Tok Remove" at bounding box center [163, 217] width 81 height 87
click at [205, 244] on p "Remove" at bounding box center [163, 252] width 81 height 17
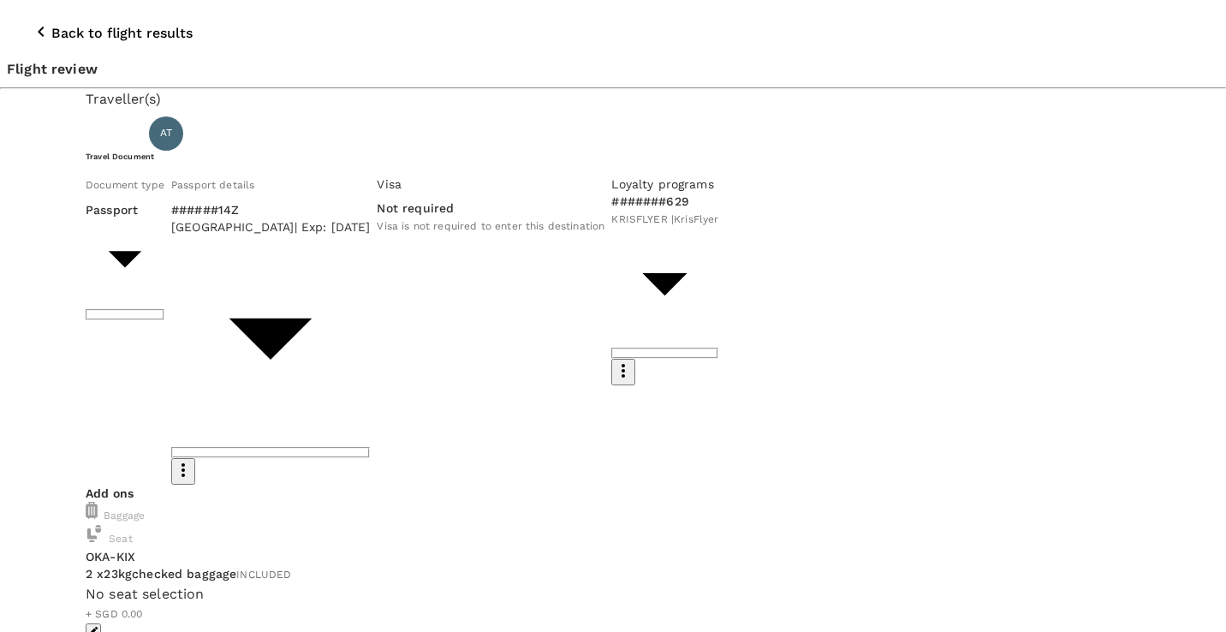
click at [205, 235] on p "Select" at bounding box center [163, 243] width 81 height 17
click at [205, 207] on p "Remove" at bounding box center [163, 215] width 81 height 17
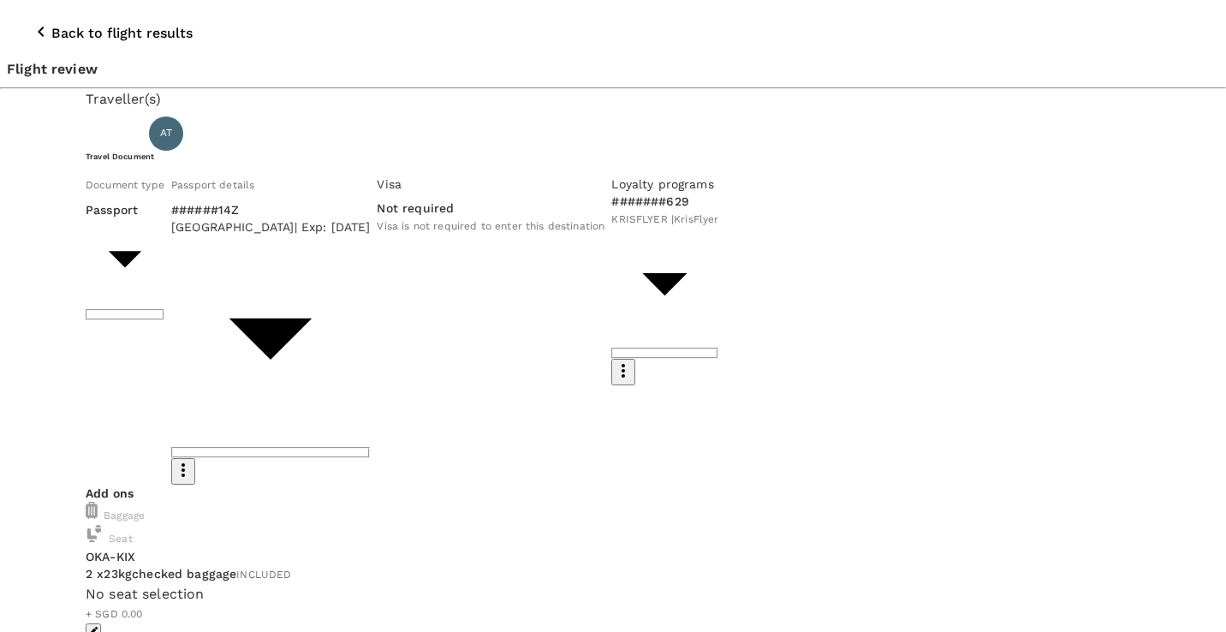
click at [284, 203] on p "Select" at bounding box center [243, 211] width 81 height 17
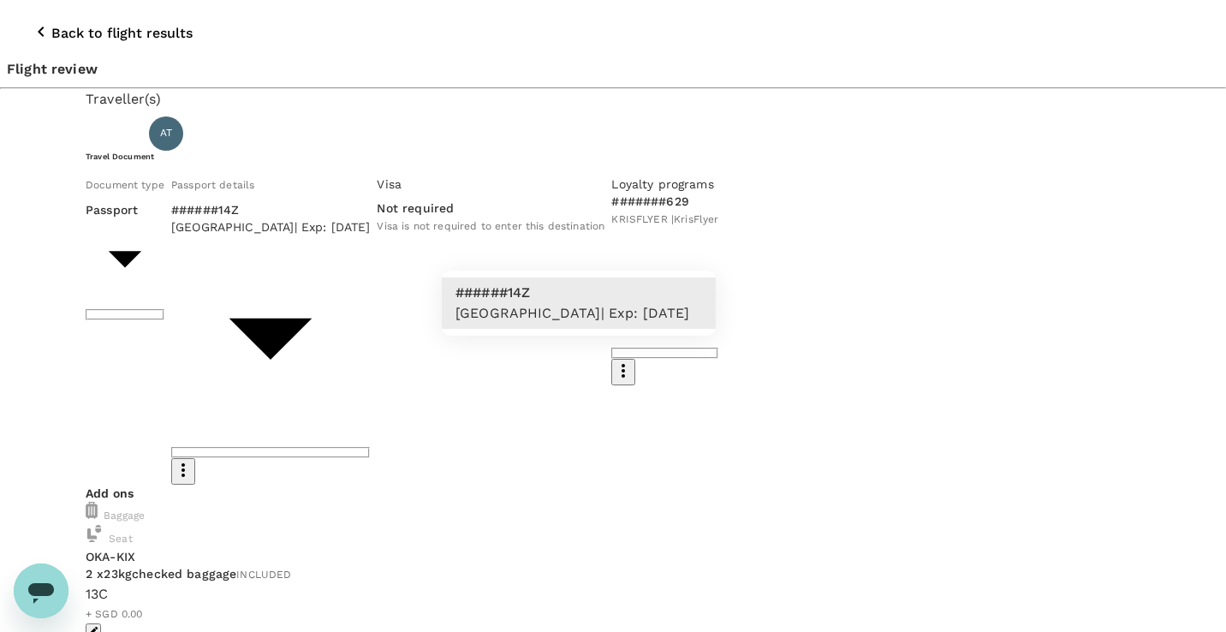
click at [762, 300] on div at bounding box center [613, 316] width 1226 height 632
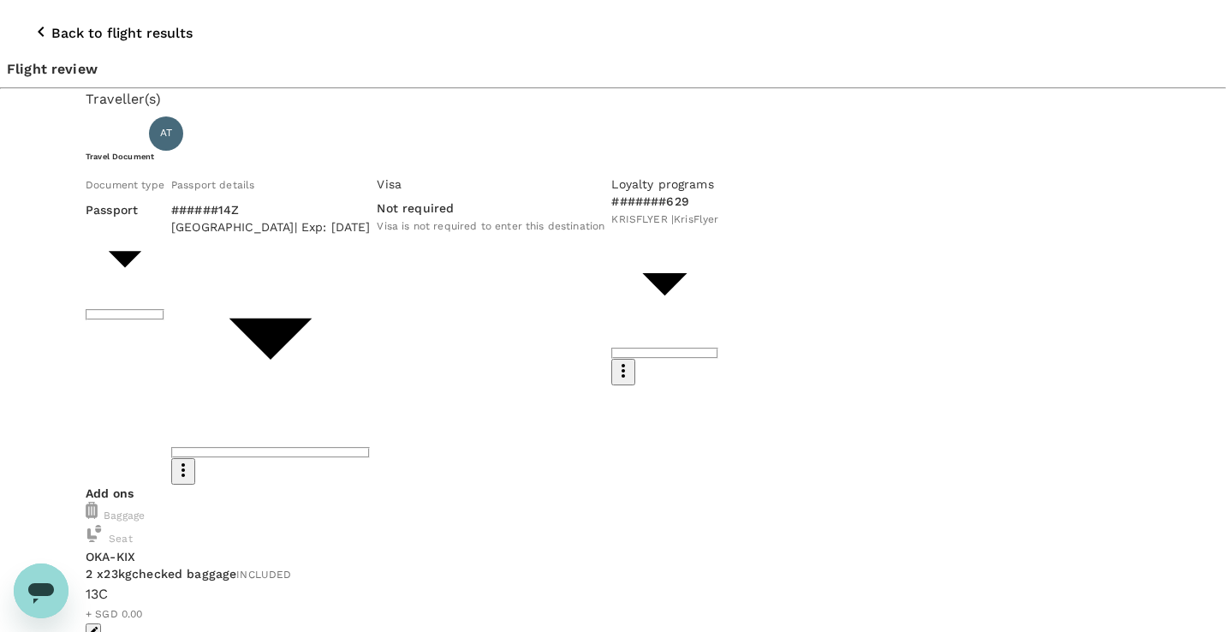
type input "9fbb8511-efe9-418f-97c2-1c53cf179196"
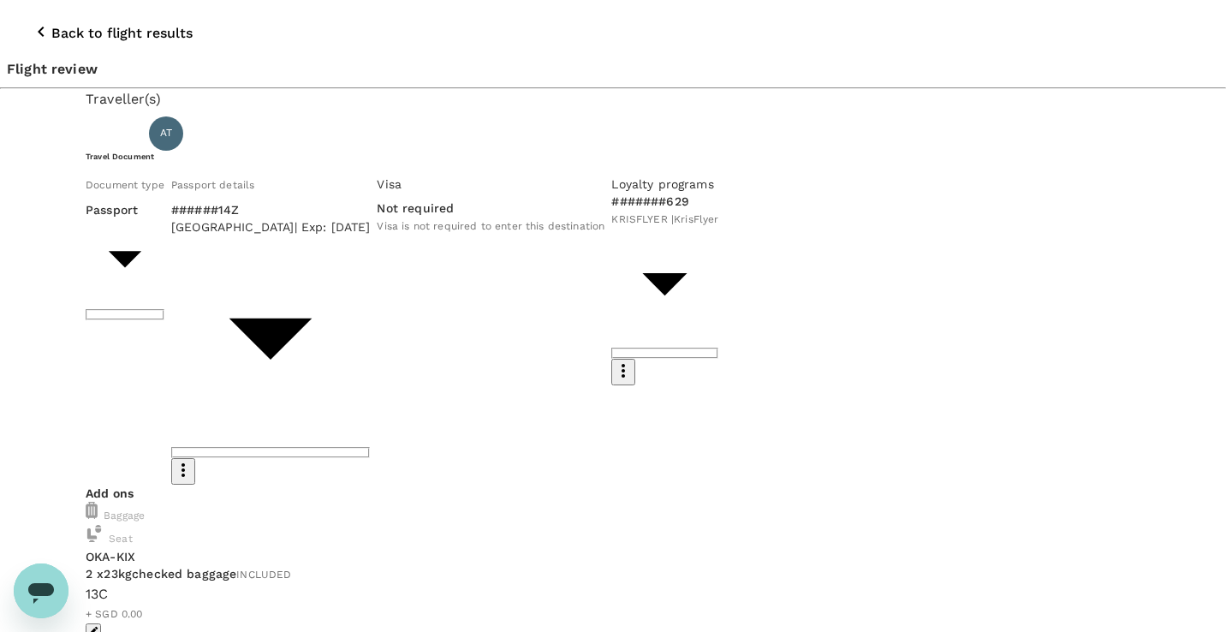
radio input "true"
radio input "false"
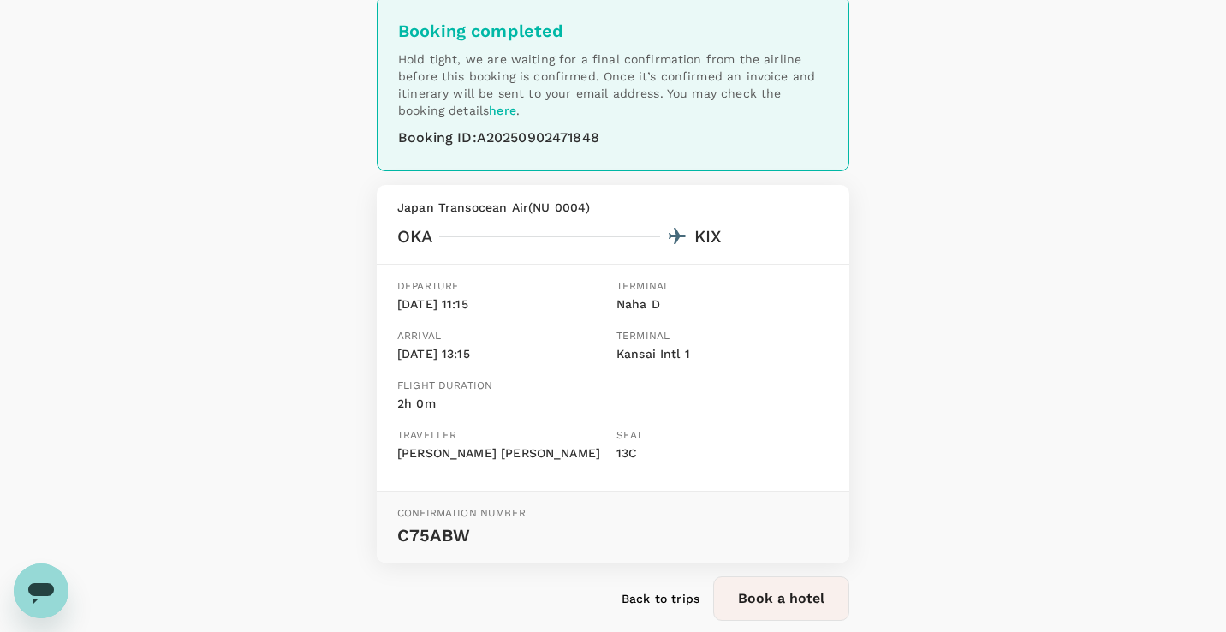
scroll to position [82, 0]
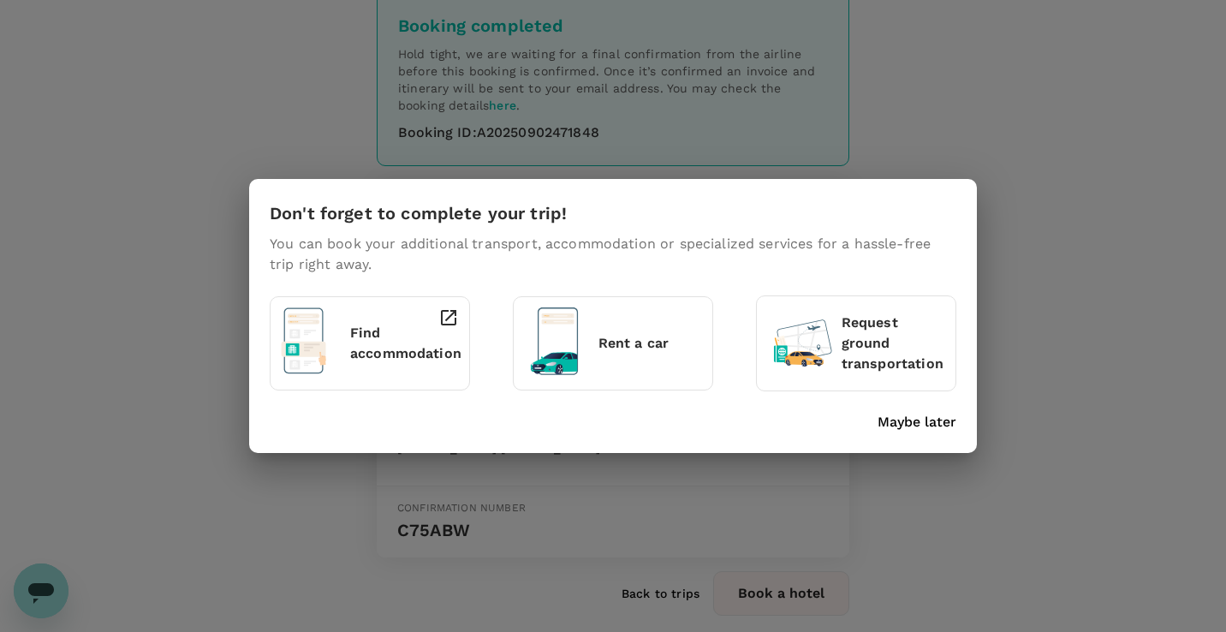
click at [909, 421] on p "Maybe later" at bounding box center [916, 422] width 79 height 21
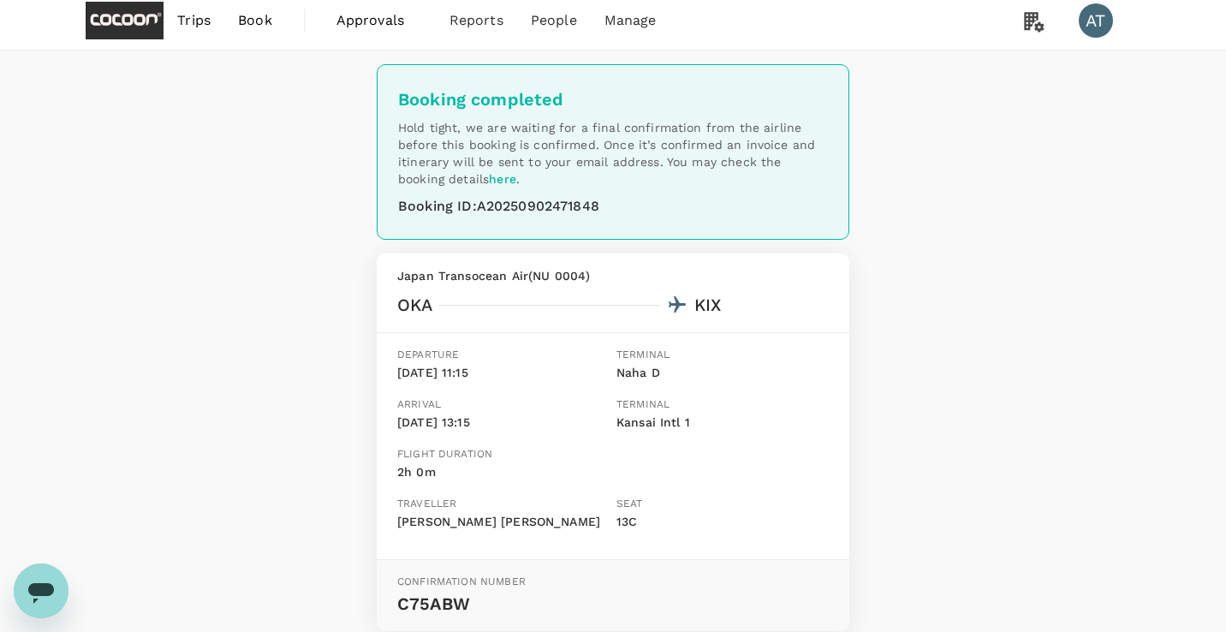
scroll to position [0, 0]
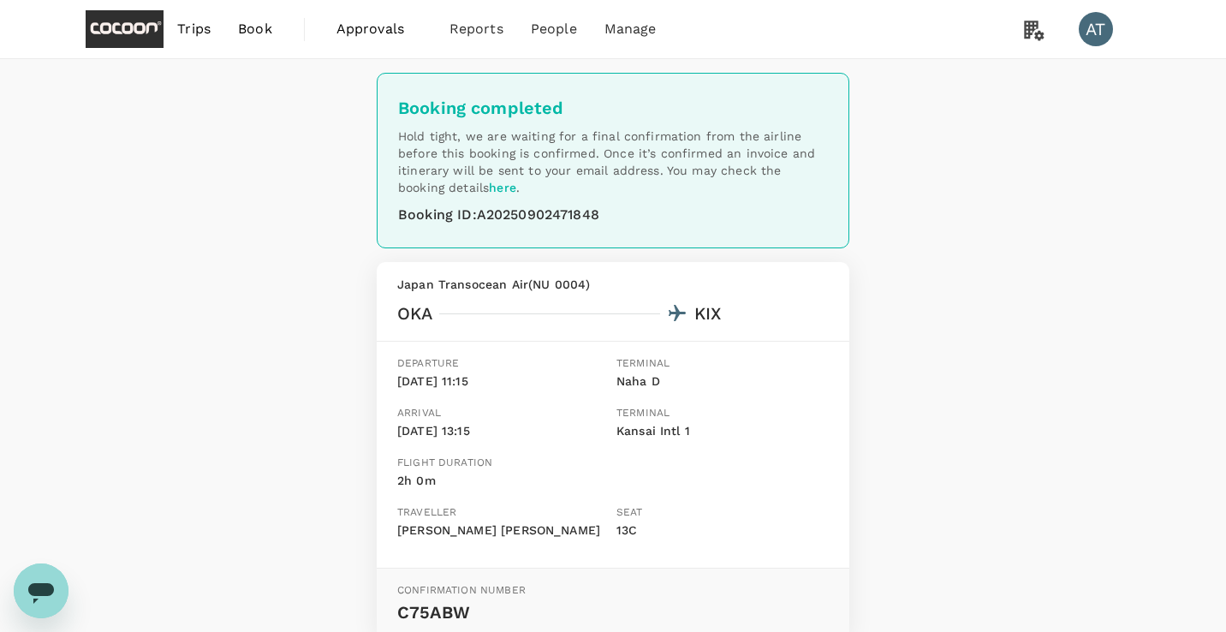
click at [199, 25] on span "Trips" at bounding box center [193, 29] width 33 height 21
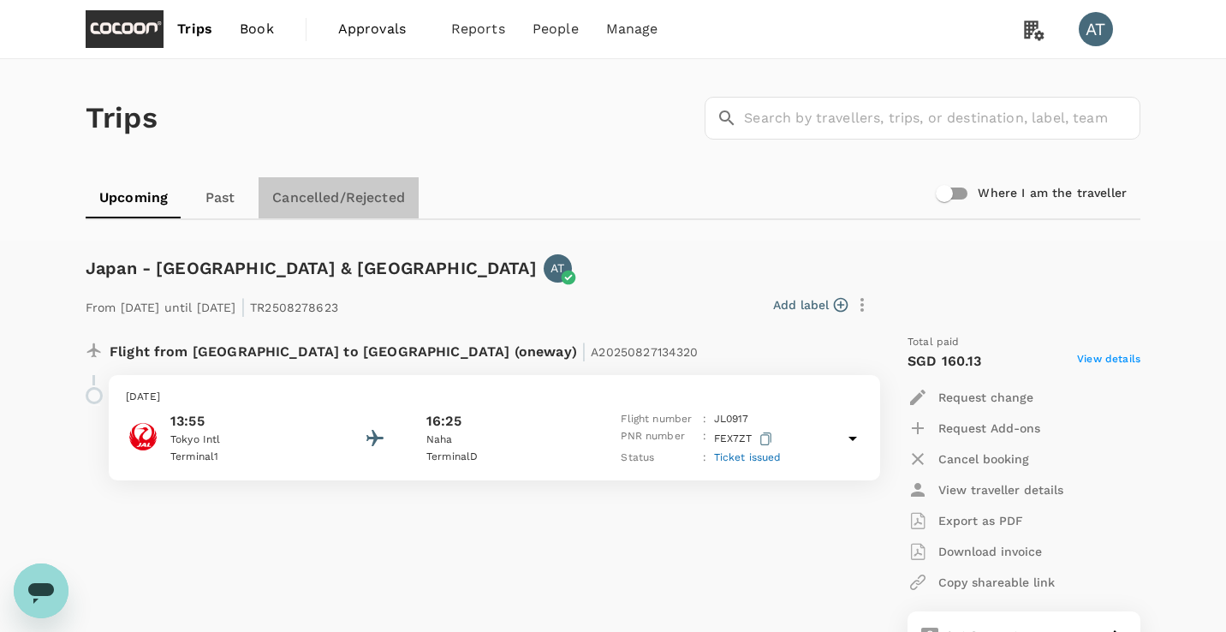
click at [341, 188] on link "Cancelled/Rejected" at bounding box center [339, 197] width 160 height 41
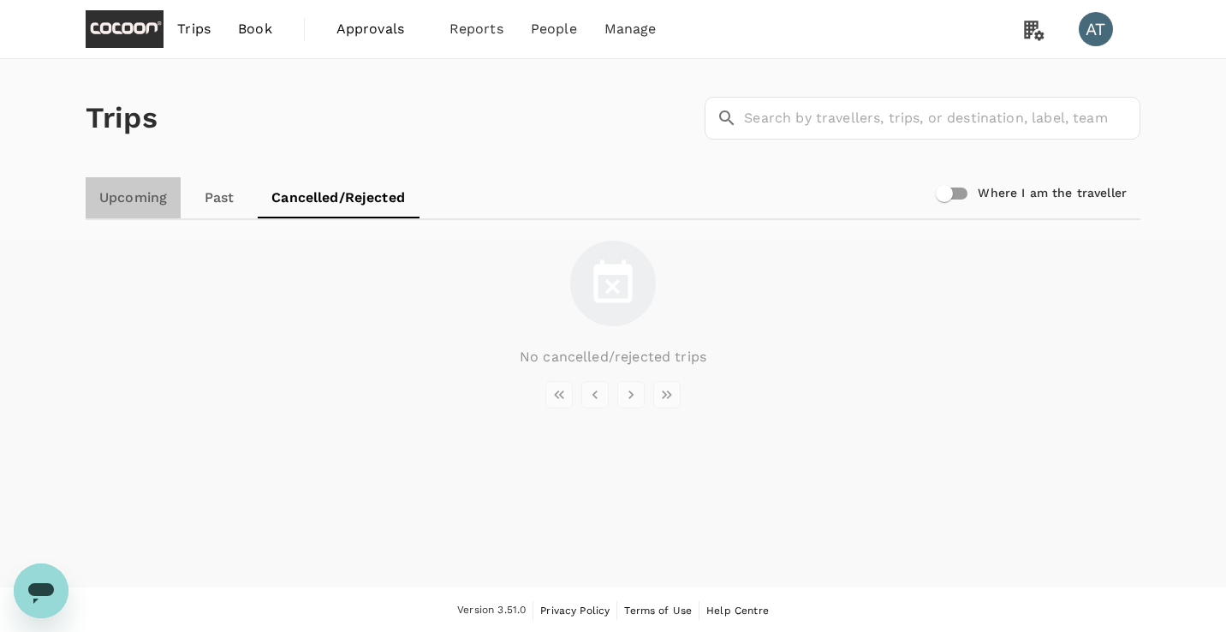
click at [157, 203] on link "Upcoming" at bounding box center [133, 197] width 95 height 41
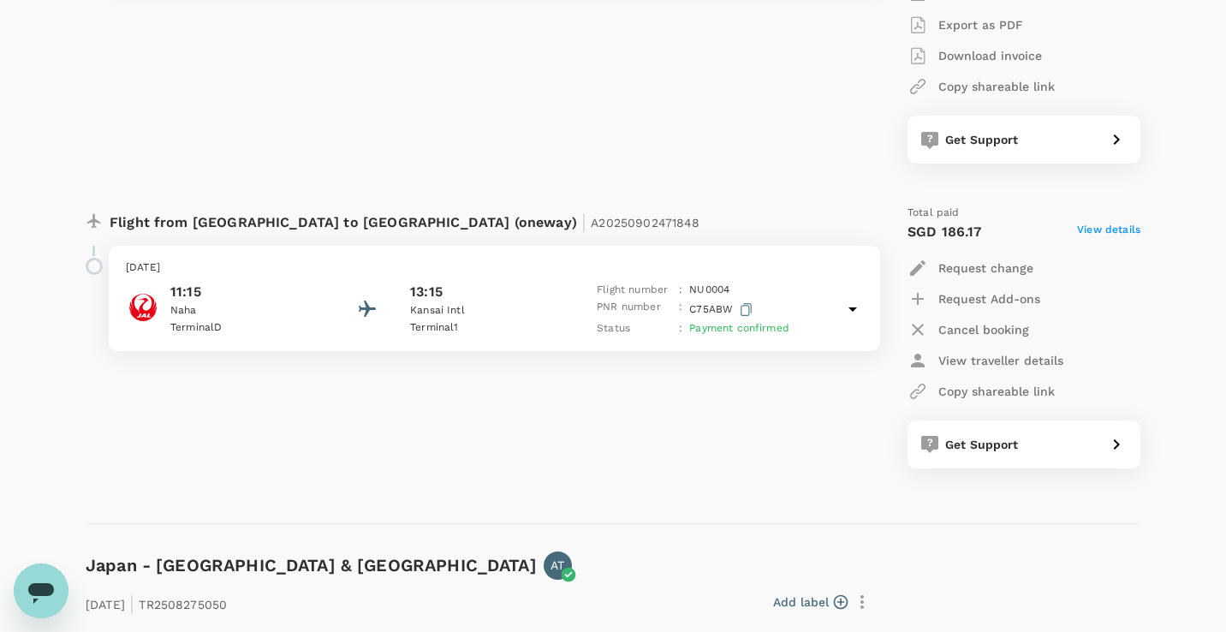
scroll to position [851, 0]
